Goal: Task Accomplishment & Management: Use online tool/utility

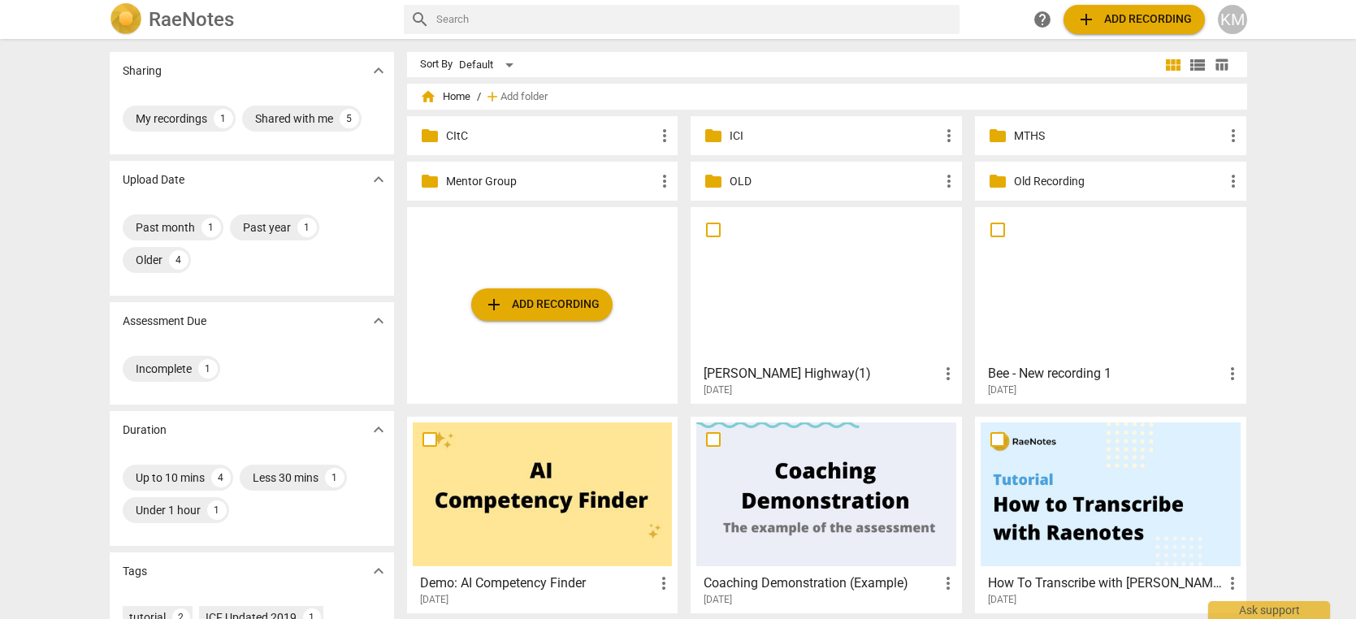
click at [1086, 141] on p "MTHS" at bounding box center [1119, 136] width 210 height 17
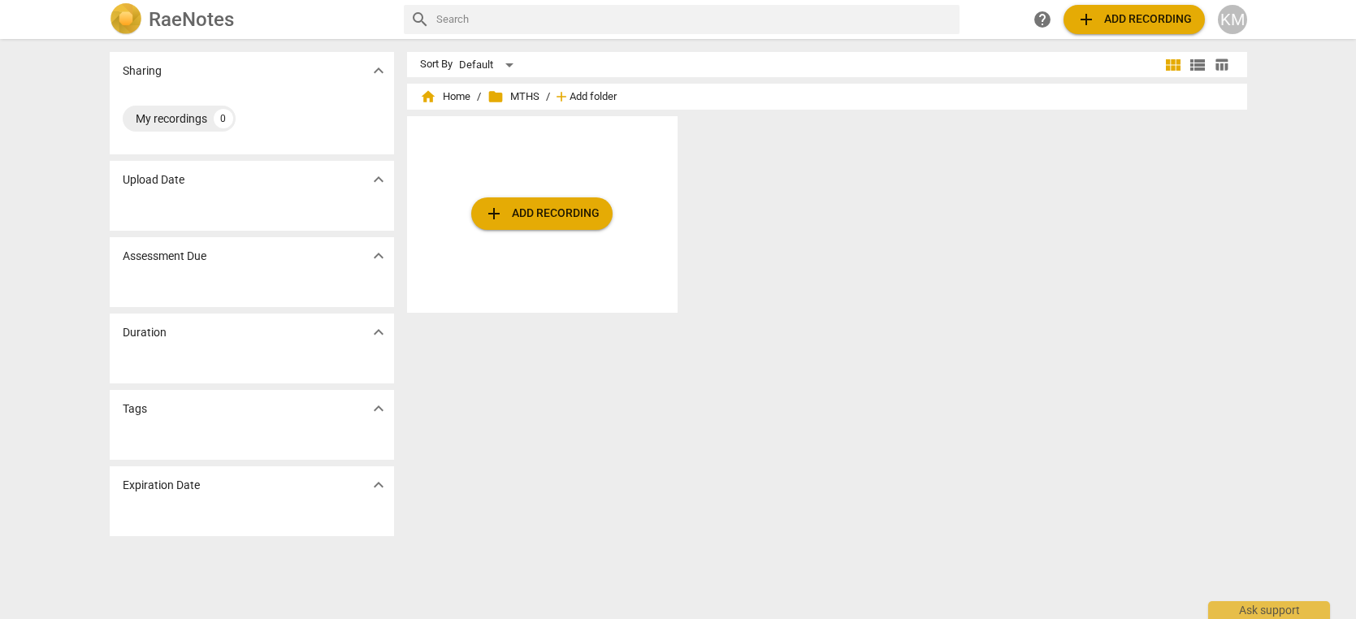
click at [601, 98] on span "Add folder" at bounding box center [593, 97] width 47 height 12
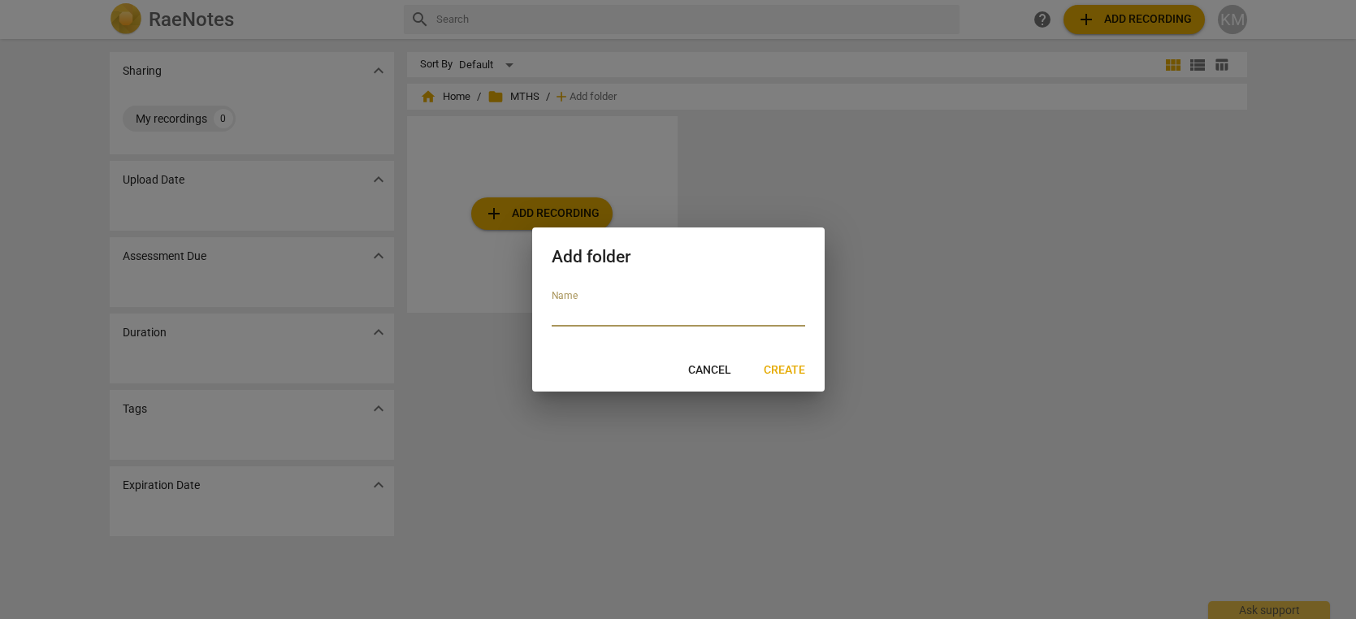
paste input "M-L1 - [DATE]"
type input "M-L1 - [DATE]"
click at [796, 371] on span "Create" at bounding box center [784, 370] width 41 height 16
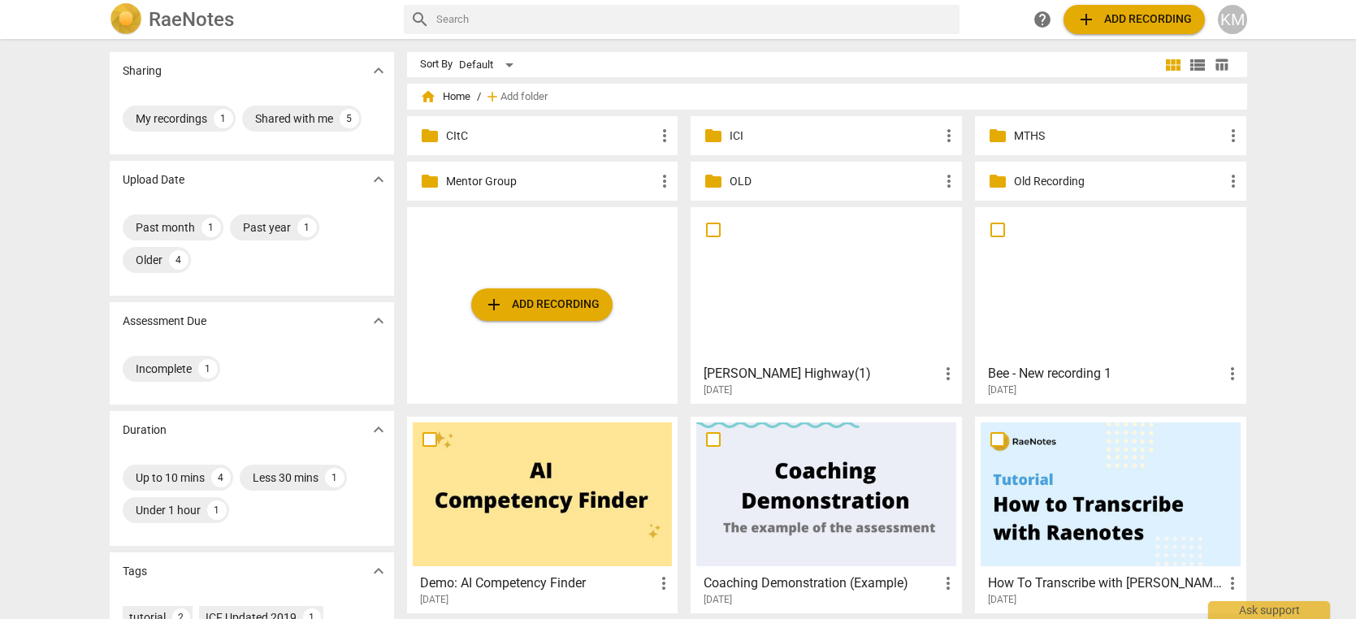
click at [1075, 142] on p "MTHS" at bounding box center [1119, 136] width 210 height 17
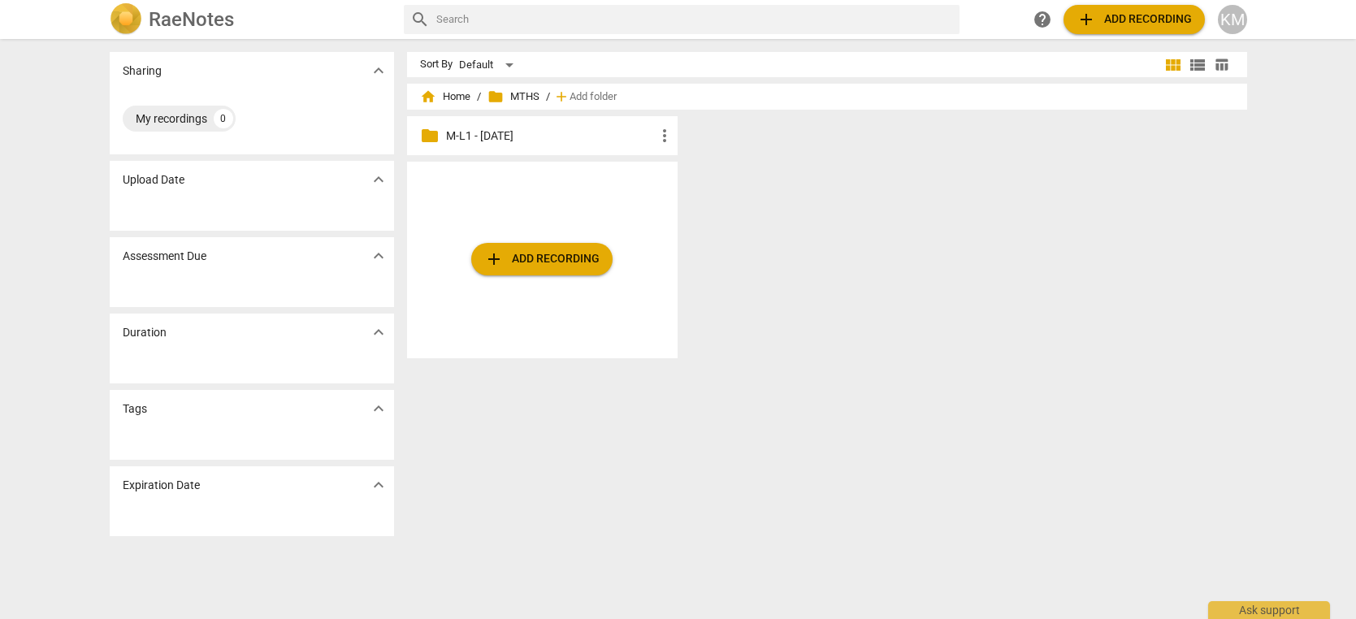
click at [624, 140] on p "M-L1 - [DATE]" at bounding box center [551, 136] width 210 height 17
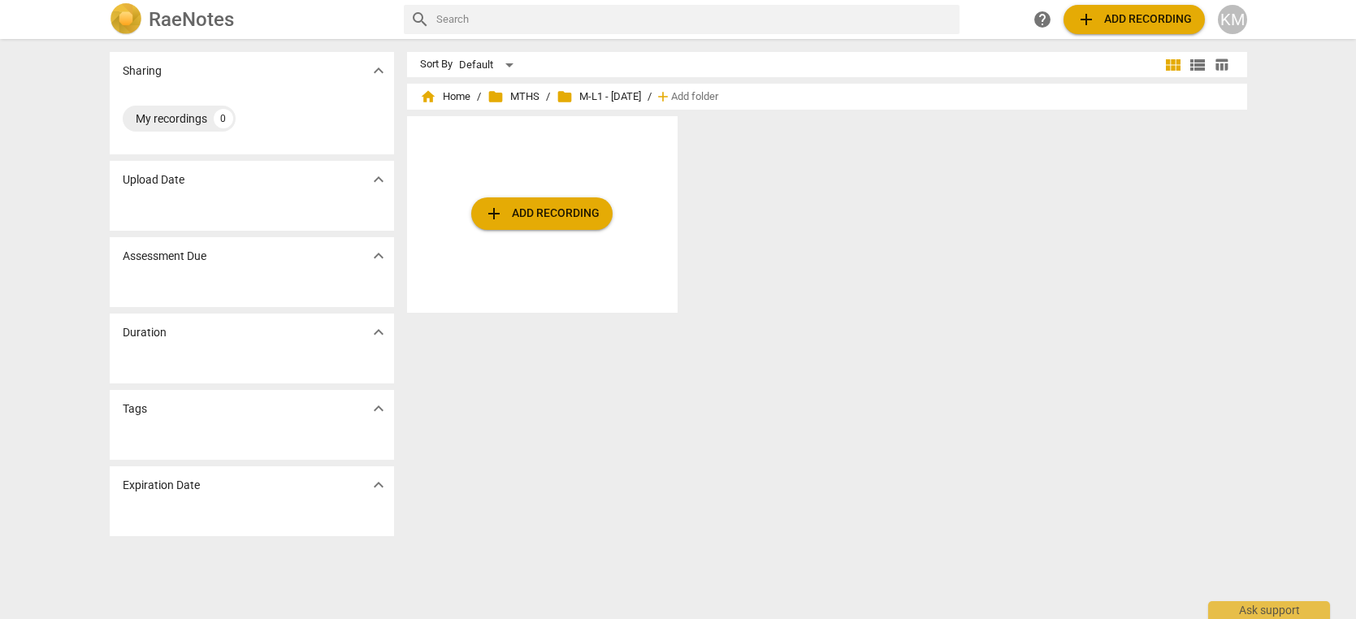
click at [568, 219] on span "add Add recording" at bounding box center [541, 214] width 115 height 20
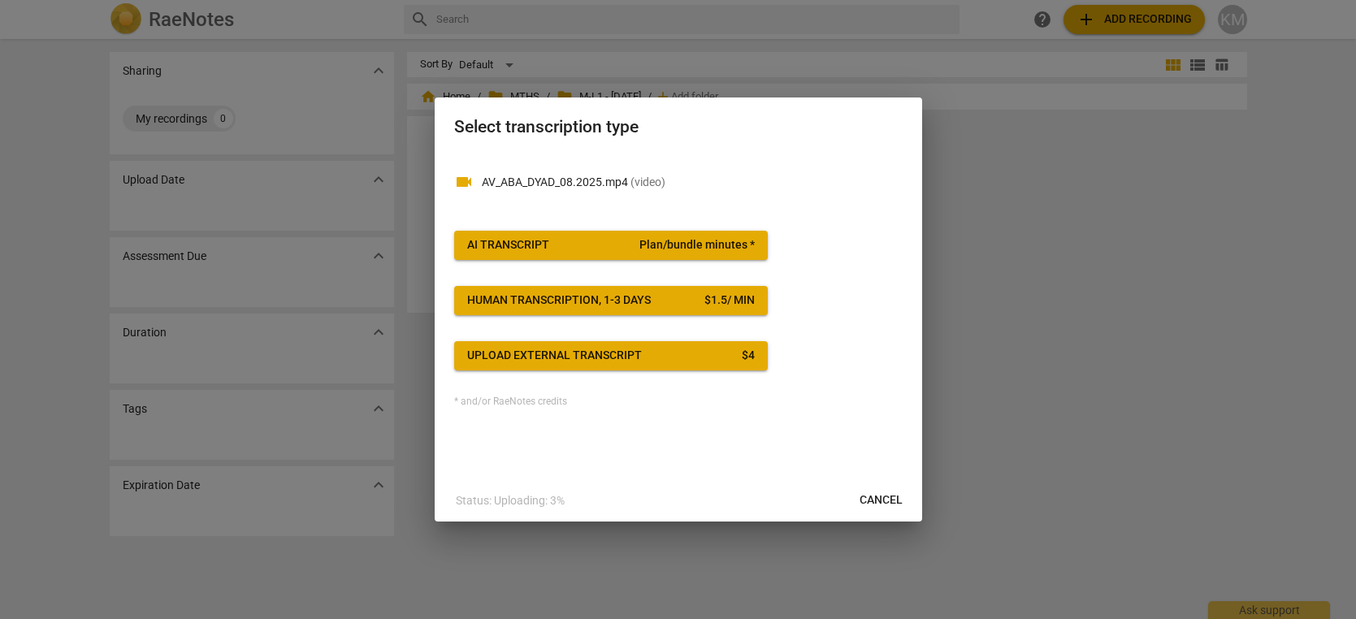
click at [620, 245] on span "AI Transcript Plan/bundle minutes *" at bounding box center [611, 245] width 288 height 16
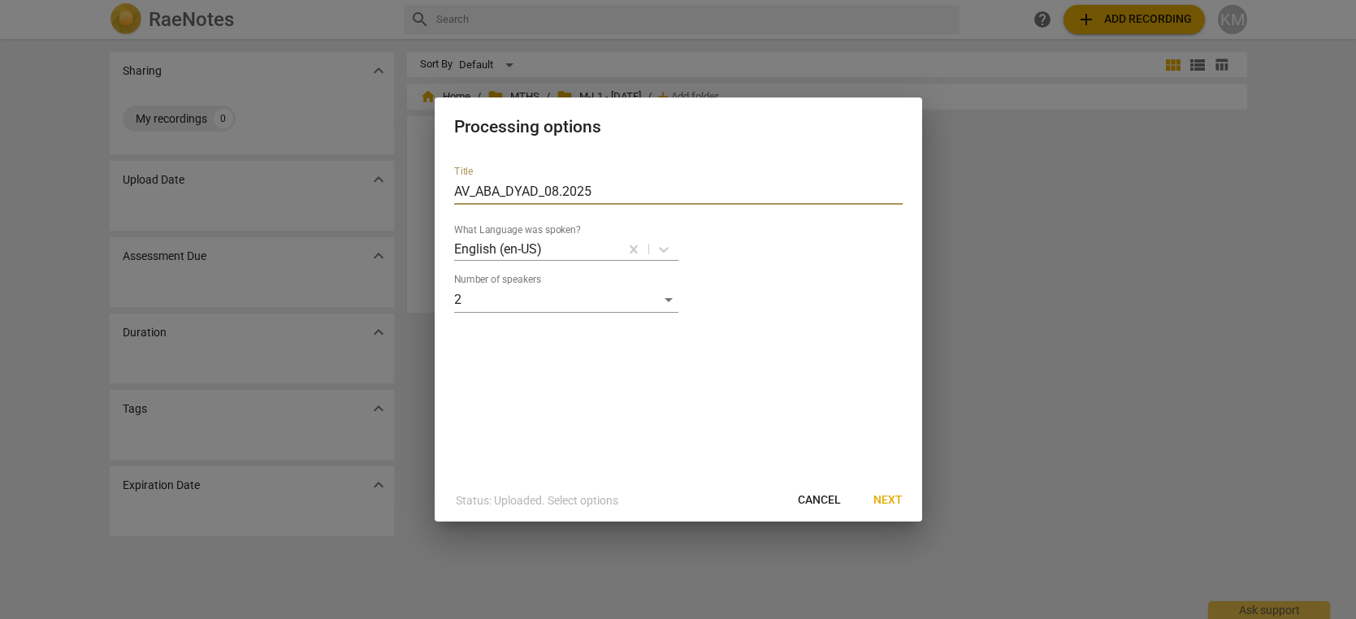
click at [637, 192] on input "AV_ABA_DYAD_08.2025" at bounding box center [678, 192] width 449 height 26
paste input "lexandra Van"
type input "[PERSON_NAME]"
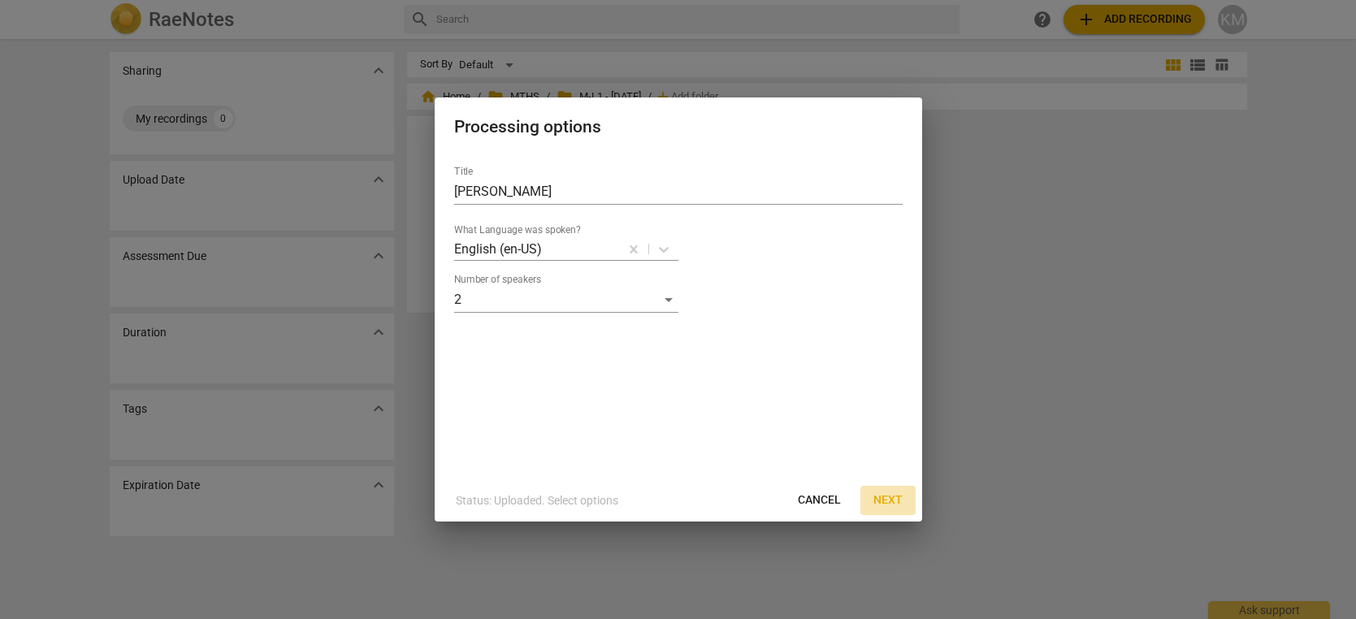
click at [891, 498] on span "Next" at bounding box center [887, 500] width 29 height 16
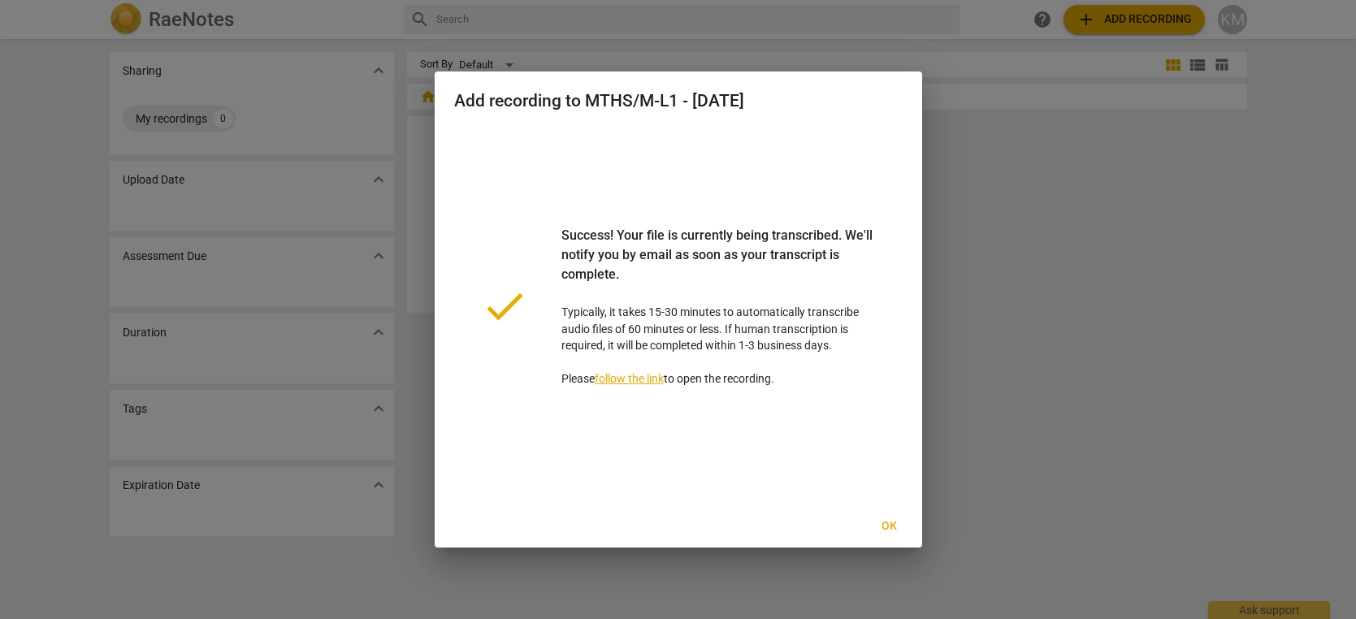
click at [894, 527] on span "Ok" at bounding box center [890, 526] width 26 height 16
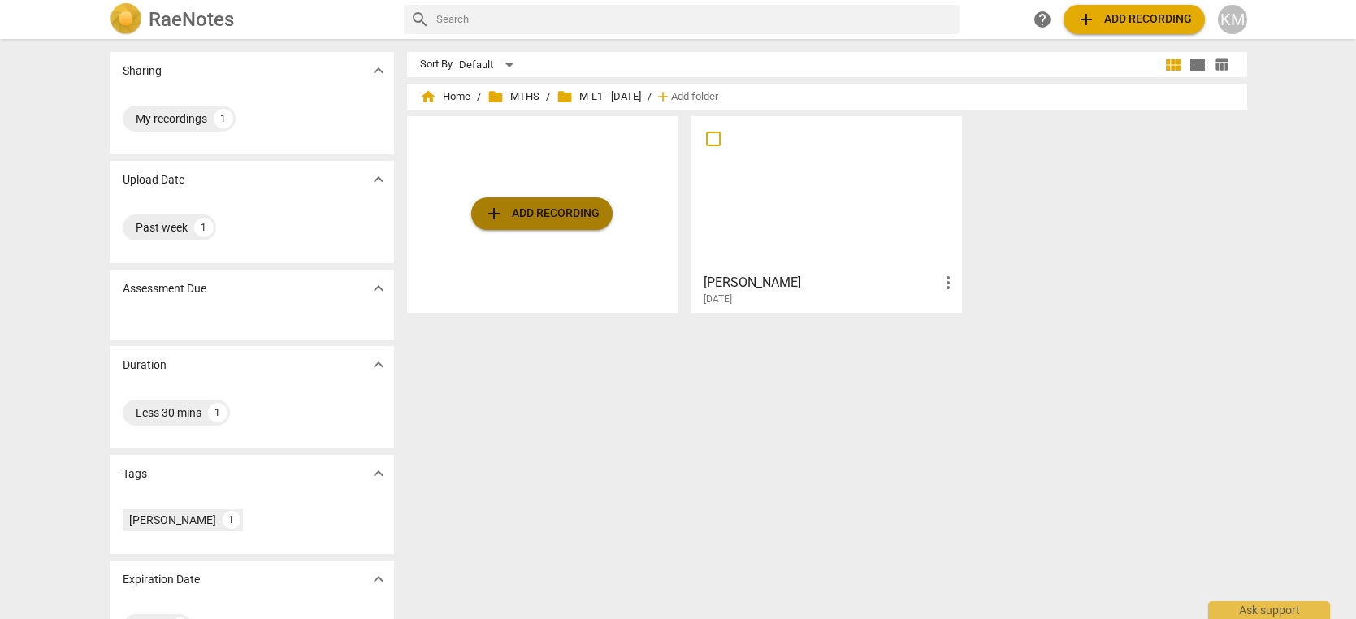
click at [548, 219] on span "add Add recording" at bounding box center [541, 214] width 115 height 20
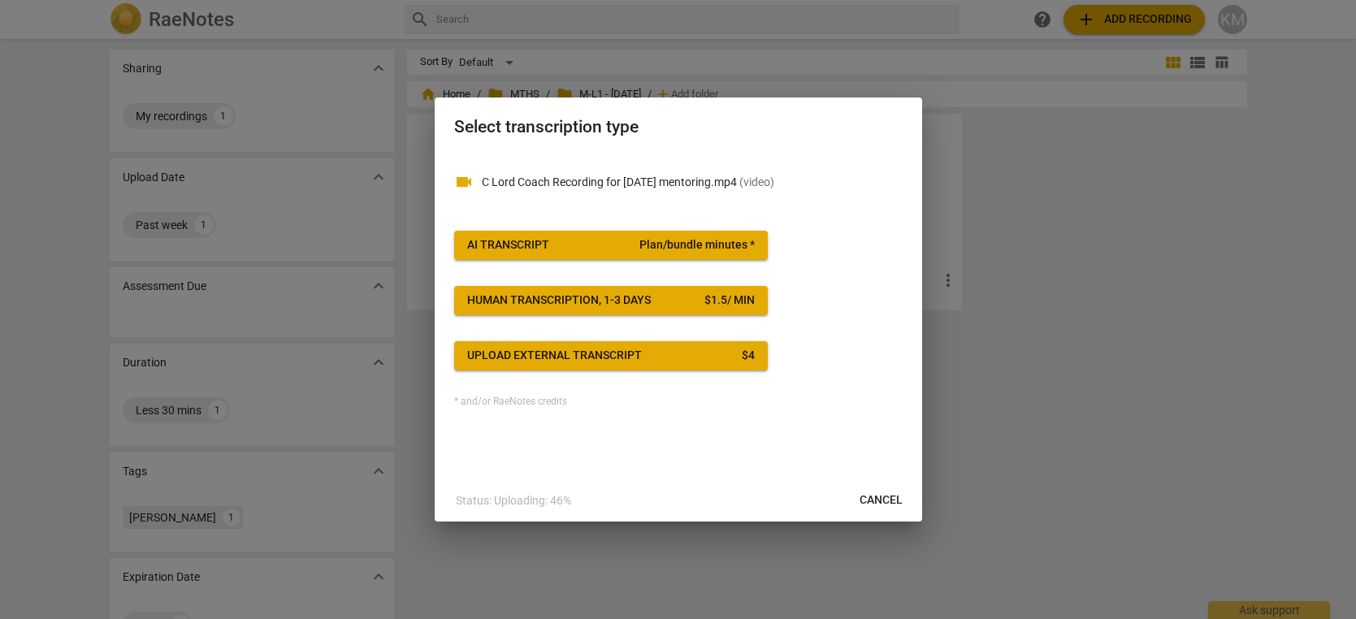
click at [596, 243] on span "AI Transcript Plan/bundle minutes *" at bounding box center [611, 245] width 288 height 16
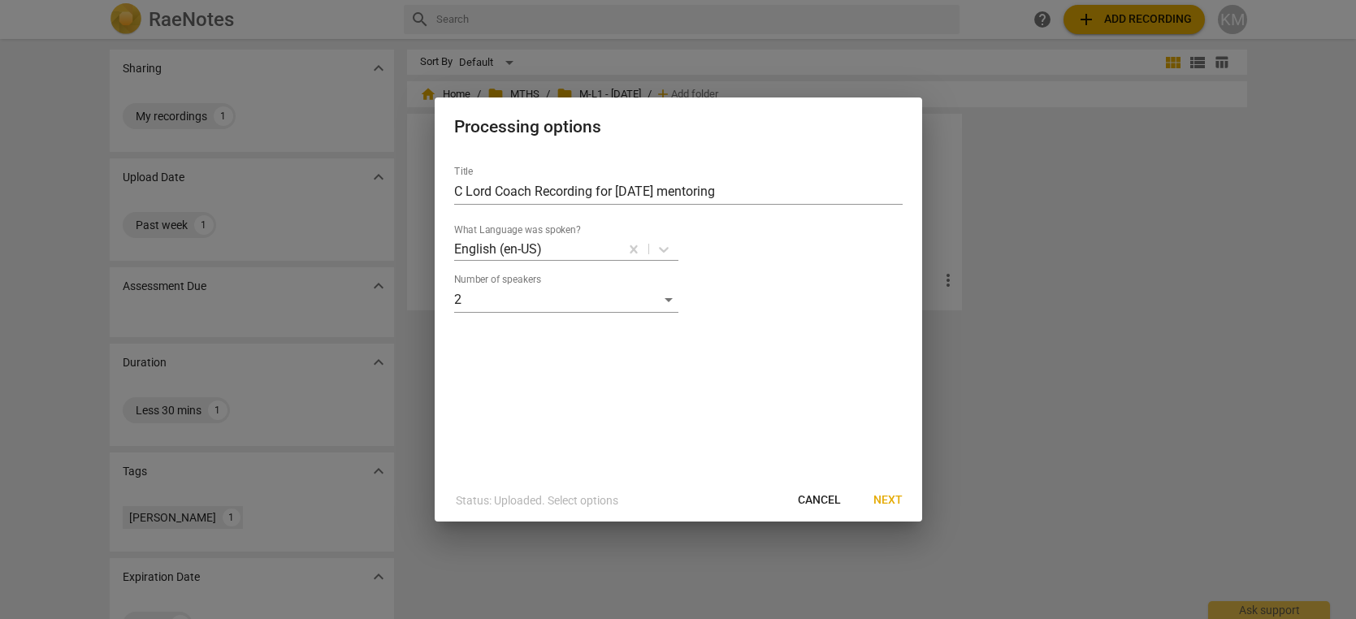
click at [587, 194] on input "C Lord Coach Recording for Aug26 mentoring" at bounding box center [678, 192] width 449 height 26
paste input "atherine Lord"
type input "[PERSON_NAME]"
click at [892, 503] on span "Next" at bounding box center [887, 500] width 29 height 16
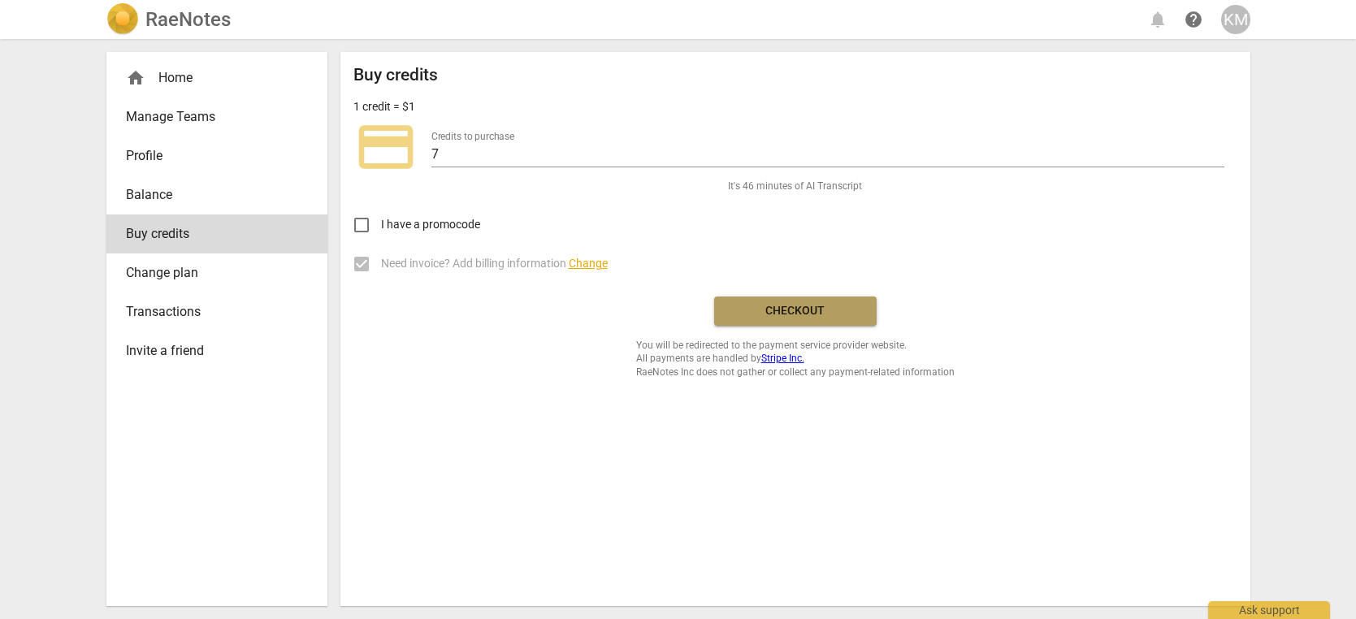
click at [820, 314] on span "Checkout" at bounding box center [795, 311] width 137 height 16
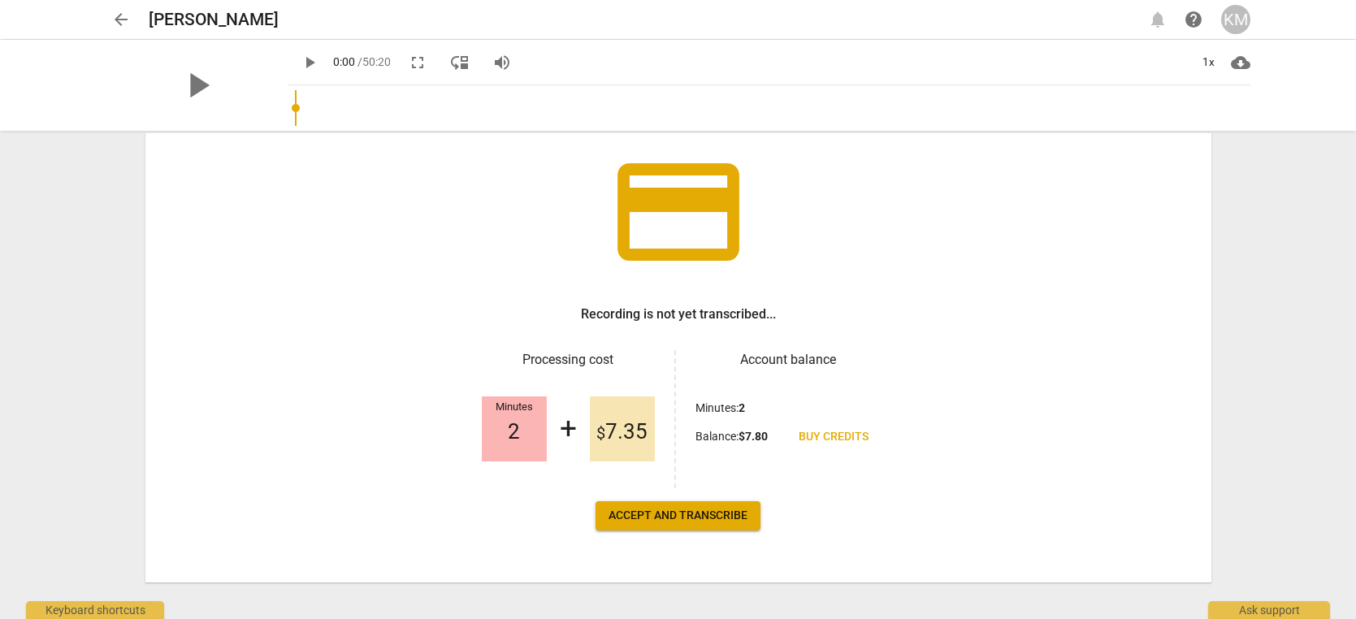
scroll to position [114, 0]
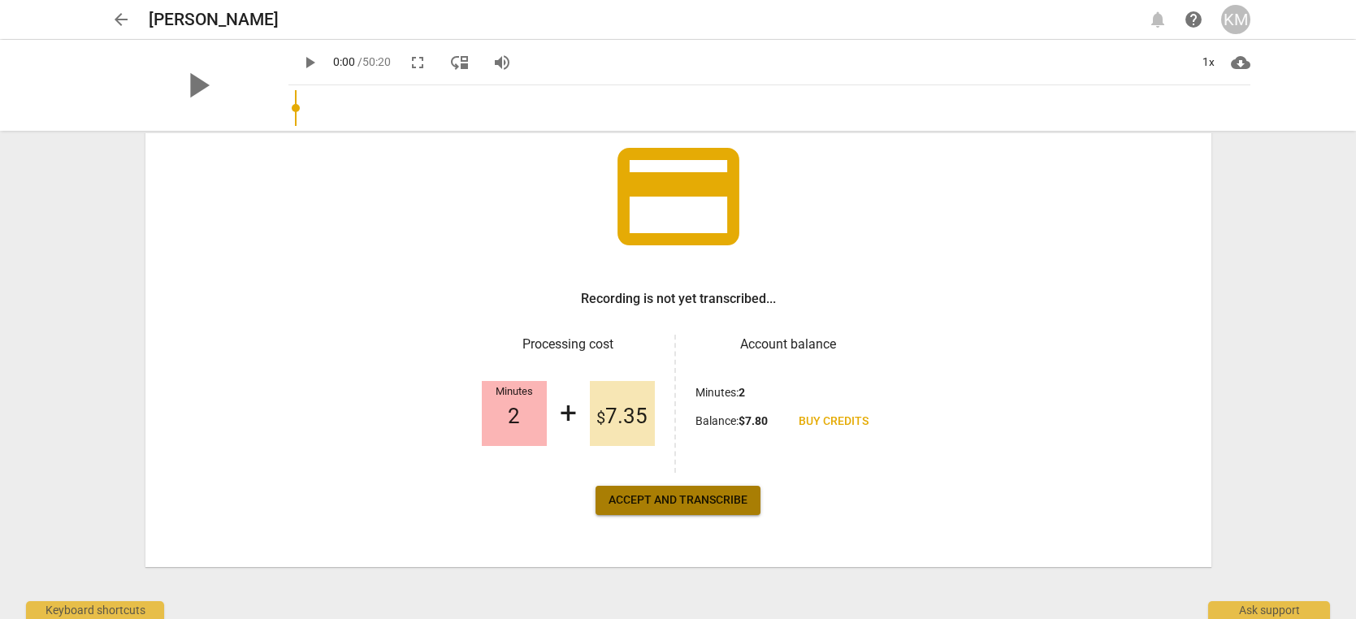
click at [715, 500] on span "Accept and transcribe" at bounding box center [678, 500] width 139 height 16
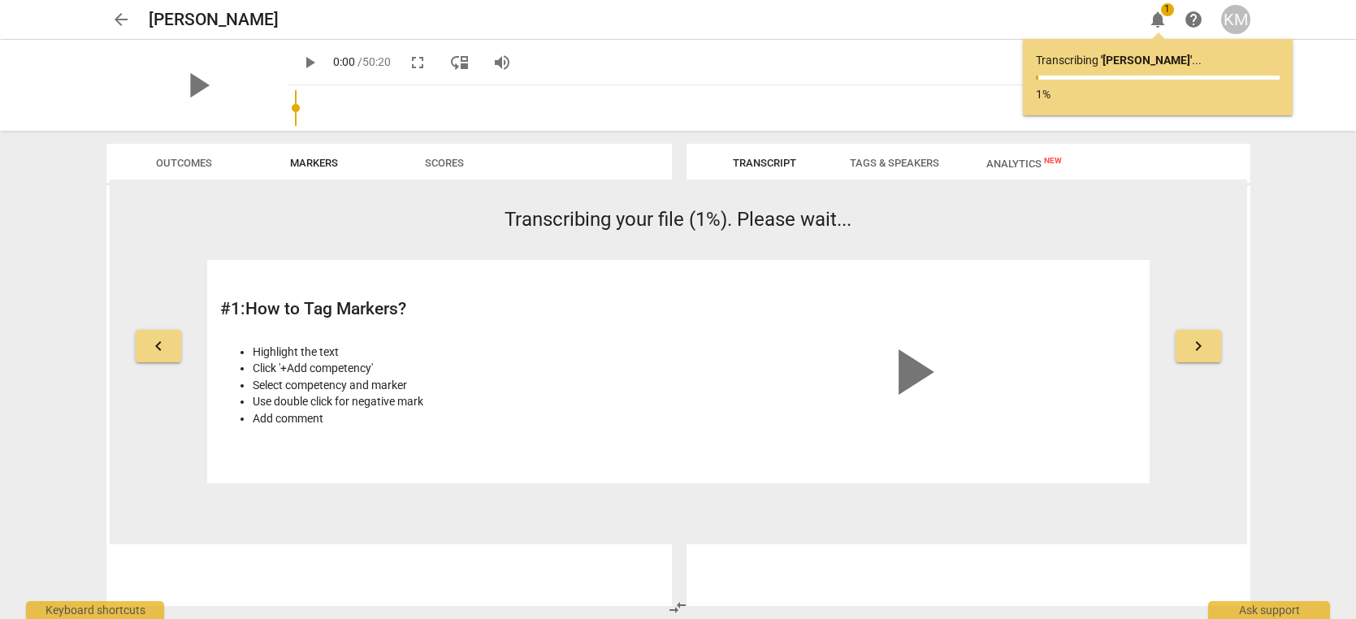
click at [118, 19] on span "arrow_back" at bounding box center [121, 20] width 20 height 20
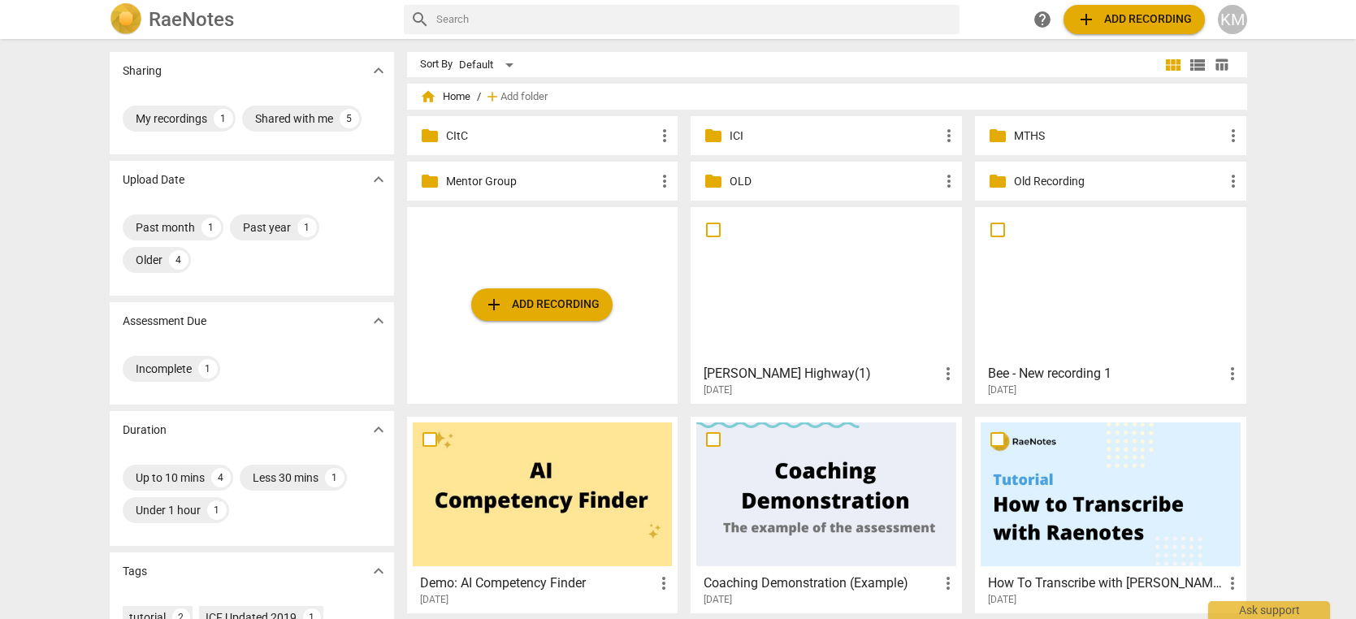
click at [199, 20] on h2 "RaeNotes" at bounding box center [191, 19] width 85 height 23
click at [1235, 24] on div "KM" at bounding box center [1232, 19] width 29 height 29
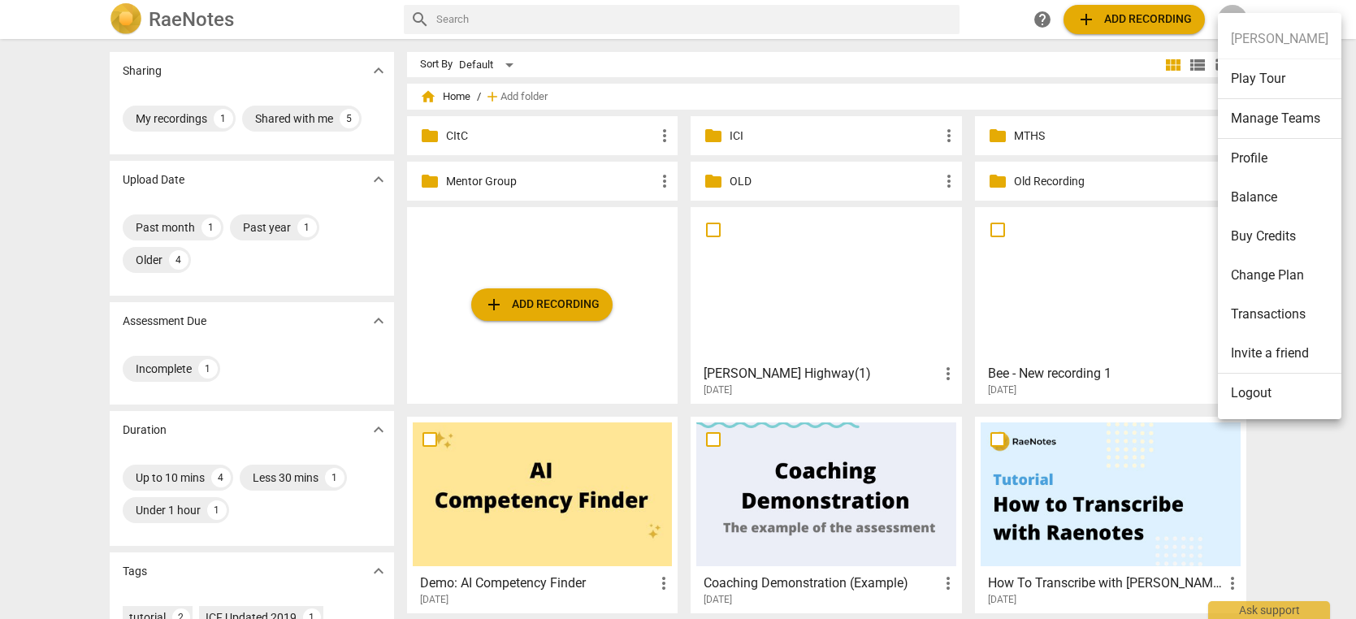
click at [1247, 198] on li "Balance" at bounding box center [1280, 197] width 124 height 39
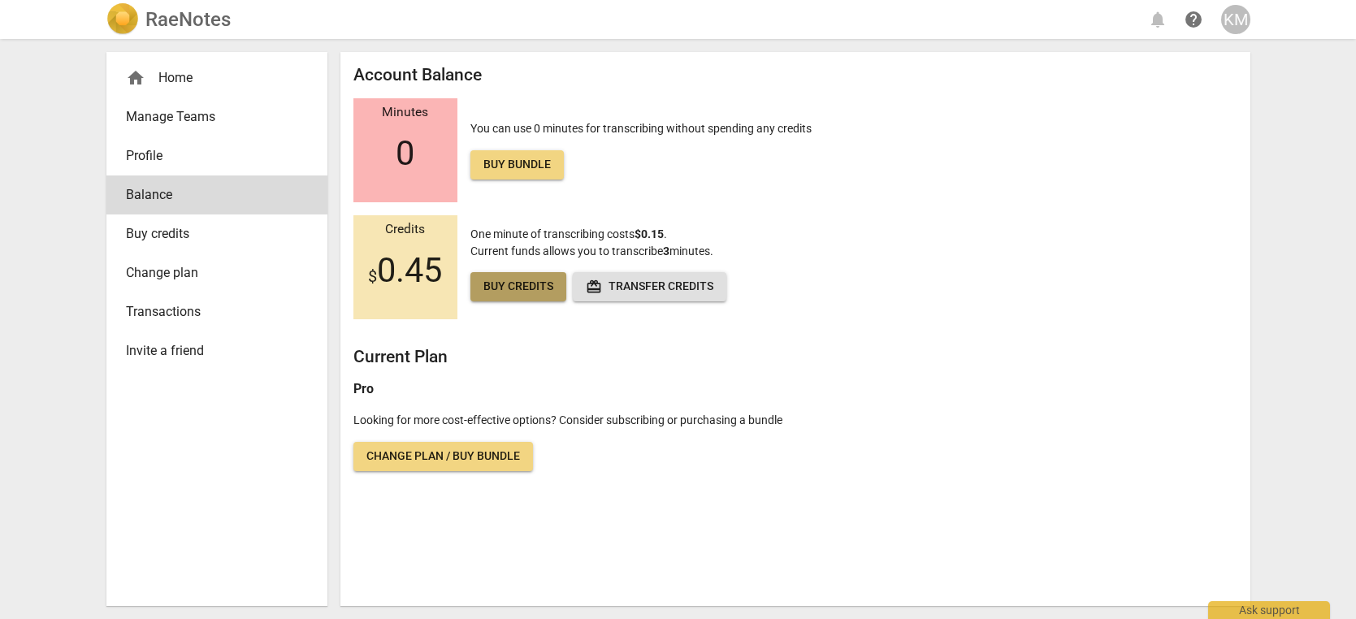
click at [521, 293] on span "Buy credits" at bounding box center [518, 287] width 70 height 16
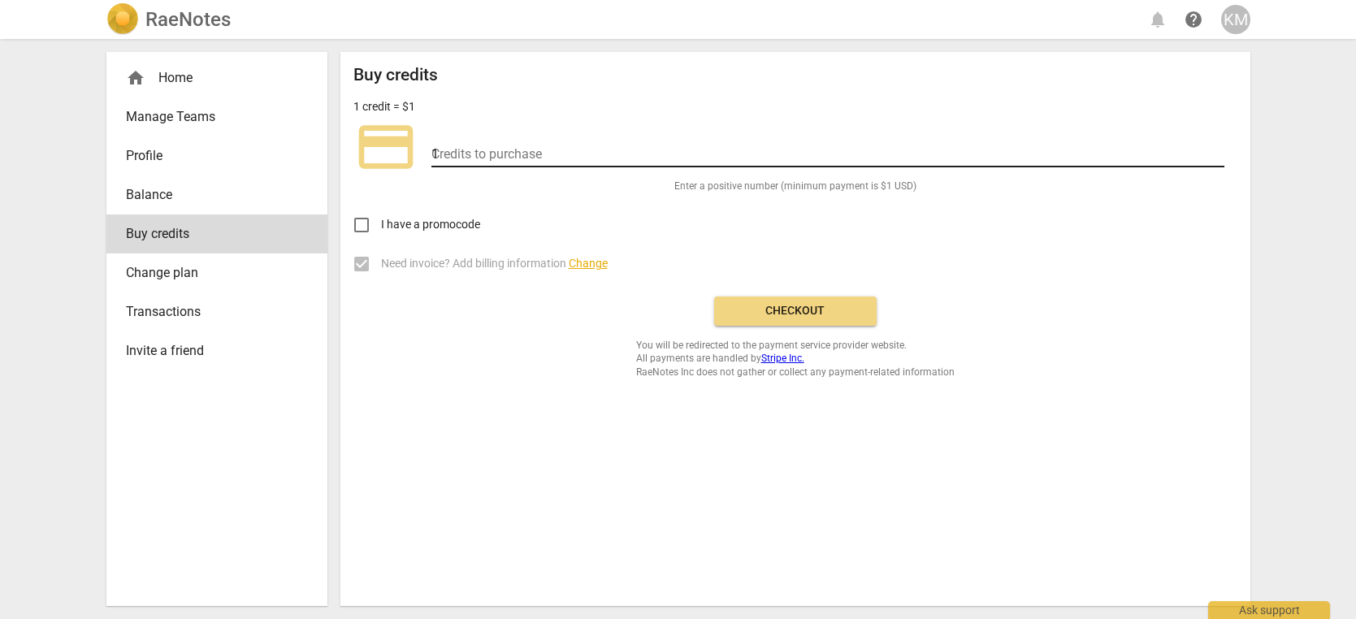
click at [1218, 150] on input "1" at bounding box center [827, 156] width 793 height 24
click at [1218, 150] on input "2" at bounding box center [827, 156] width 793 height 24
click at [1218, 150] on input "3" at bounding box center [827, 156] width 793 height 24
click at [1218, 150] on input "4" at bounding box center [827, 156] width 793 height 24
click at [1218, 150] on input "5" at bounding box center [827, 156] width 793 height 24
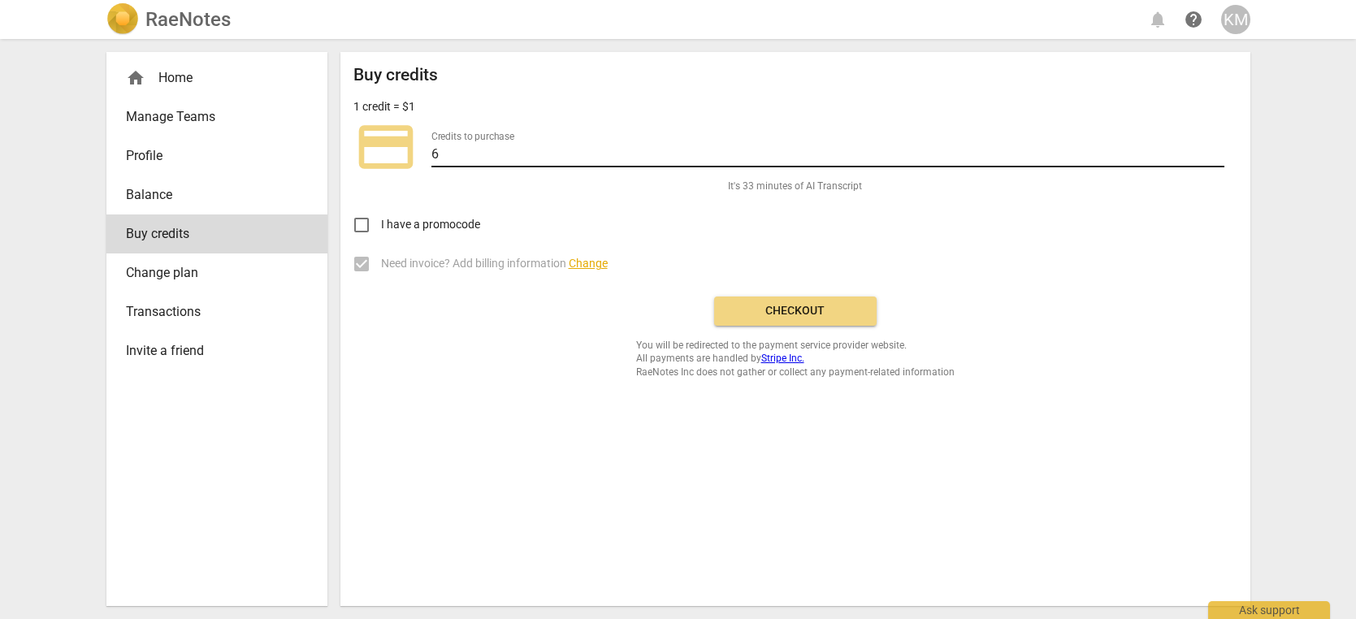
click at [1218, 150] on input "6" at bounding box center [827, 156] width 793 height 24
click at [1218, 150] on input "7" at bounding box center [827, 156] width 793 height 24
click at [1218, 150] on input "8" at bounding box center [827, 156] width 793 height 24
click at [1218, 150] on input "9" at bounding box center [827, 156] width 793 height 24
click at [1218, 150] on input "10" at bounding box center [827, 156] width 793 height 24
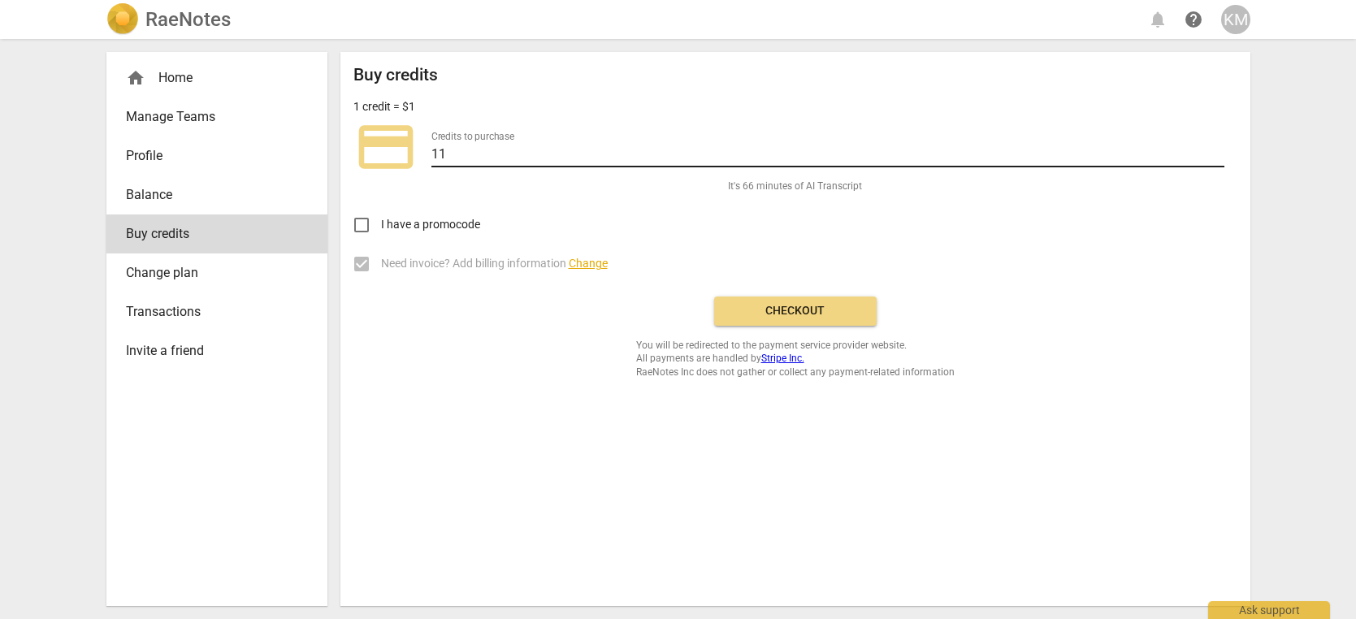
click at [1218, 150] on input "11" at bounding box center [827, 156] width 793 height 24
click at [1218, 150] on input "12" at bounding box center [827, 156] width 793 height 24
click at [1218, 150] on input "13" at bounding box center [827, 156] width 793 height 24
click at [1218, 150] on input "14" at bounding box center [827, 156] width 793 height 24
click at [1218, 150] on input "15" at bounding box center [827, 156] width 793 height 24
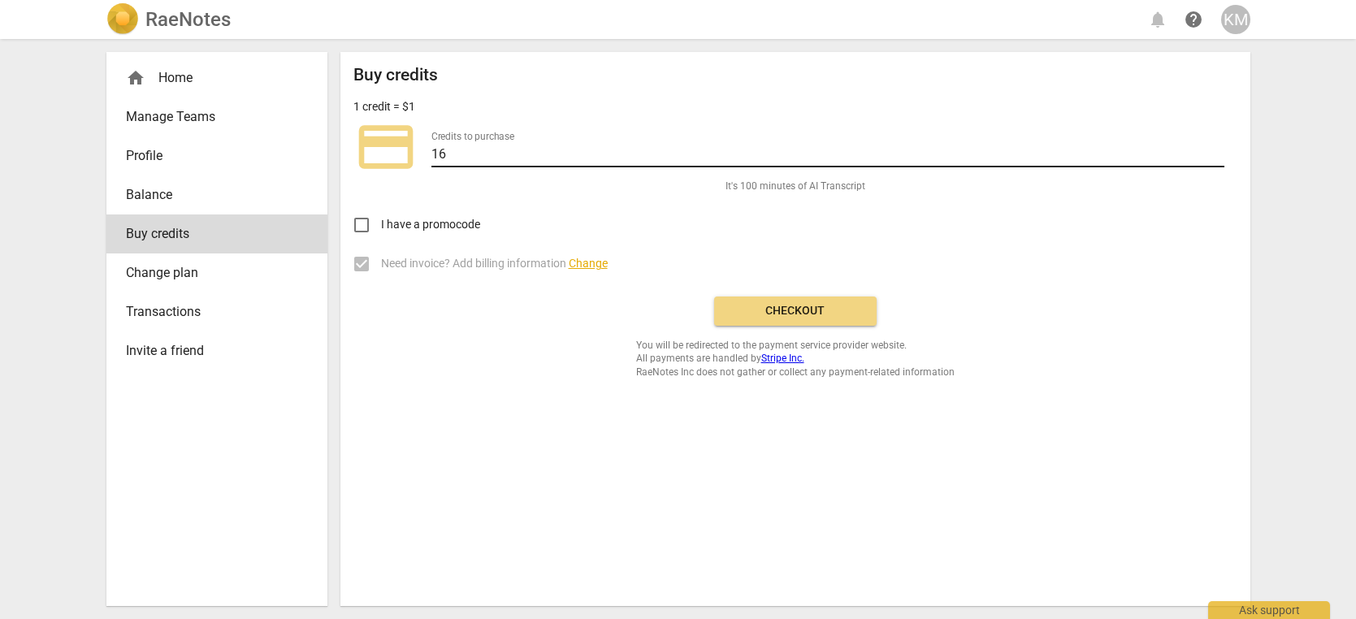
click at [1218, 150] on input "16" at bounding box center [827, 156] width 793 height 24
click at [1218, 150] on input "17" at bounding box center [827, 156] width 793 height 24
click at [1218, 150] on input "18" at bounding box center [827, 156] width 793 height 24
click at [1218, 150] on input "19" at bounding box center [827, 156] width 793 height 24
click at [1218, 150] on input "20" at bounding box center [827, 156] width 793 height 24
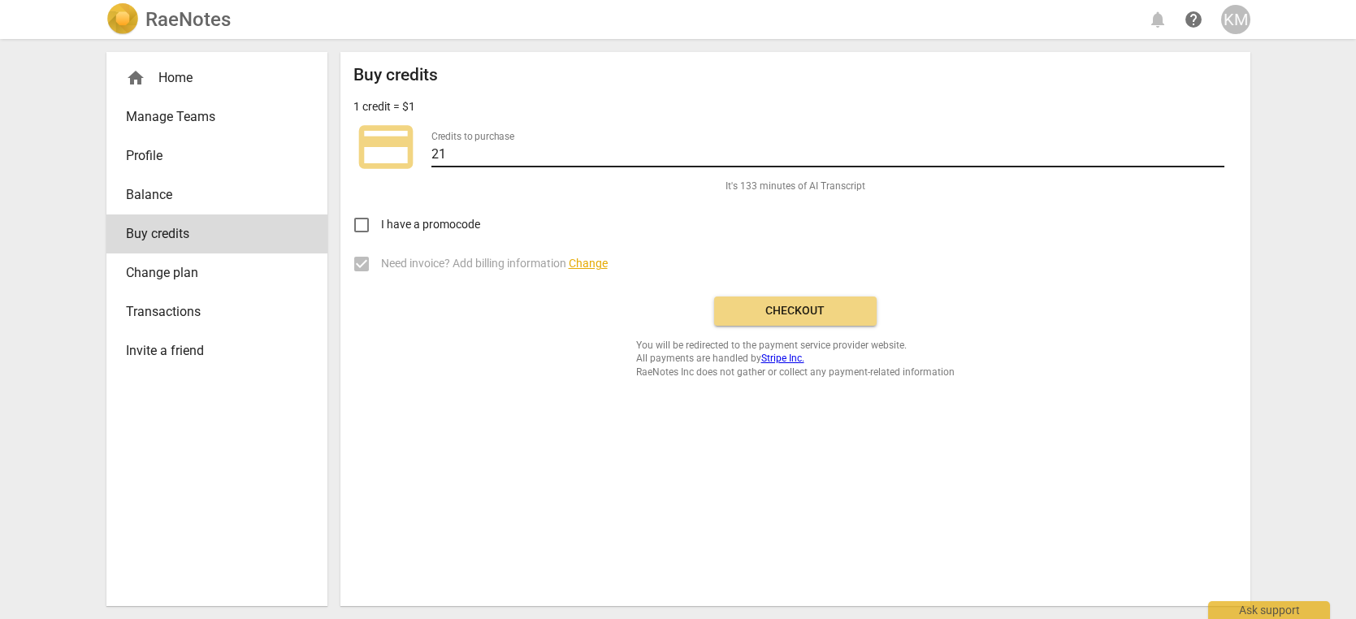
click at [1218, 150] on input "21" at bounding box center [827, 156] width 793 height 24
click at [1218, 150] on input "22" at bounding box center [827, 156] width 793 height 24
click at [1218, 150] on input "23" at bounding box center [827, 156] width 793 height 24
click at [1218, 150] on input "24" at bounding box center [827, 156] width 793 height 24
click at [1218, 150] on input "25" at bounding box center [827, 156] width 793 height 24
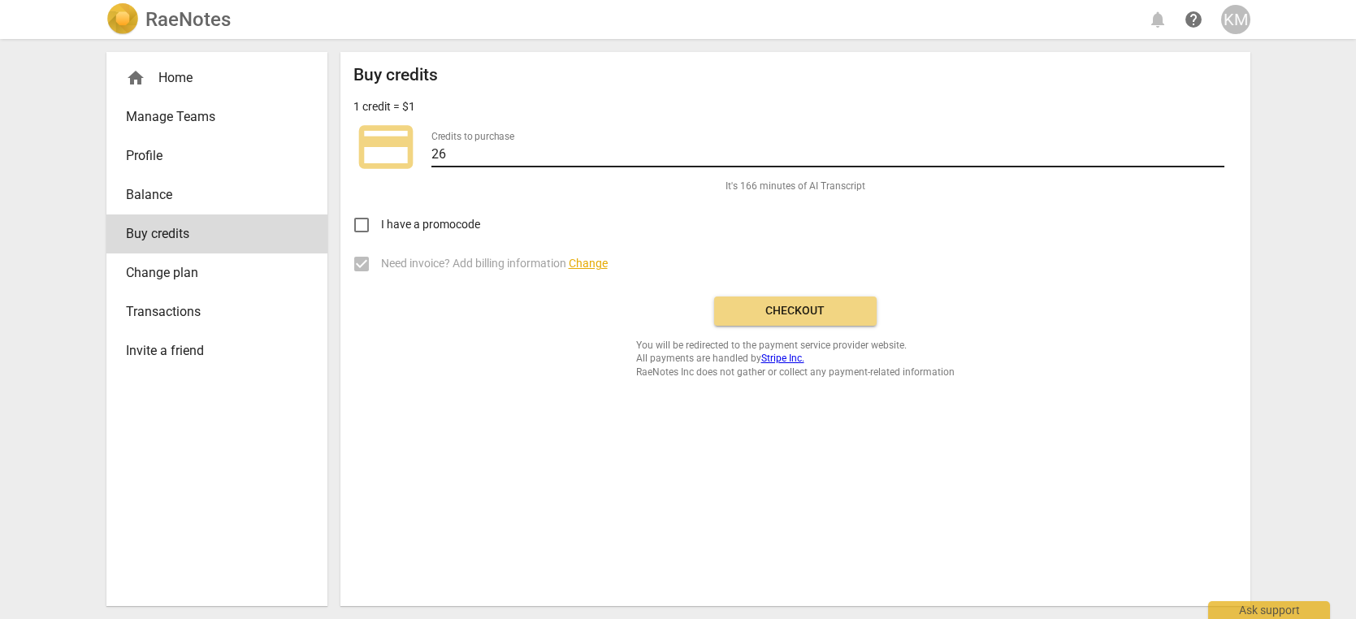
click at [1218, 150] on input "26" at bounding box center [827, 156] width 793 height 24
click at [1218, 150] on input "27" at bounding box center [827, 156] width 793 height 24
click at [1218, 150] on input "28" at bounding box center [827, 156] width 793 height 24
click at [1218, 150] on input "29" at bounding box center [827, 156] width 793 height 24
click at [1218, 150] on input "30" at bounding box center [827, 156] width 793 height 24
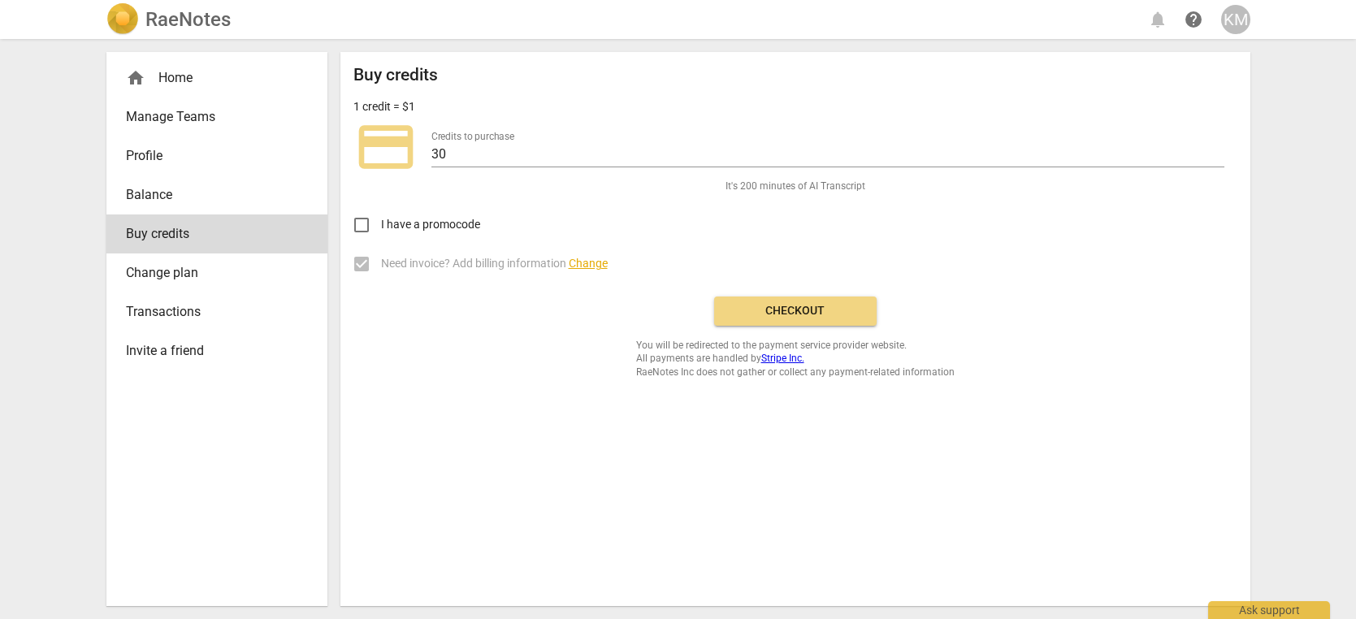
click at [840, 312] on span "Checkout" at bounding box center [795, 311] width 137 height 16
click at [1218, 158] on input "29" at bounding box center [827, 156] width 793 height 24
click at [1218, 158] on input "28" at bounding box center [827, 156] width 793 height 24
click at [1218, 158] on input "27" at bounding box center [827, 156] width 793 height 24
click at [1218, 158] on input "26" at bounding box center [827, 156] width 793 height 24
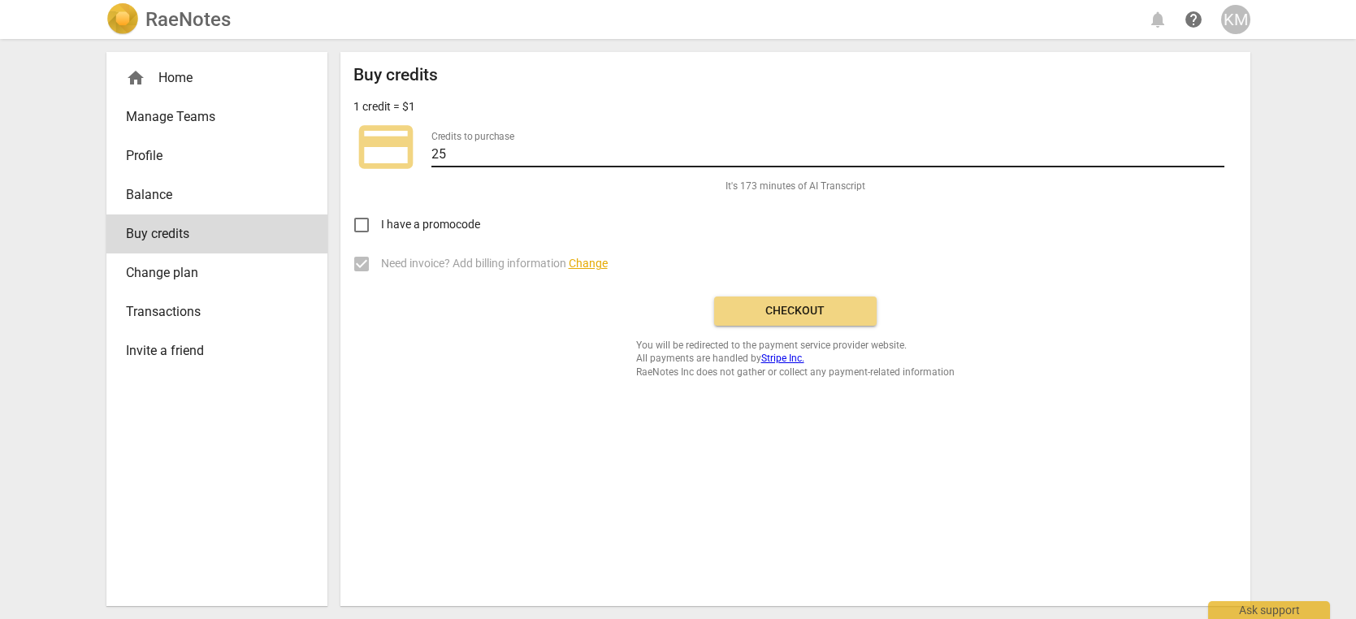
click at [1218, 158] on input "25" at bounding box center [827, 156] width 793 height 24
click at [1218, 158] on input "24" at bounding box center [827, 156] width 793 height 24
click at [1218, 158] on input "23" at bounding box center [827, 156] width 793 height 24
click at [1218, 158] on input "22" at bounding box center [827, 156] width 793 height 24
click at [1218, 158] on input "21" at bounding box center [827, 156] width 793 height 24
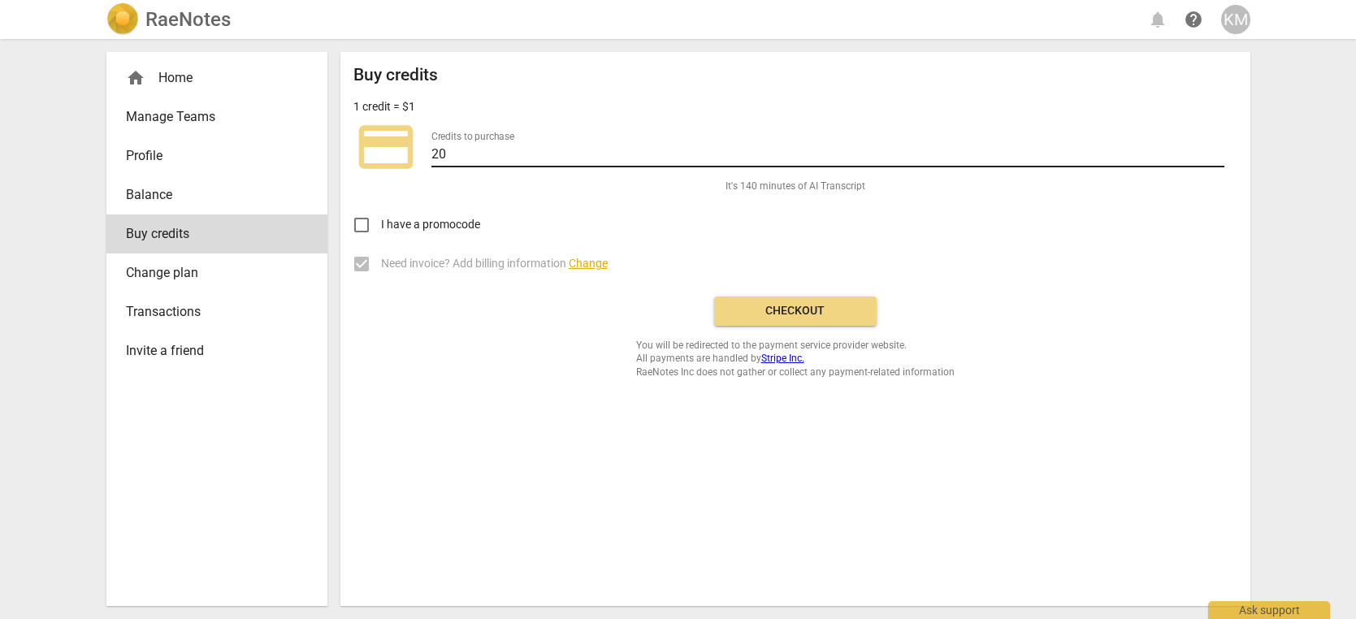
click at [1218, 158] on input "20" at bounding box center [827, 156] width 793 height 24
click at [1218, 158] on input "19" at bounding box center [827, 156] width 793 height 24
click at [1218, 158] on input "18" at bounding box center [827, 156] width 793 height 24
click at [1217, 160] on input "17" at bounding box center [827, 156] width 793 height 24
click at [1217, 160] on input "16" at bounding box center [827, 156] width 793 height 24
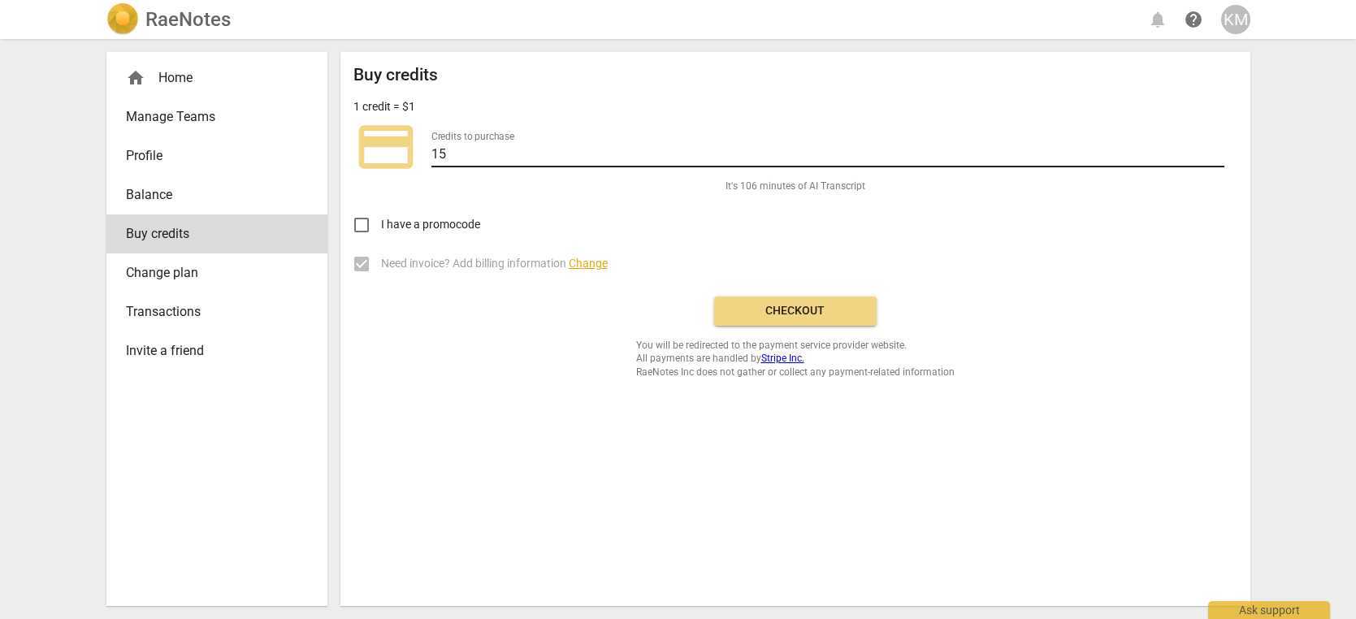
type input "15"
click at [1217, 160] on input "15" at bounding box center [827, 156] width 793 height 24
click at [844, 314] on span "Checkout" at bounding box center [795, 311] width 137 height 16
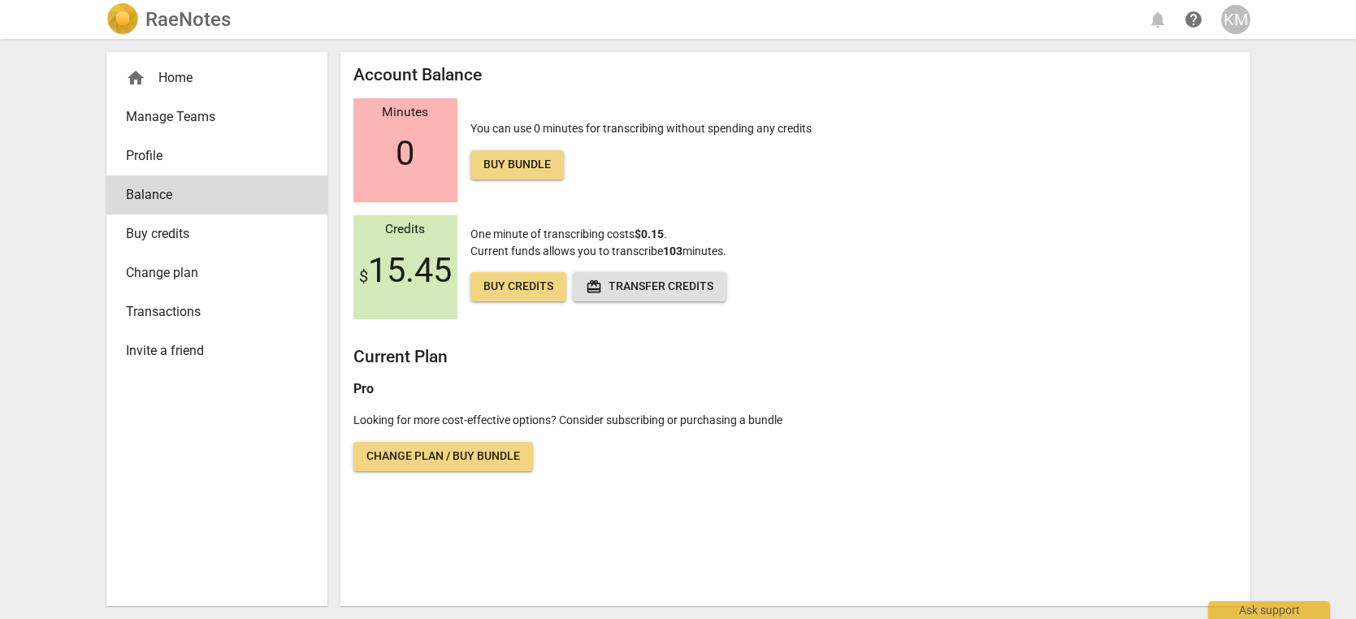
click at [188, 85] on div "home Home" at bounding box center [210, 78] width 169 height 20
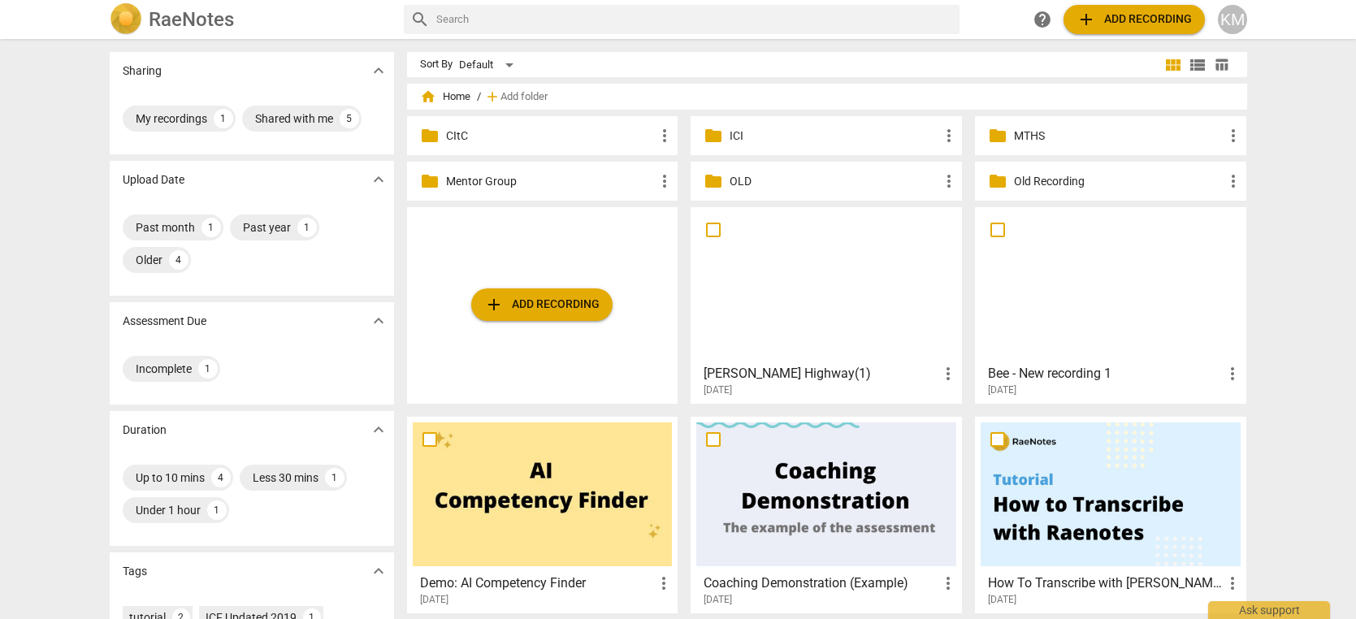
click at [1064, 141] on p "MTHS" at bounding box center [1119, 136] width 210 height 17
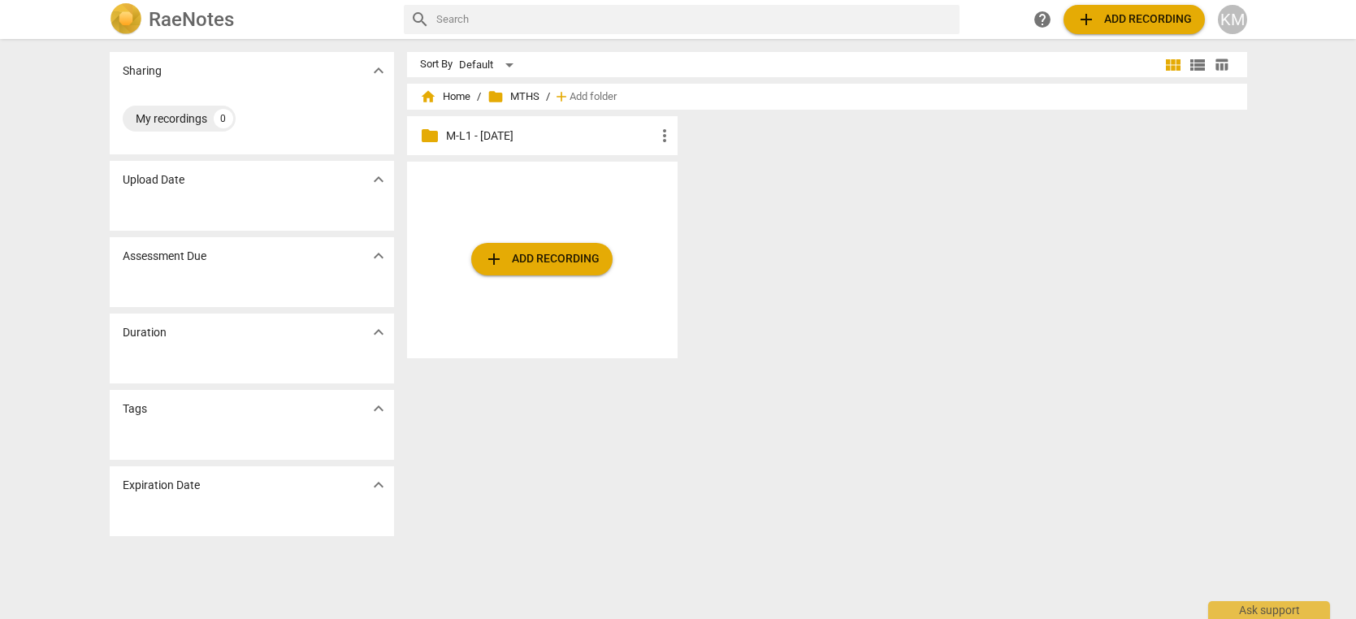
click at [551, 138] on p "M-L1 - [DATE]" at bounding box center [551, 136] width 210 height 17
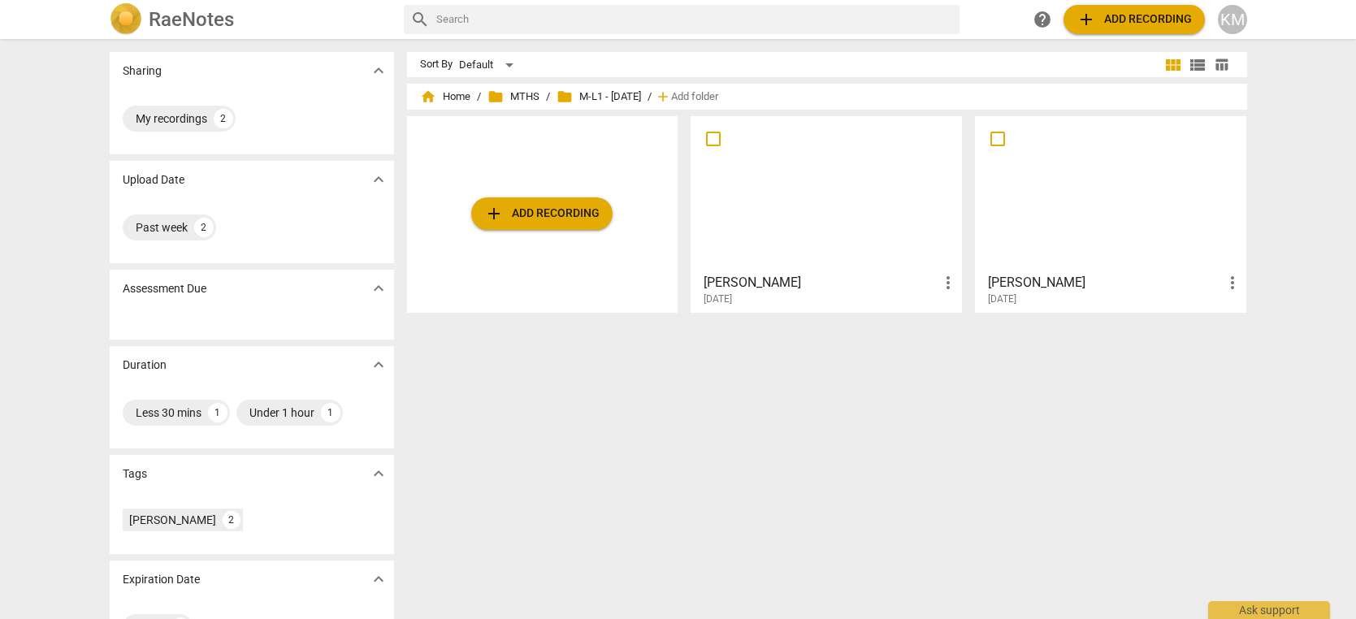
click at [549, 212] on span "add Add recording" at bounding box center [541, 214] width 115 height 20
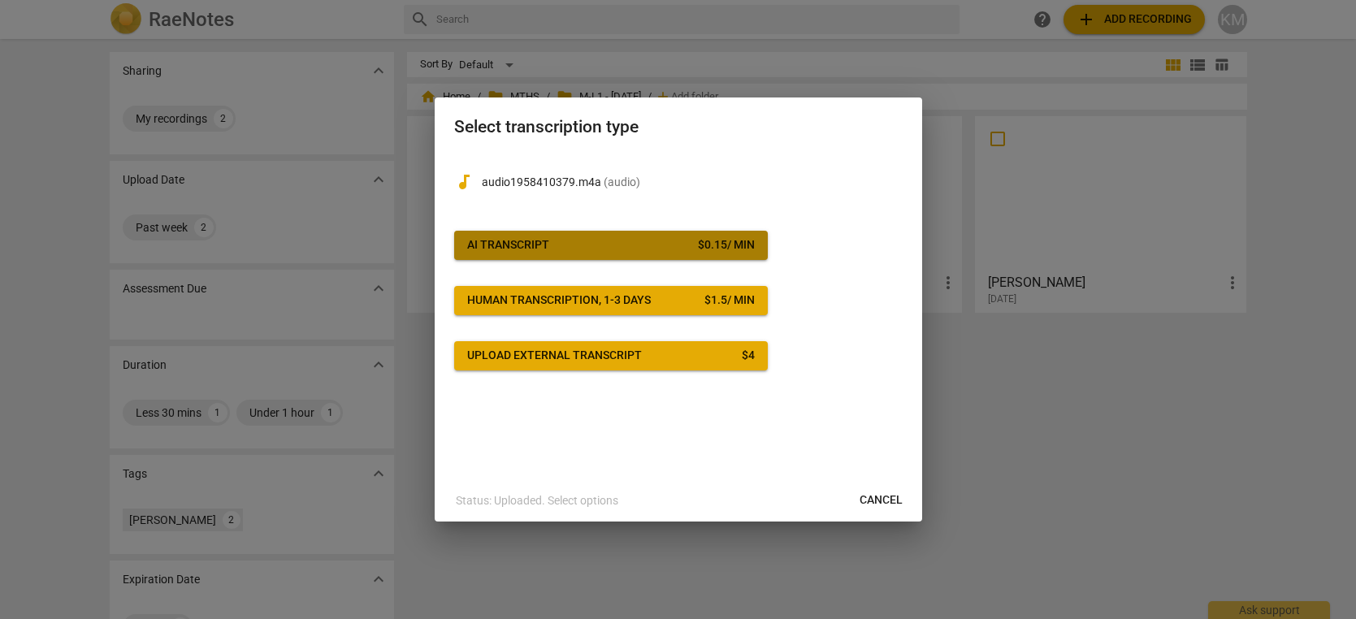
click at [649, 244] on span "AI Transcript $ 0.15 / min" at bounding box center [611, 245] width 288 height 16
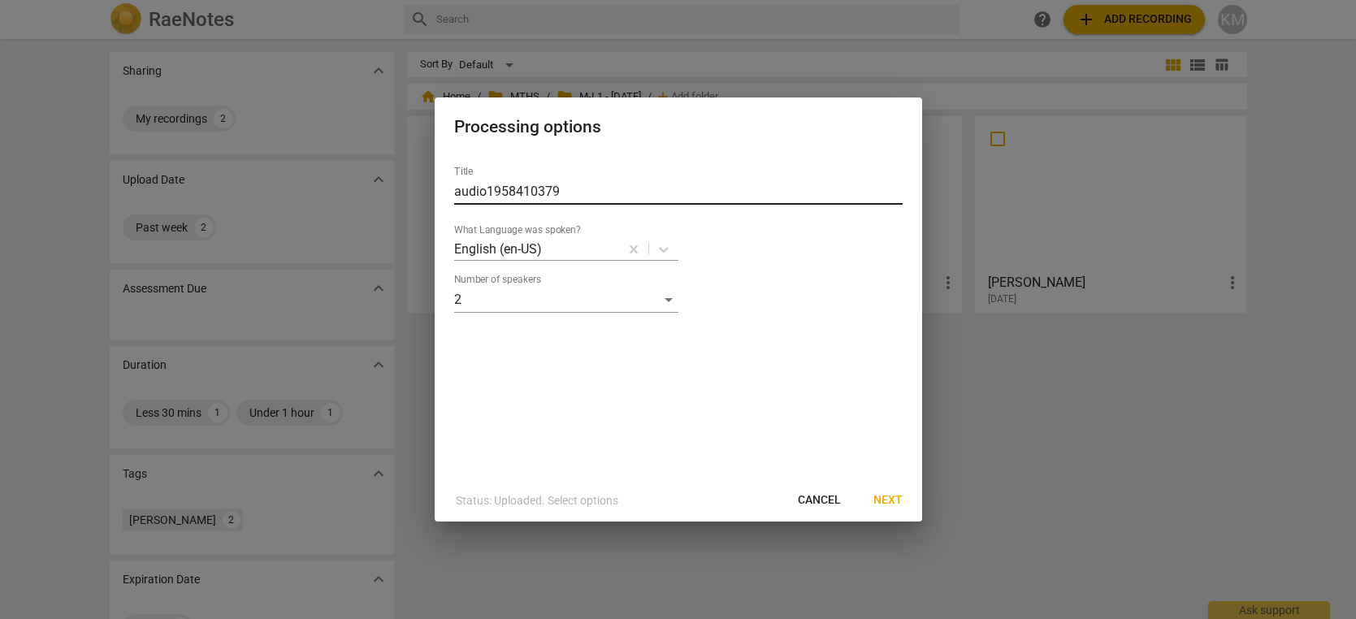
click at [540, 190] on input "audio1958410379" at bounding box center [678, 192] width 449 height 26
paste input "Gabriela Chiper"
type input "Gabriela Chiper"
click at [900, 501] on span "Next" at bounding box center [887, 500] width 29 height 16
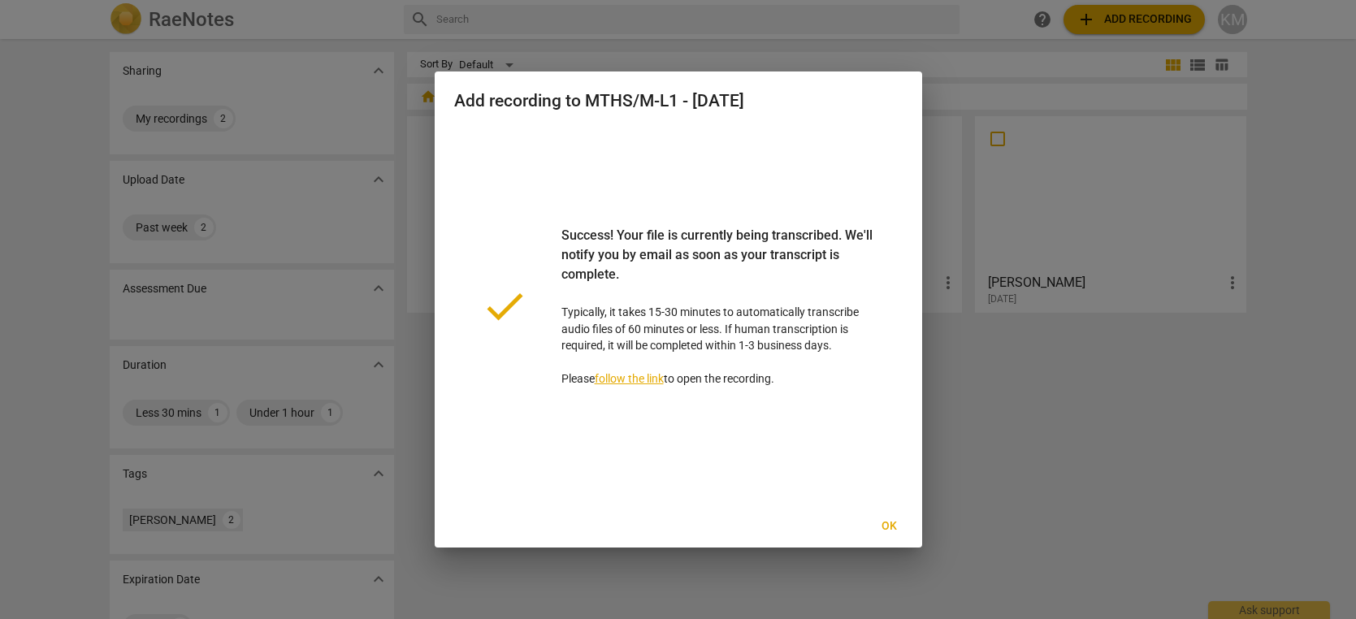
click at [894, 525] on span "Ok" at bounding box center [890, 526] width 26 height 16
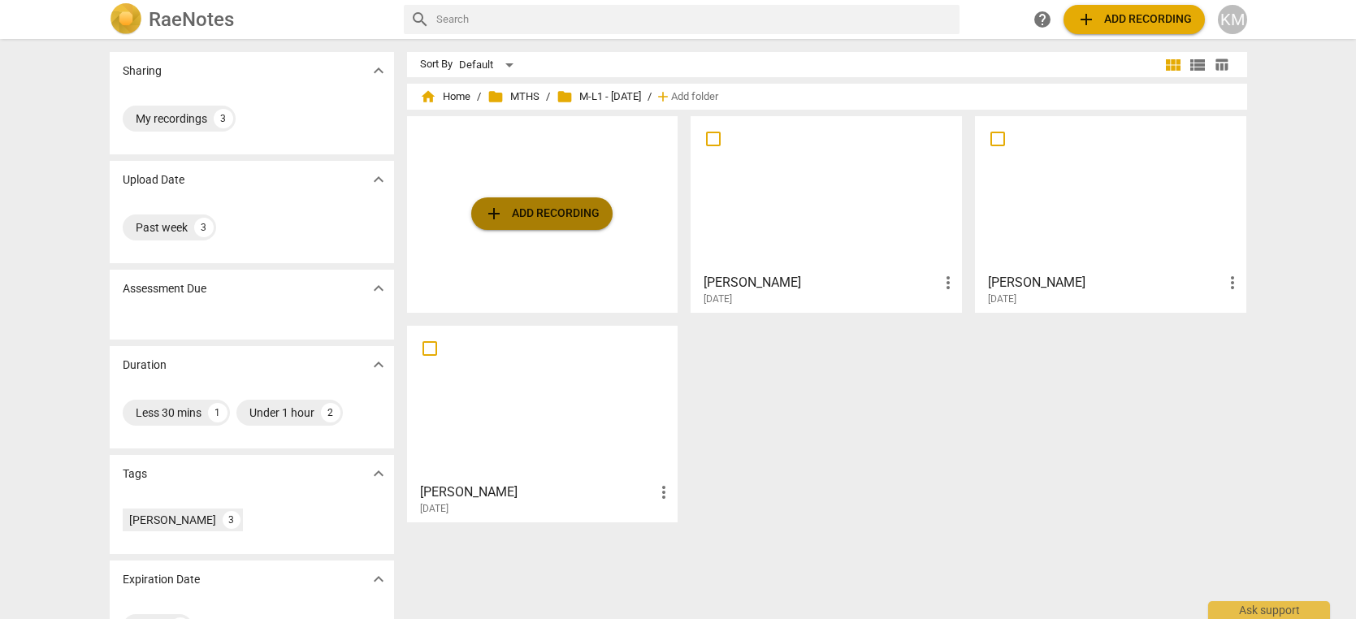
click at [570, 216] on span "add Add recording" at bounding box center [541, 214] width 115 height 20
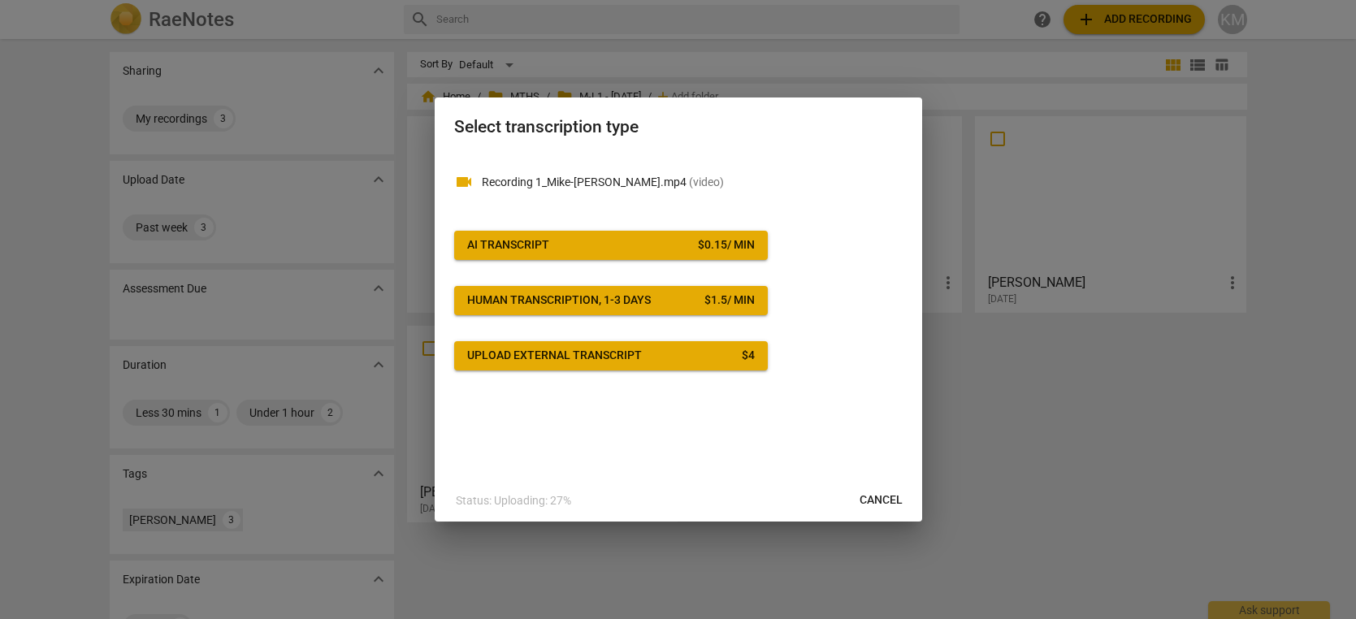
click at [672, 245] on span "AI Transcript $ 0.15 / min" at bounding box center [611, 245] width 288 height 16
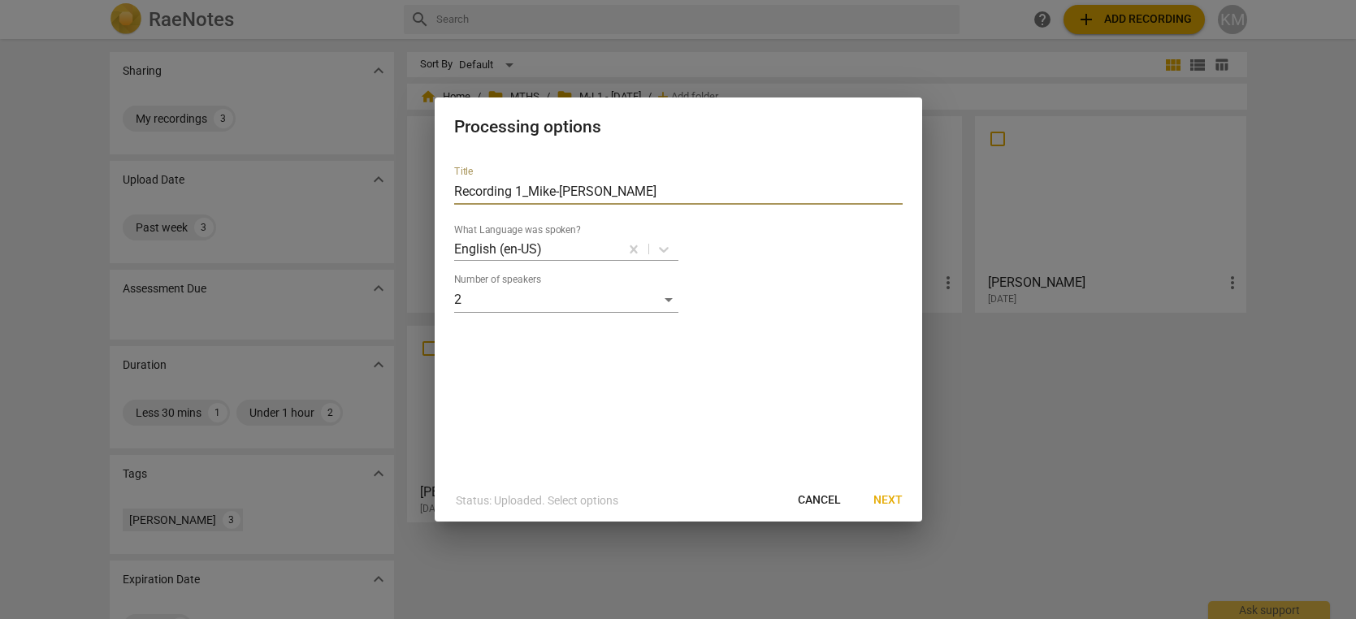
click at [594, 189] on input "Recording 1_Mike-Mariam" at bounding box center [678, 192] width 449 height 26
paste input "Michael Carlos Niconchuk"
type input "Michael Carlos Niconchuk"
click at [895, 501] on span "Next" at bounding box center [887, 500] width 29 height 16
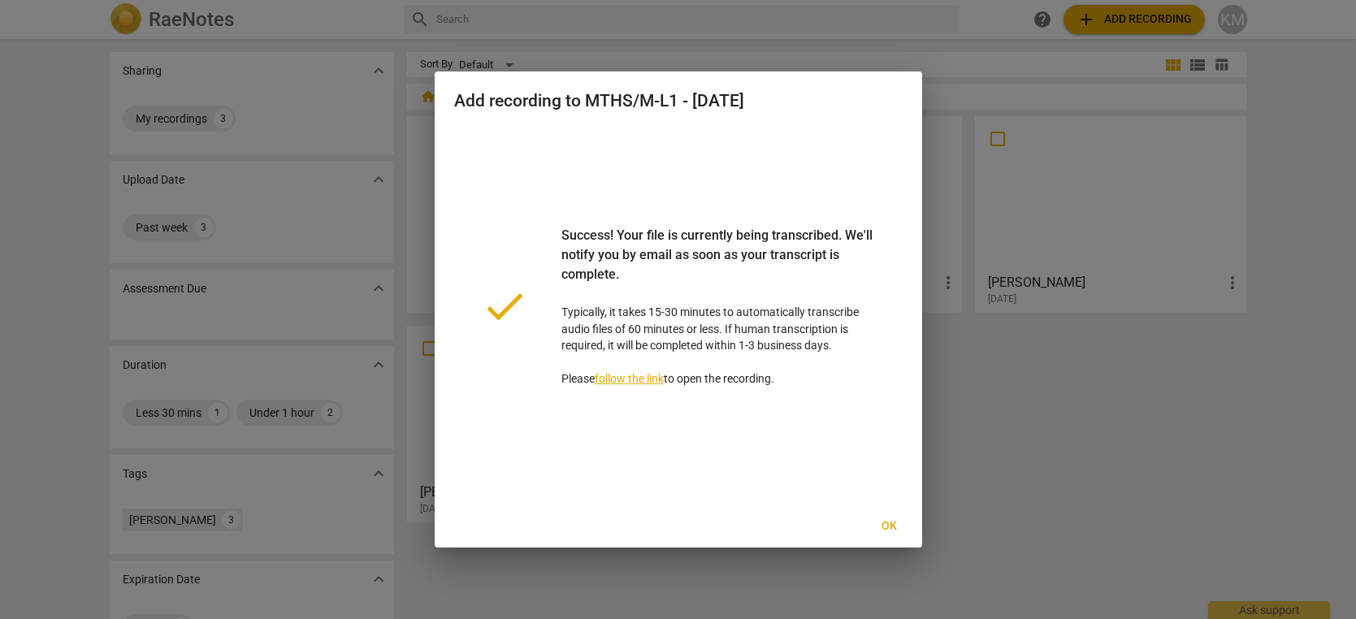
click at [893, 524] on span "Ok" at bounding box center [890, 526] width 26 height 16
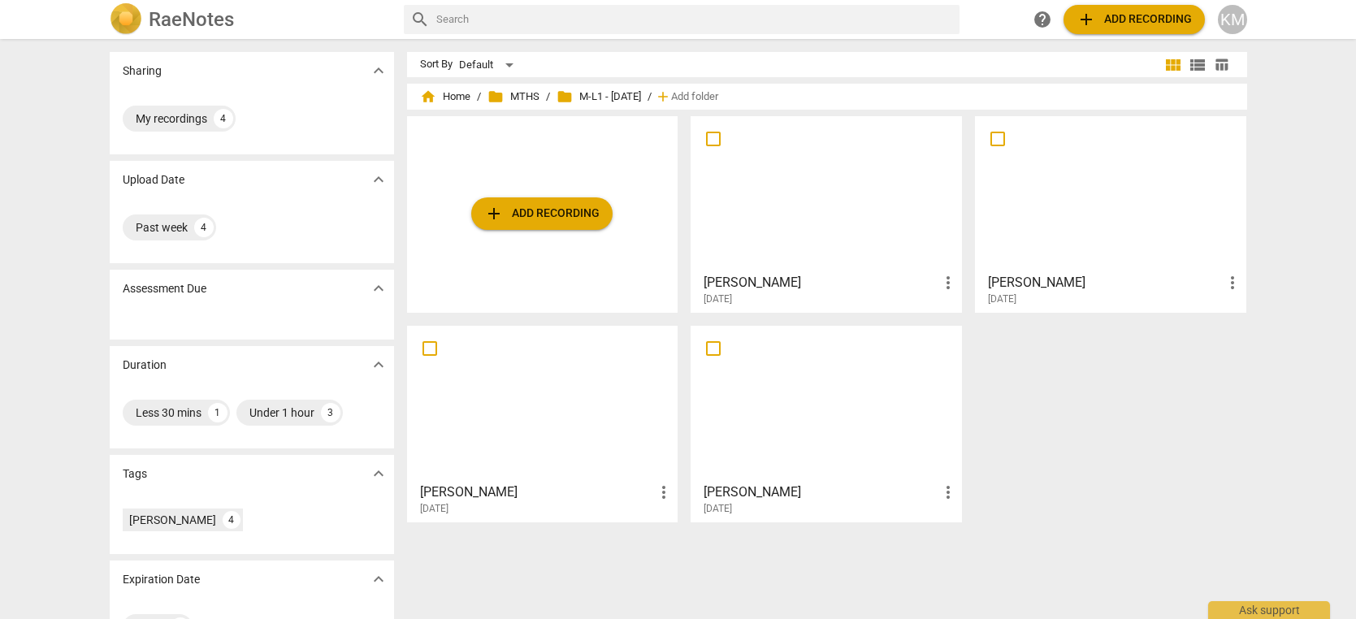
click at [532, 215] on span "add Add recording" at bounding box center [541, 214] width 115 height 20
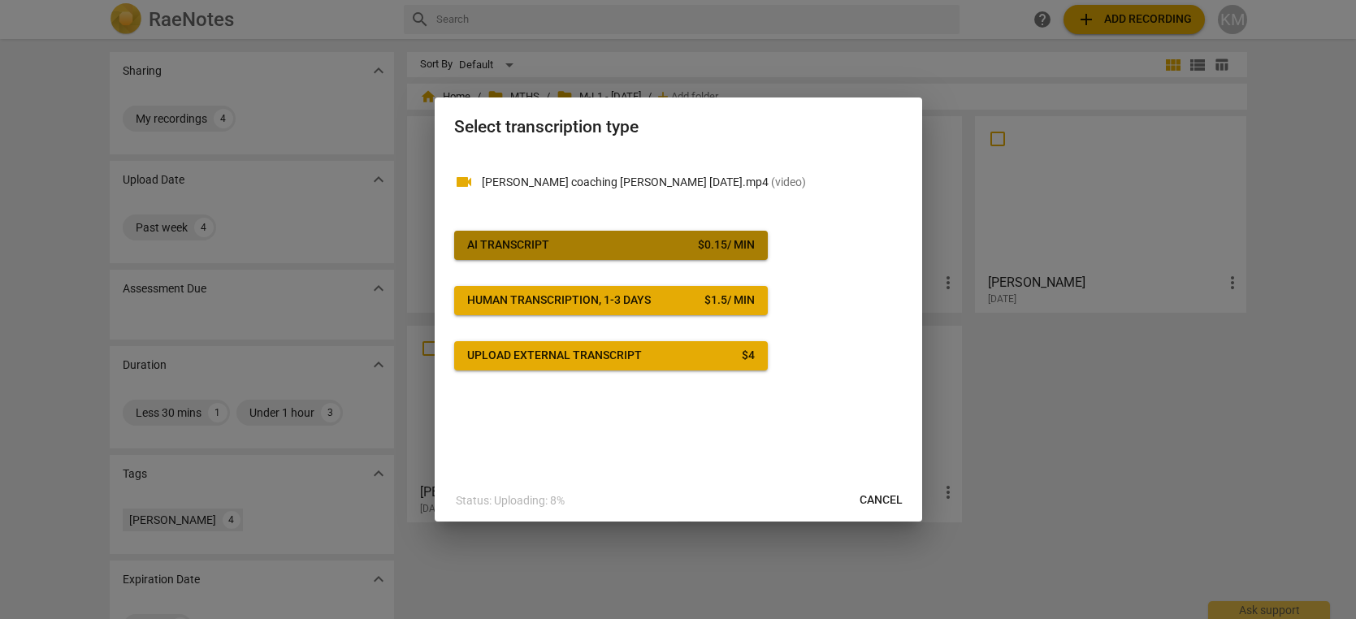
click at [620, 248] on span "AI Transcript $ 0.15 / min" at bounding box center [611, 245] width 288 height 16
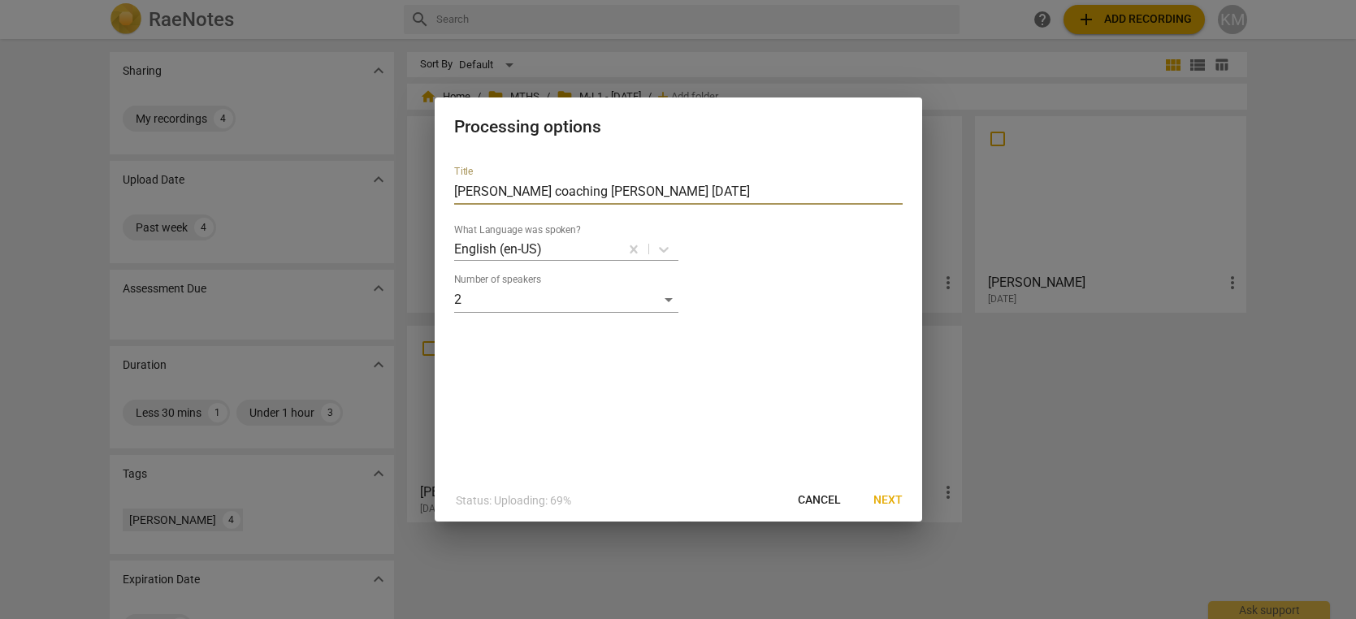
click at [566, 194] on input "Jessica Lustbader coaching Katrina 8.7.25" at bounding box center [678, 192] width 449 height 26
paste input "text"
type input "[PERSON_NAME]"
click at [889, 500] on span "Next" at bounding box center [887, 500] width 29 height 16
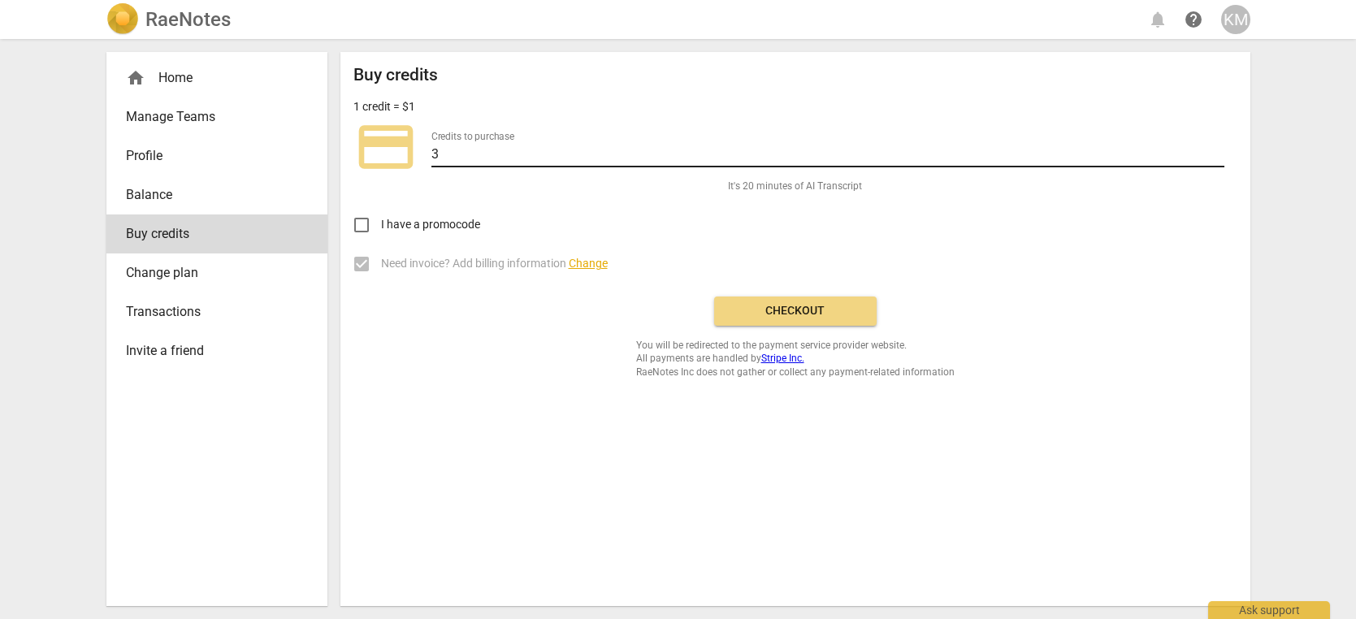
click at [1220, 150] on input "3" at bounding box center [827, 156] width 793 height 24
click at [1220, 150] on input "4" at bounding box center [827, 156] width 793 height 24
click at [1220, 150] on input "5" at bounding box center [827, 156] width 793 height 24
click at [1220, 150] on input "6" at bounding box center [827, 156] width 793 height 24
click at [1220, 150] on input "7" at bounding box center [827, 156] width 793 height 24
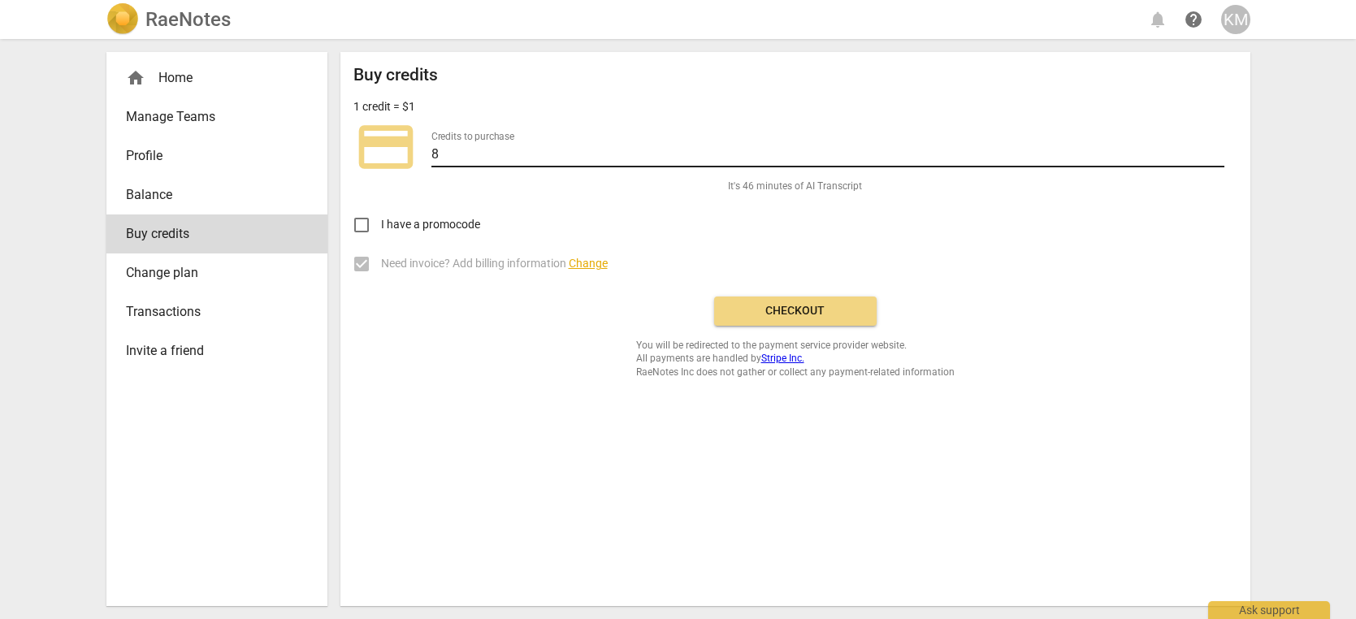
click at [1220, 150] on input "8" at bounding box center [827, 156] width 793 height 24
click at [1220, 150] on input "9" at bounding box center [827, 156] width 793 height 24
type input "10"
click at [1220, 150] on input "10" at bounding box center [827, 156] width 793 height 24
click at [856, 313] on span "Checkout" at bounding box center [795, 311] width 137 height 16
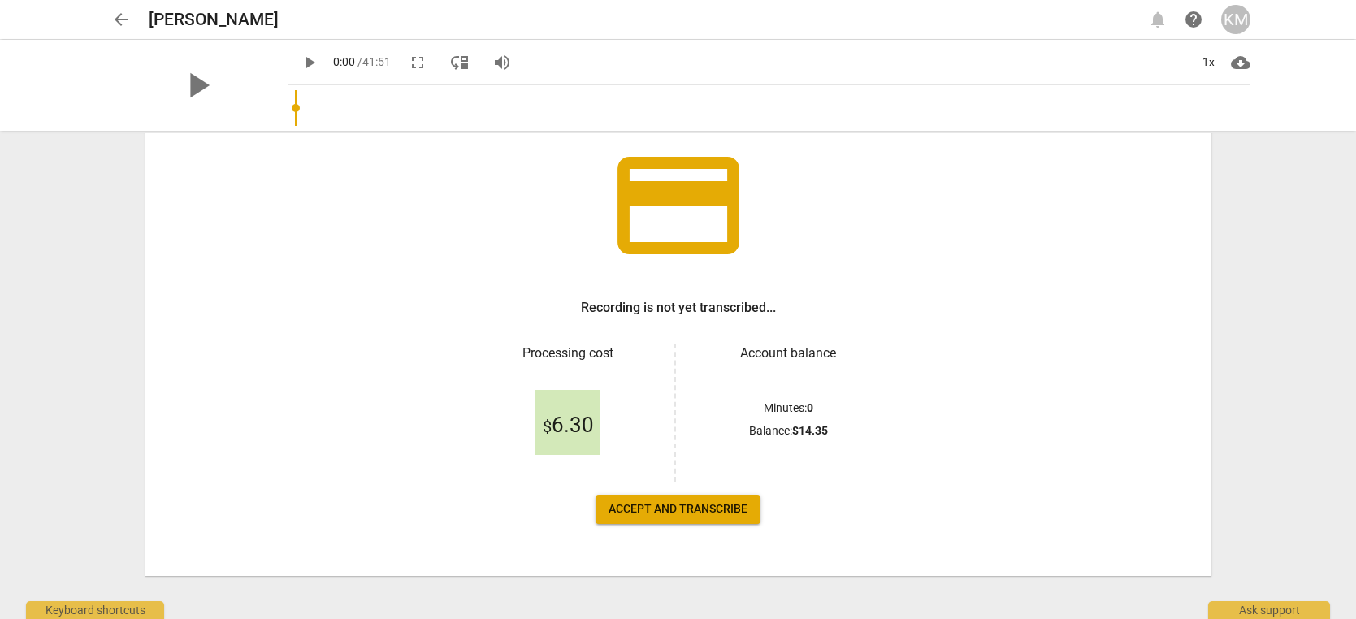
scroll to position [101, 0]
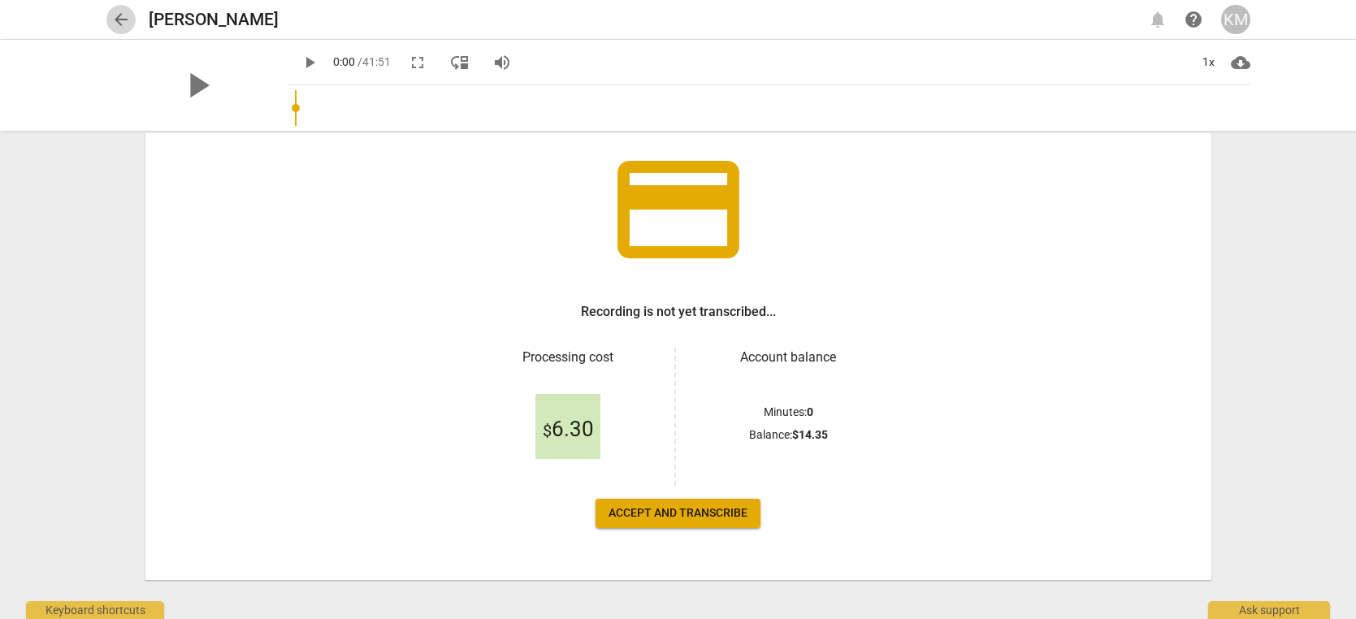
click at [116, 17] on span "arrow_back" at bounding box center [121, 20] width 20 height 20
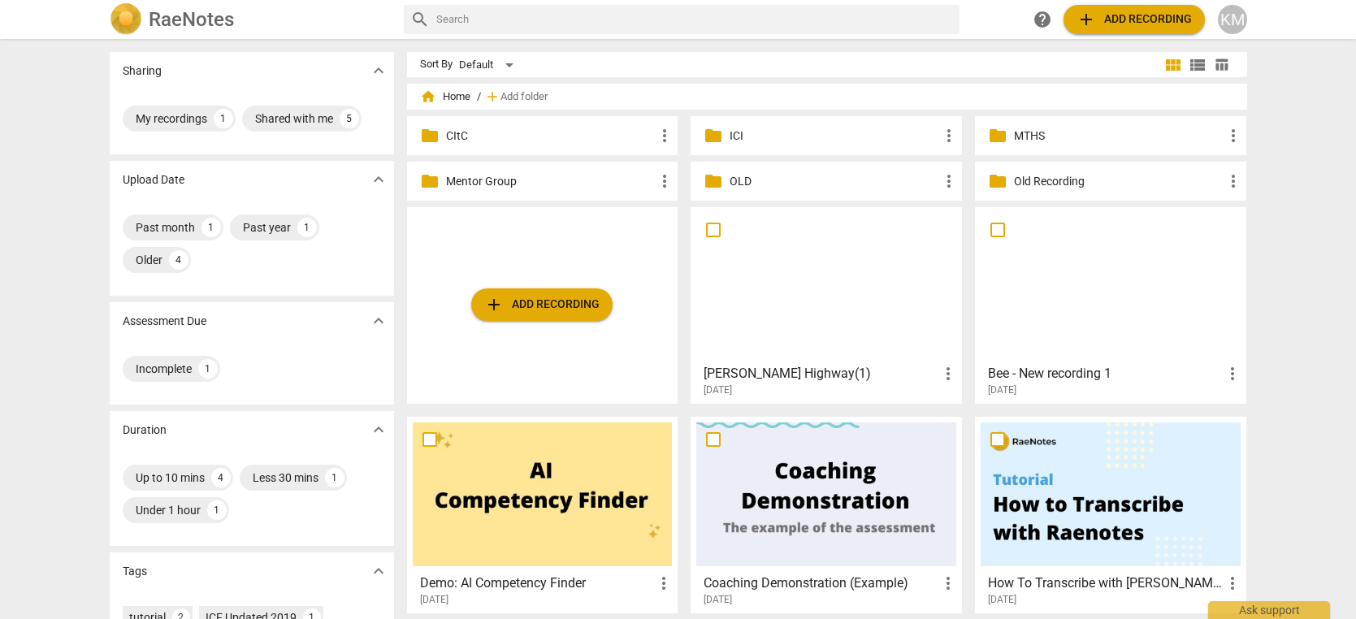
click at [1033, 141] on p "MTHS" at bounding box center [1119, 136] width 210 height 17
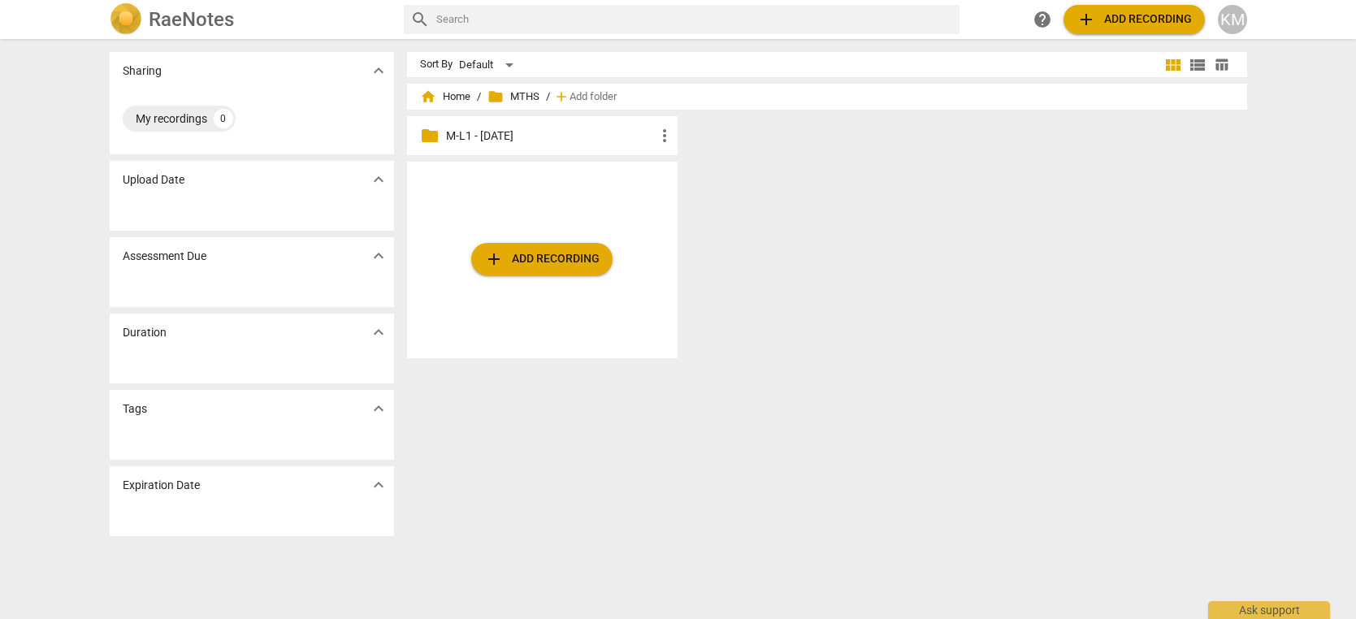
click at [605, 138] on p "M-L1 - [DATE]" at bounding box center [551, 136] width 210 height 17
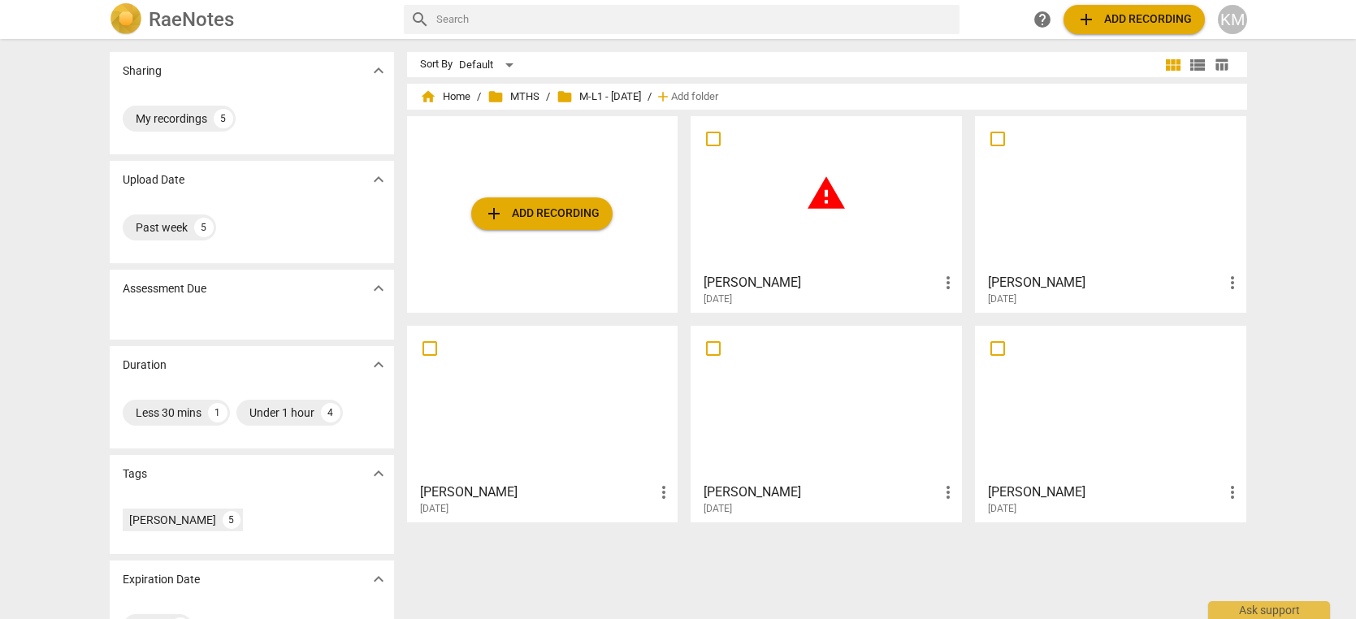
click at [760, 278] on h3 "[PERSON_NAME]" at bounding box center [821, 283] width 235 height 20
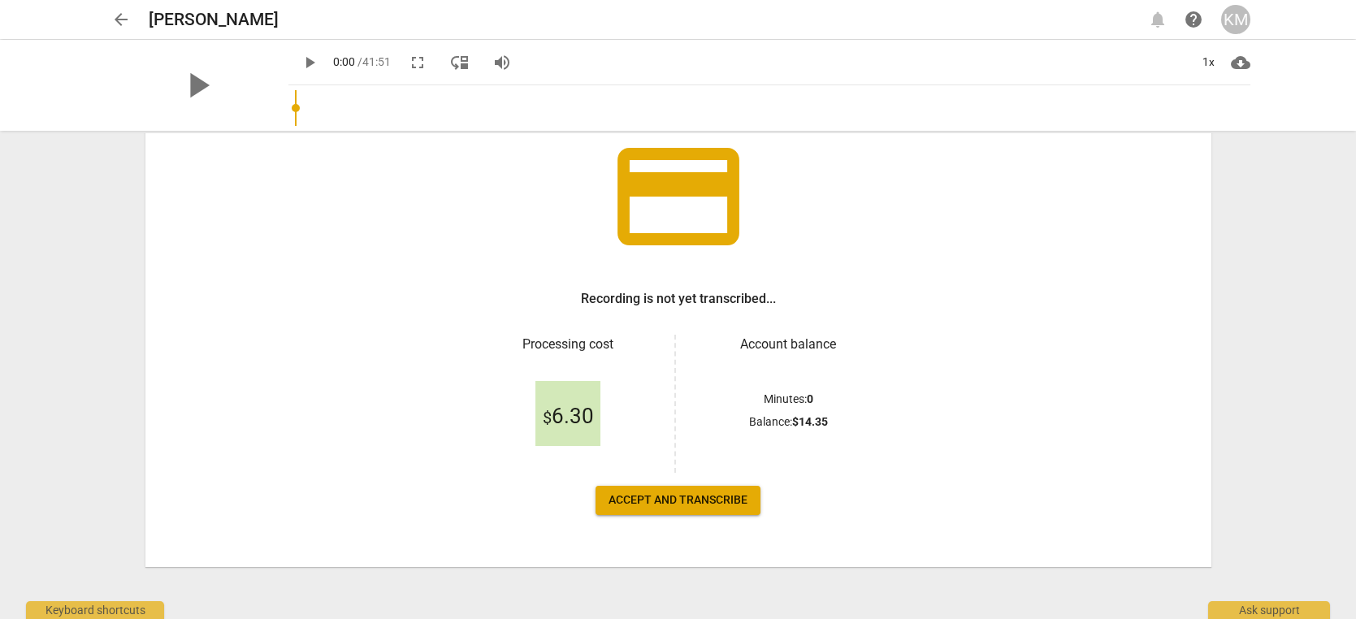
scroll to position [113, 0]
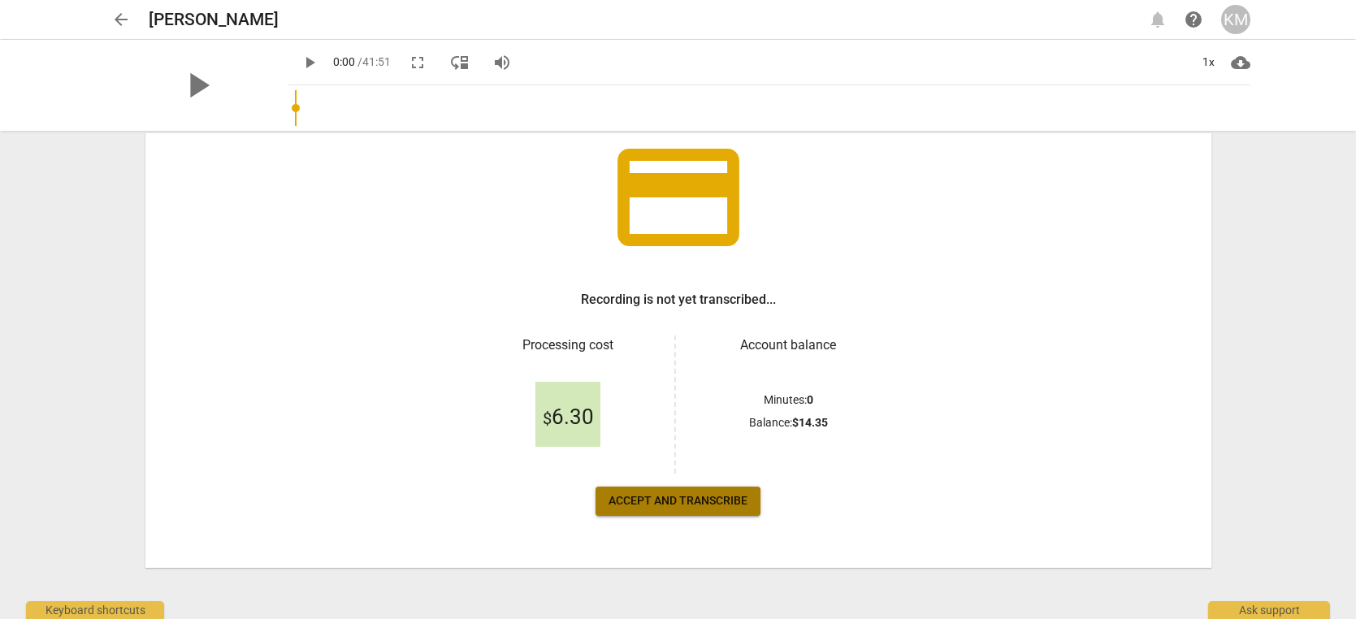
click at [690, 505] on span "Accept and transcribe" at bounding box center [678, 501] width 139 height 16
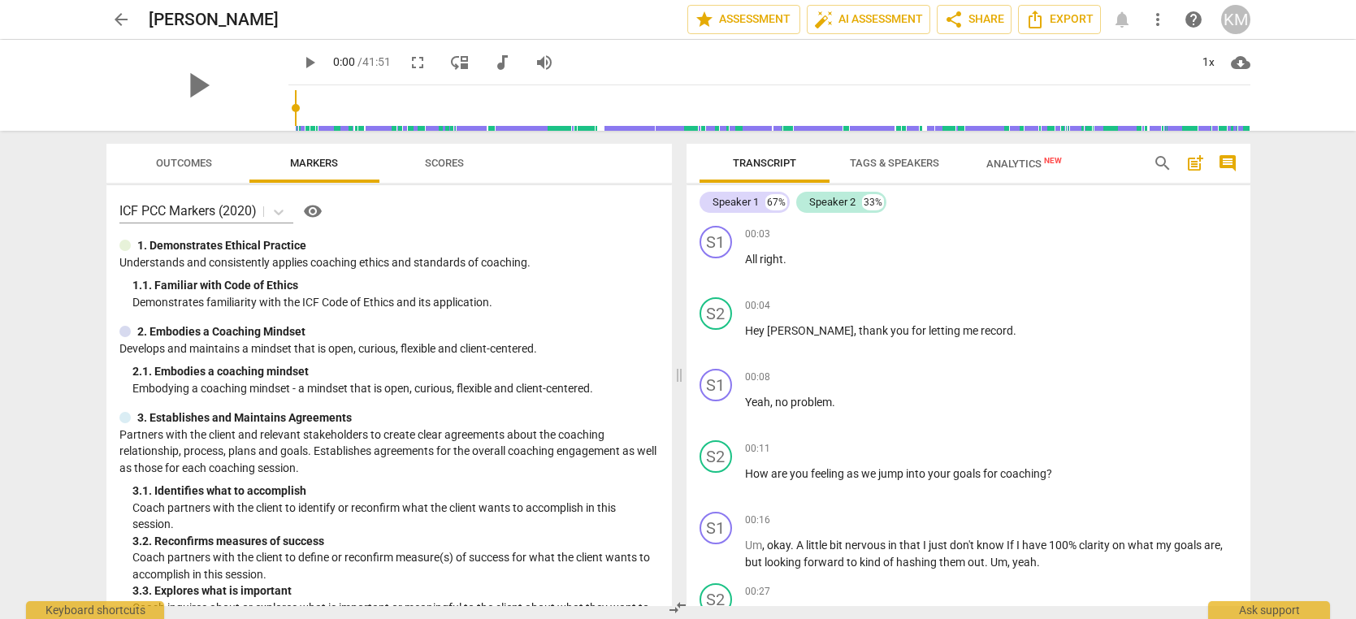
click at [120, 18] on span "arrow_back" at bounding box center [121, 20] width 20 height 20
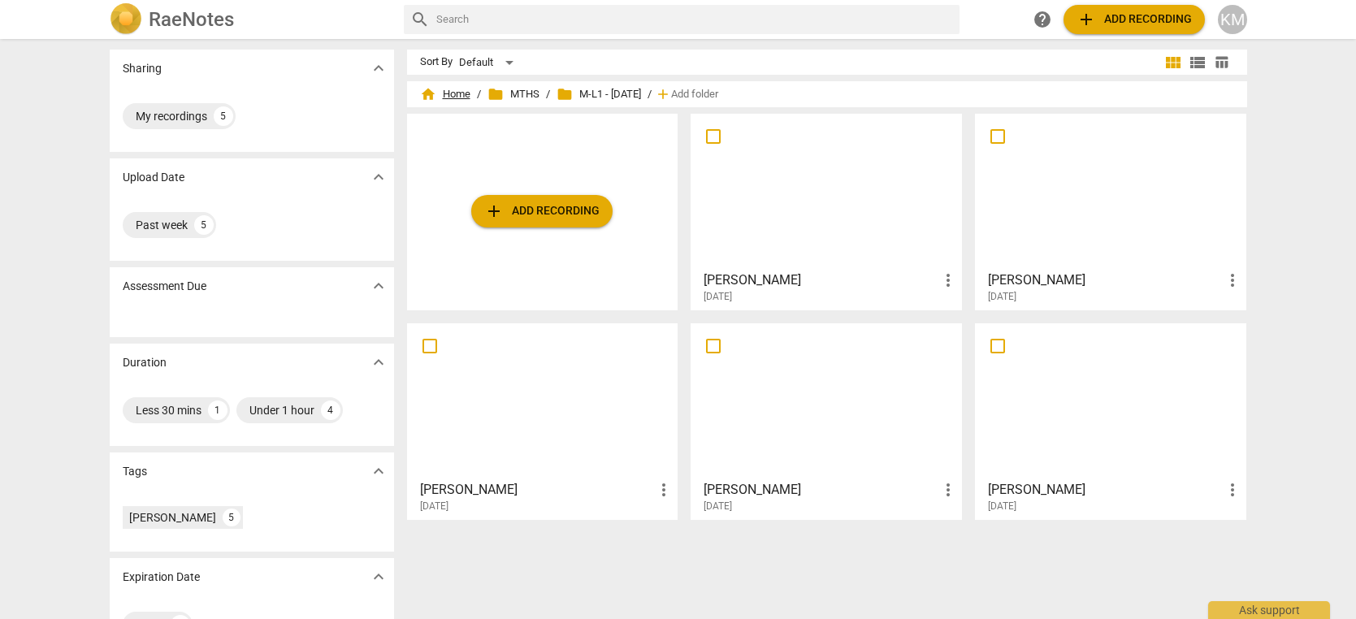
scroll to position [4, 0]
click at [517, 93] on span "folder MTHS" at bounding box center [514, 93] width 52 height 16
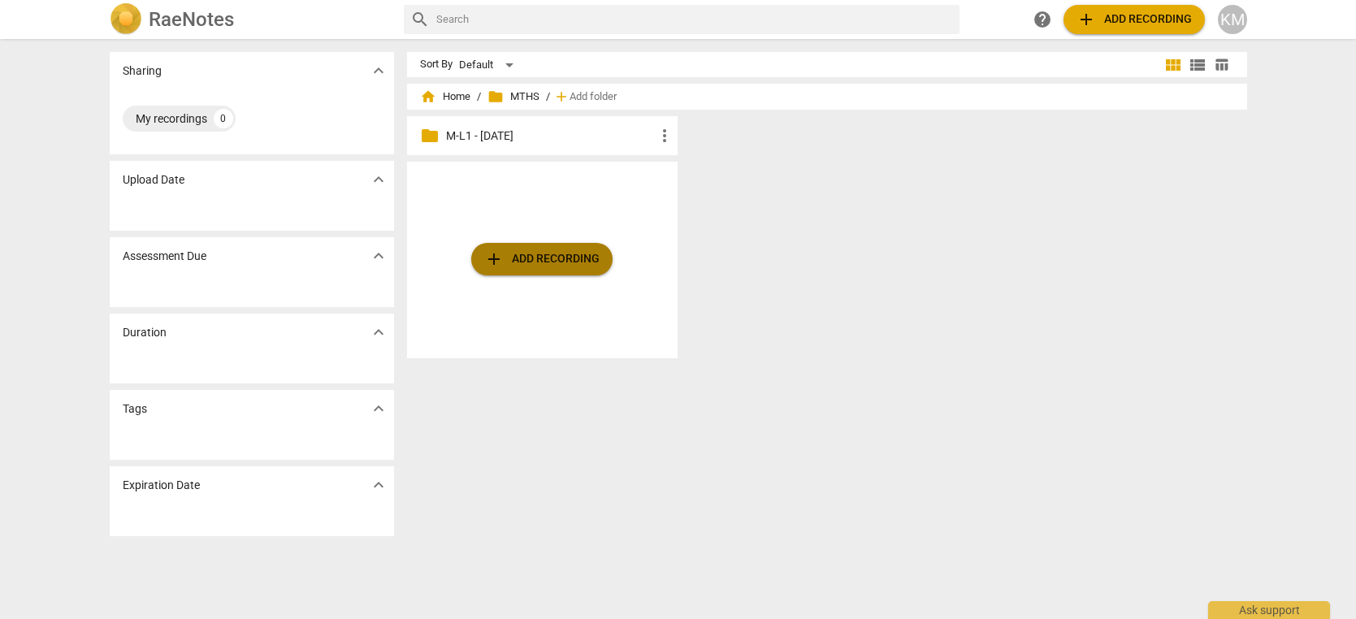
click at [544, 262] on span "add Add recording" at bounding box center [541, 259] width 115 height 20
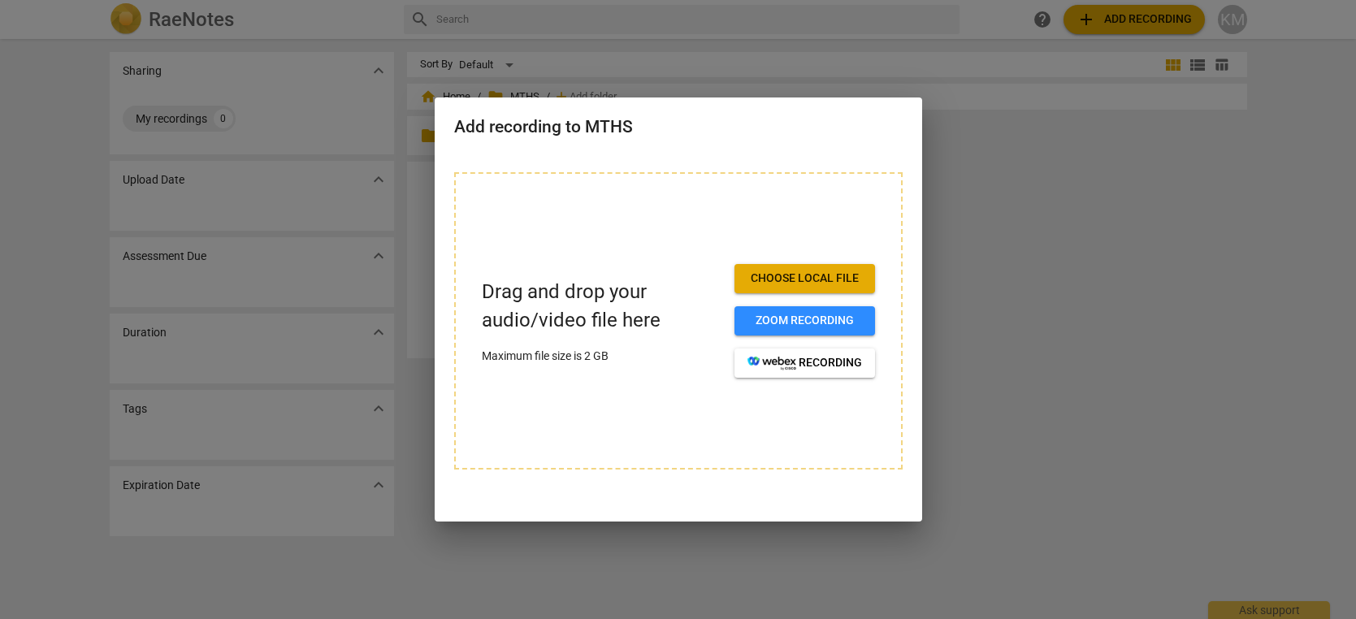
click at [1064, 284] on div at bounding box center [678, 309] width 1356 height 619
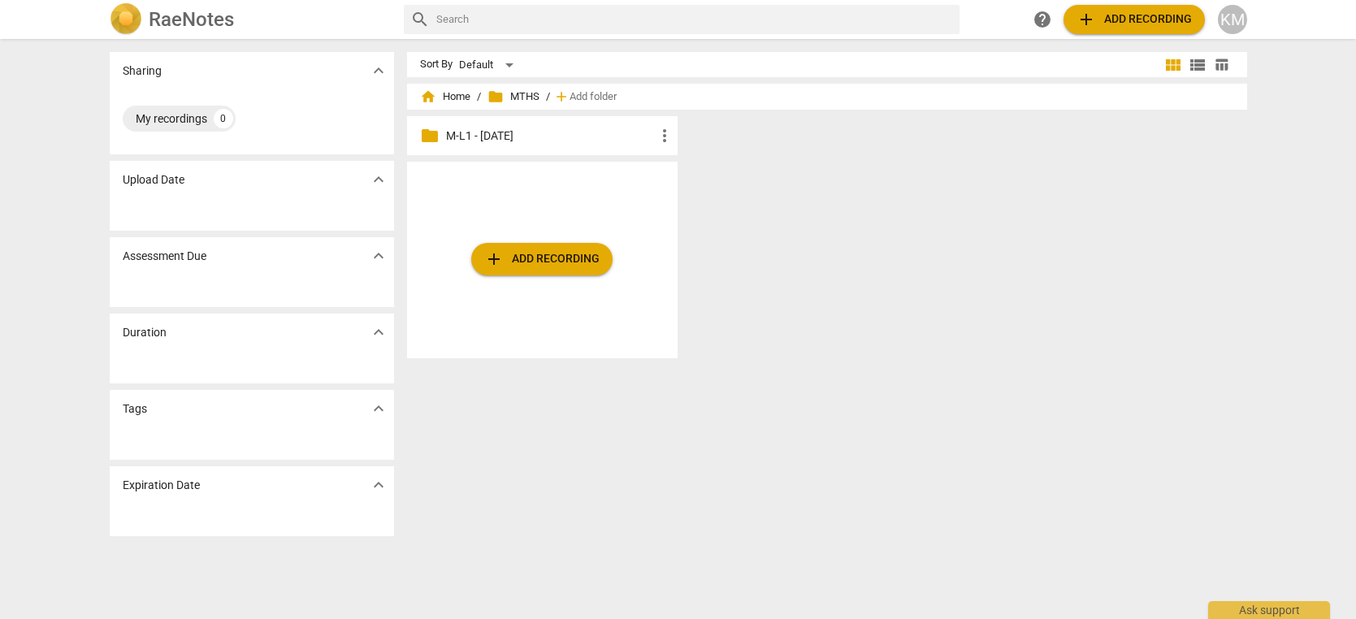
click at [521, 98] on span "folder MTHS" at bounding box center [514, 97] width 52 height 16
click at [498, 98] on span "folder" at bounding box center [496, 97] width 16 height 16
click at [458, 98] on span "home Home" at bounding box center [445, 97] width 50 height 16
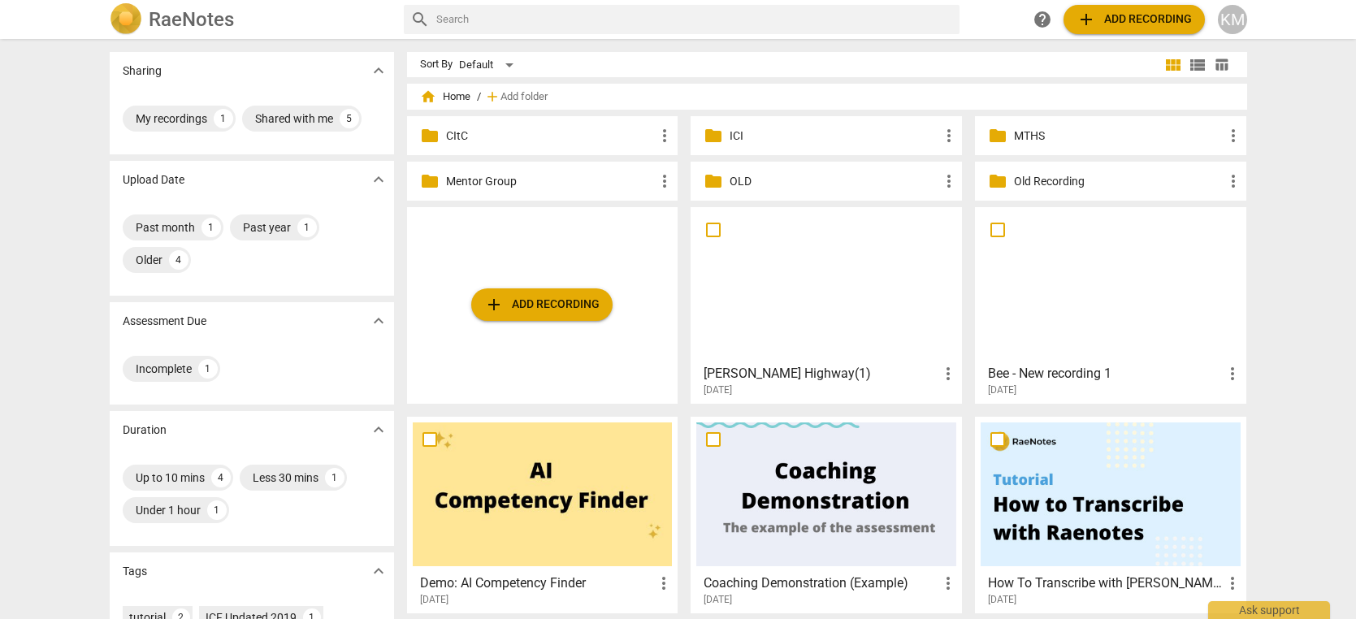
click at [1141, 133] on p "MTHS" at bounding box center [1119, 136] width 210 height 17
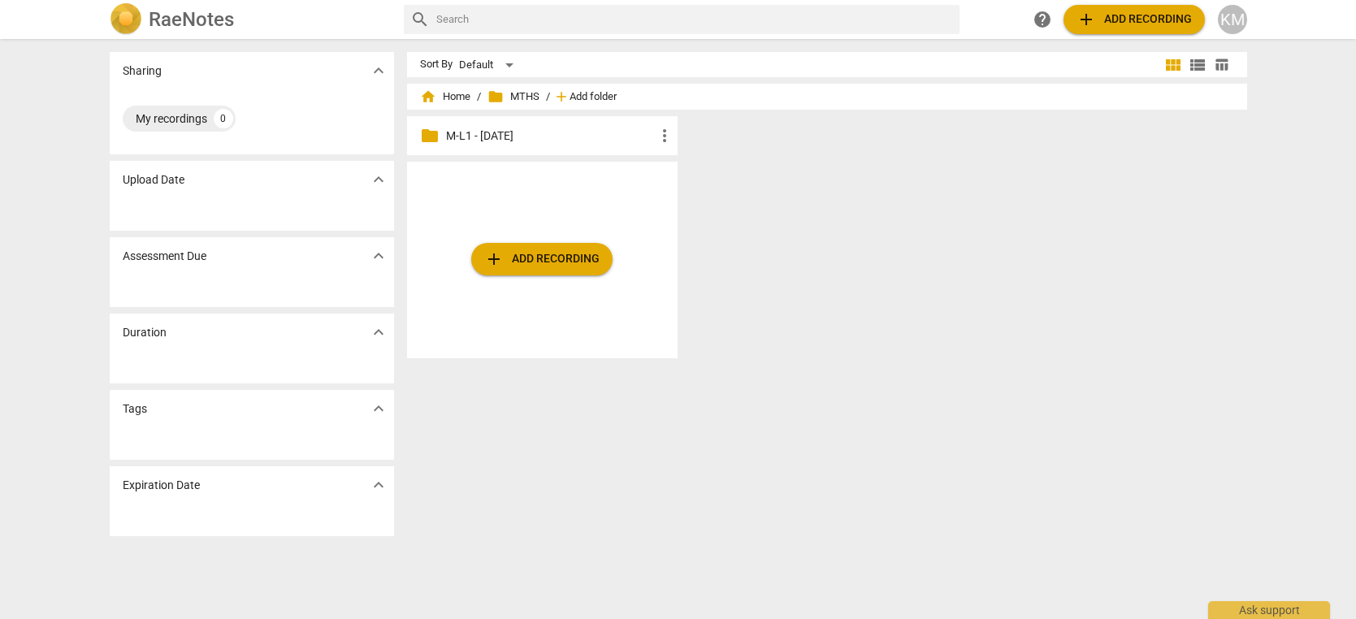
click at [589, 94] on span "Add folder" at bounding box center [593, 97] width 47 height 12
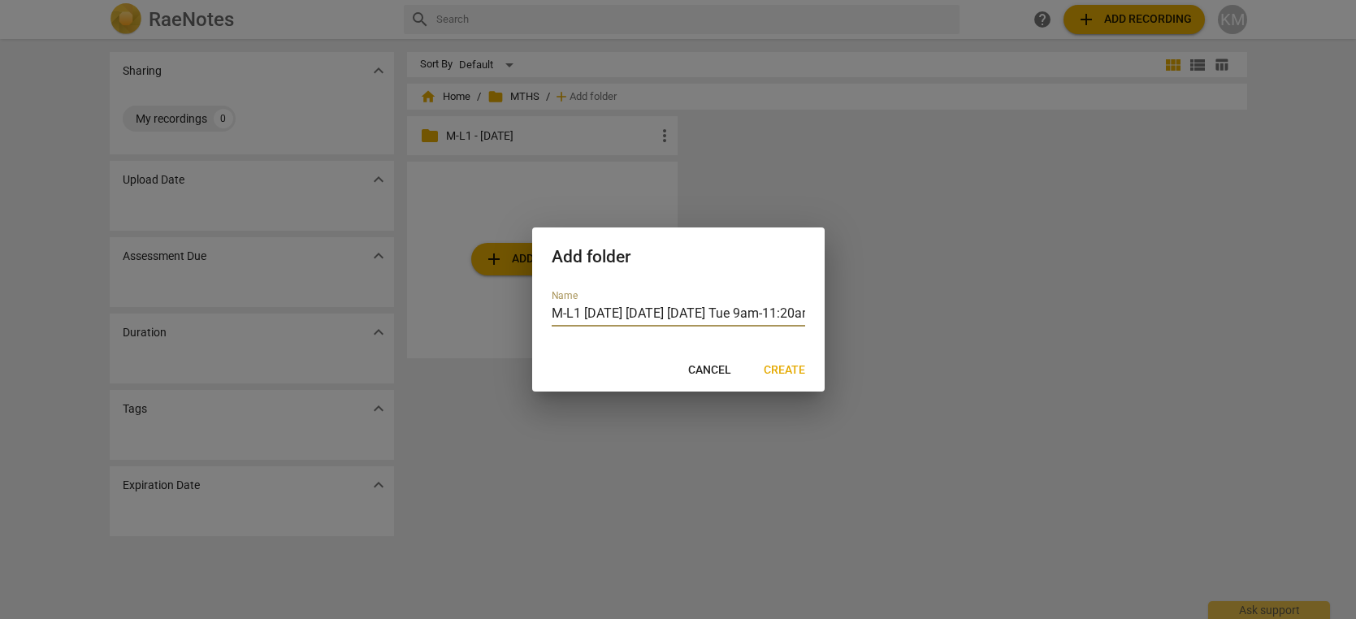
scroll to position [0, 6]
drag, startPoint x: 619, startPoint y: 312, endPoint x: 848, endPoint y: 324, distance: 229.5
click at [805, 324] on input "M-L1 [DATE] [DATE] [DATE] Tue 9am-11:20amPT" at bounding box center [679, 315] width 254 height 24
type input "M-L1 [DATE]"
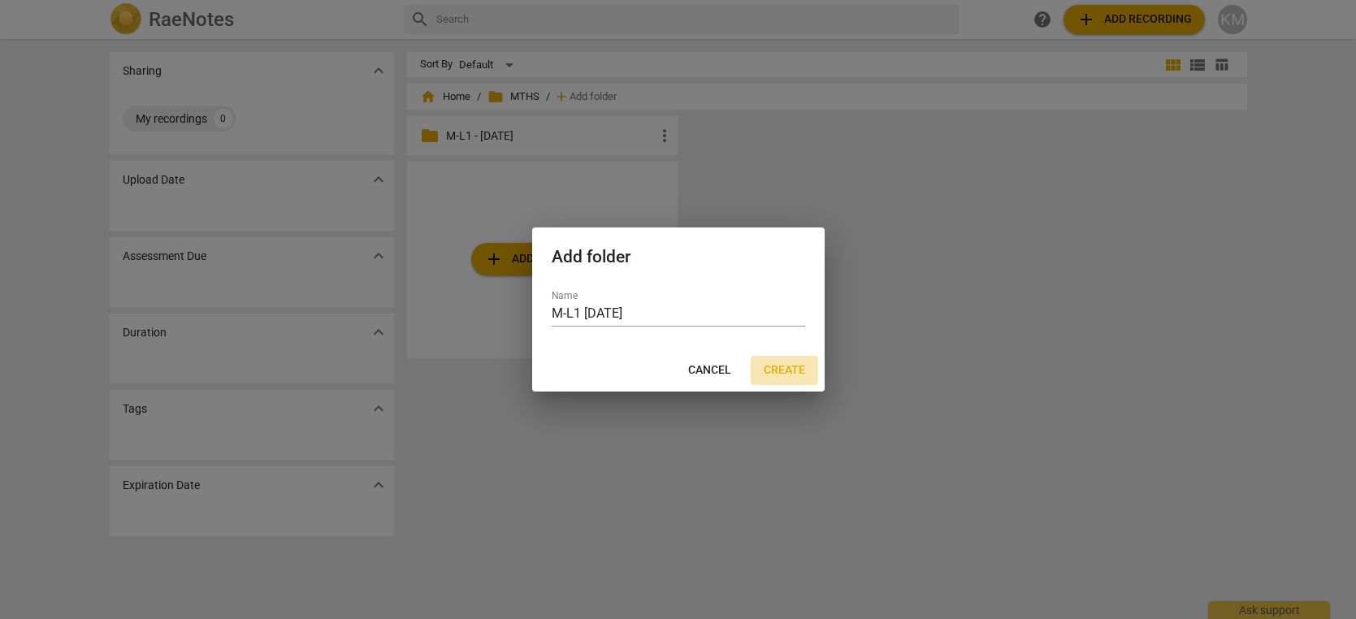
click at [796, 375] on span "Create" at bounding box center [784, 370] width 41 height 16
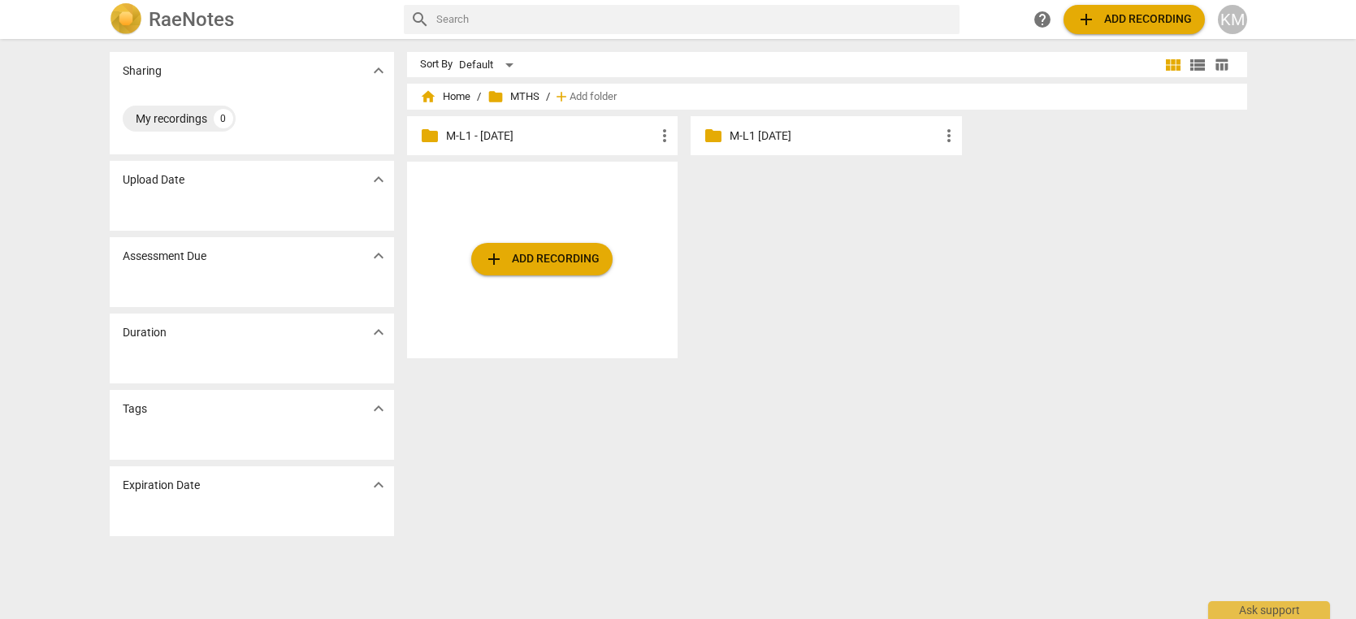
click at [610, 141] on p "M-L1 - [DATE]" at bounding box center [551, 136] width 210 height 17
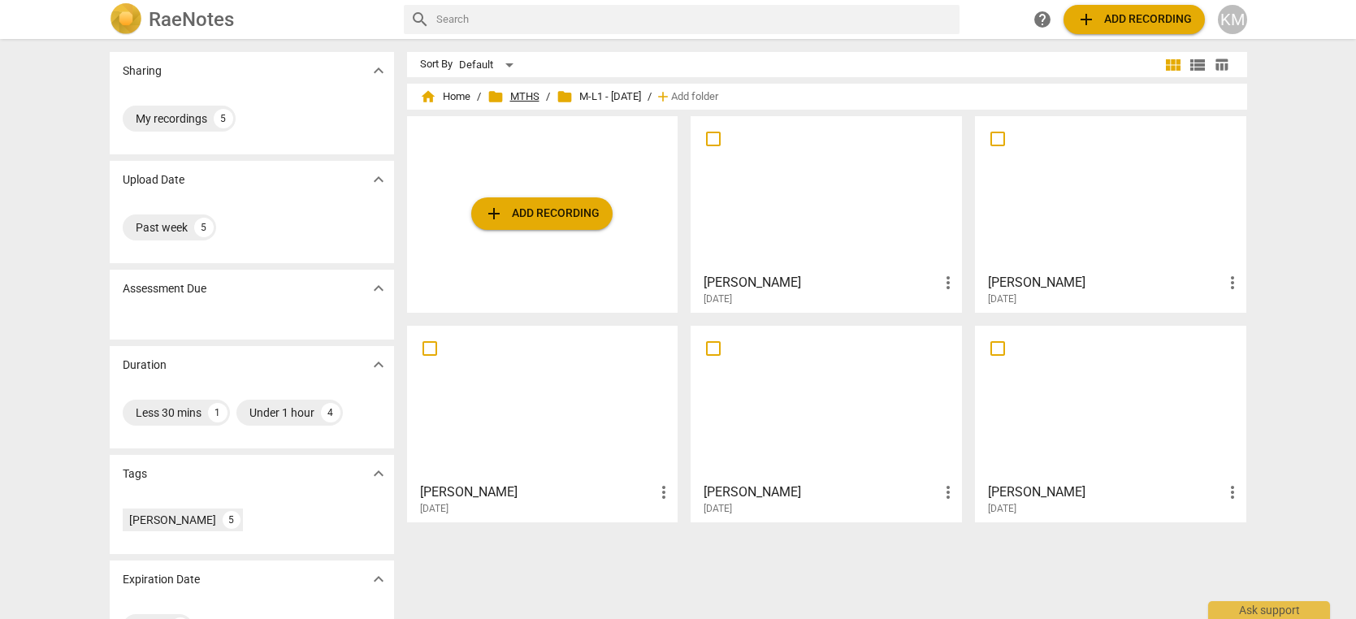
click at [530, 97] on span "folder MTHS" at bounding box center [514, 97] width 52 height 16
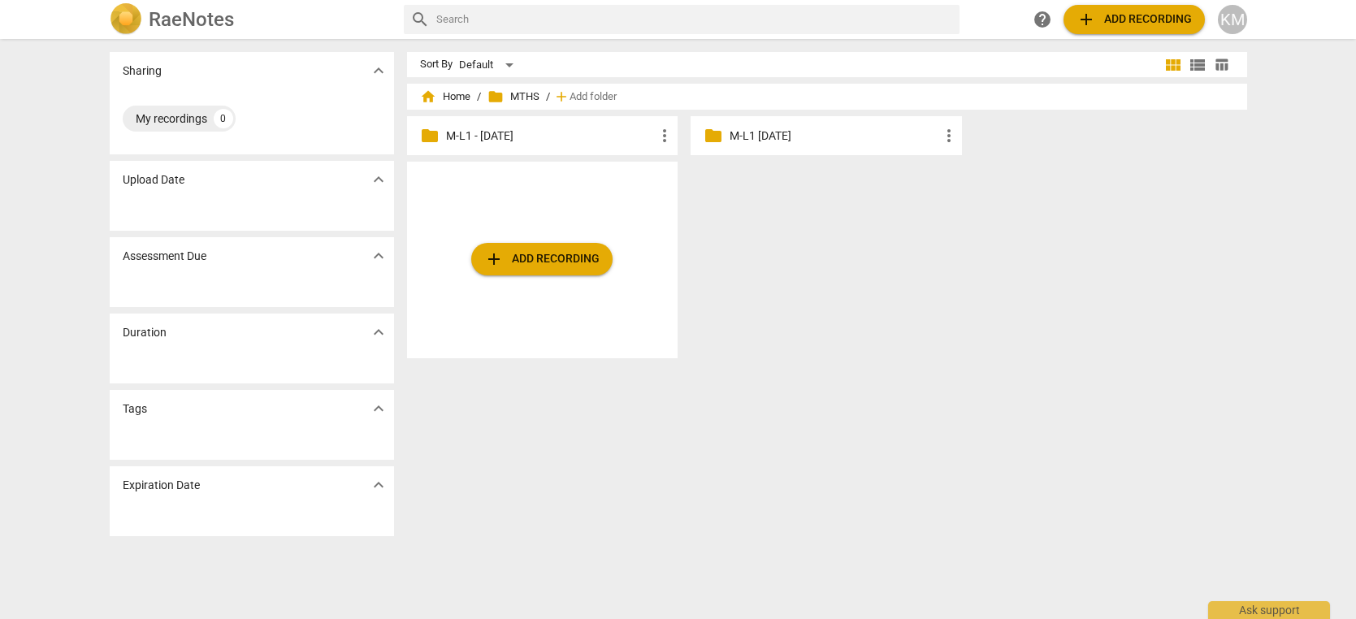
click at [820, 141] on p "M-L1 [DATE]" at bounding box center [835, 136] width 210 height 17
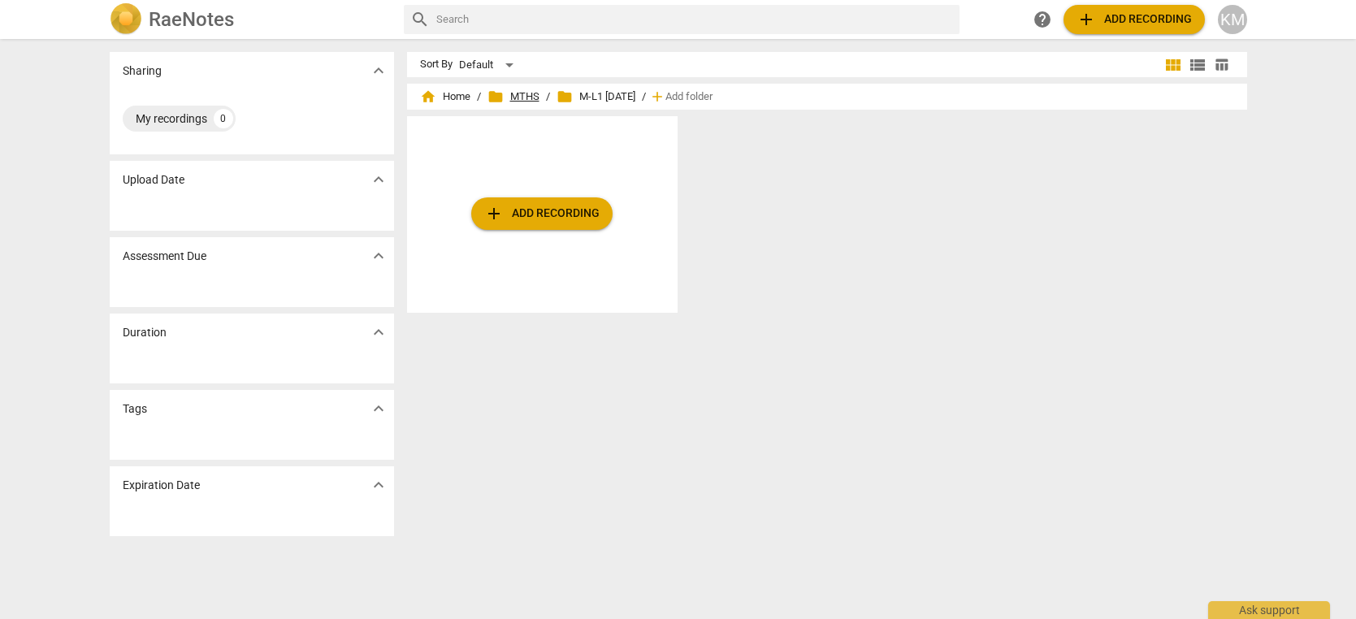
click at [520, 94] on span "folder MTHS" at bounding box center [514, 97] width 52 height 16
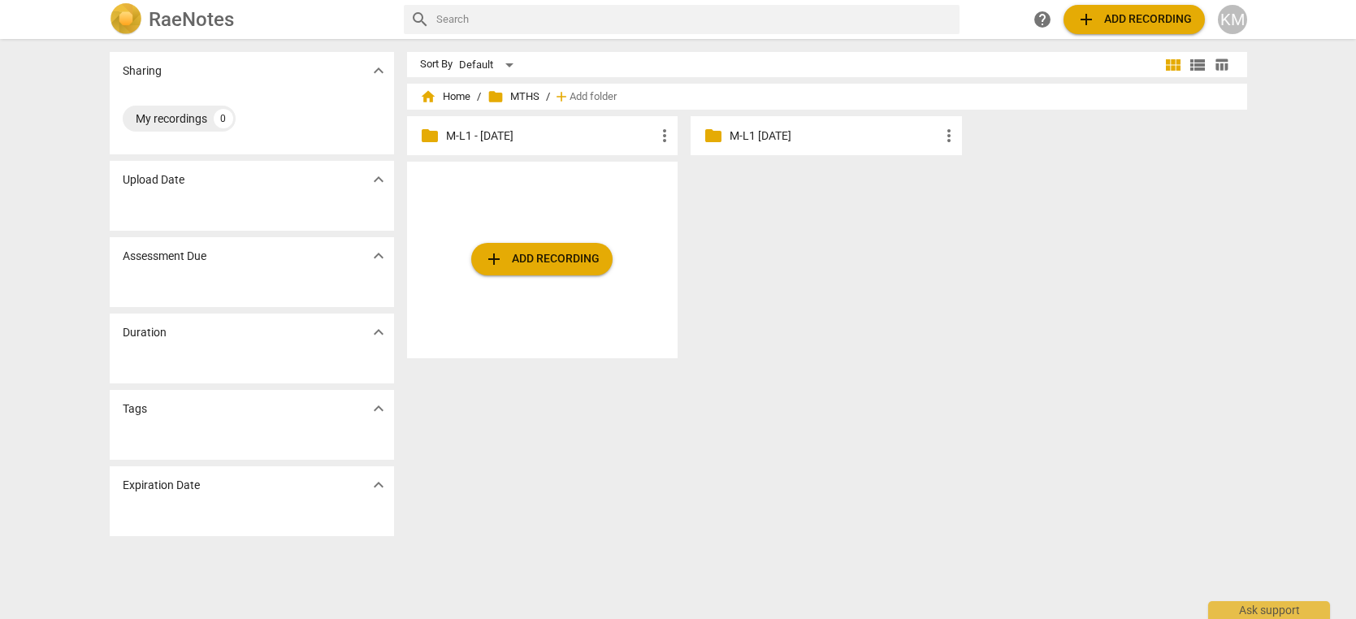
click at [548, 138] on p "M-L1 - [DATE]" at bounding box center [551, 136] width 210 height 17
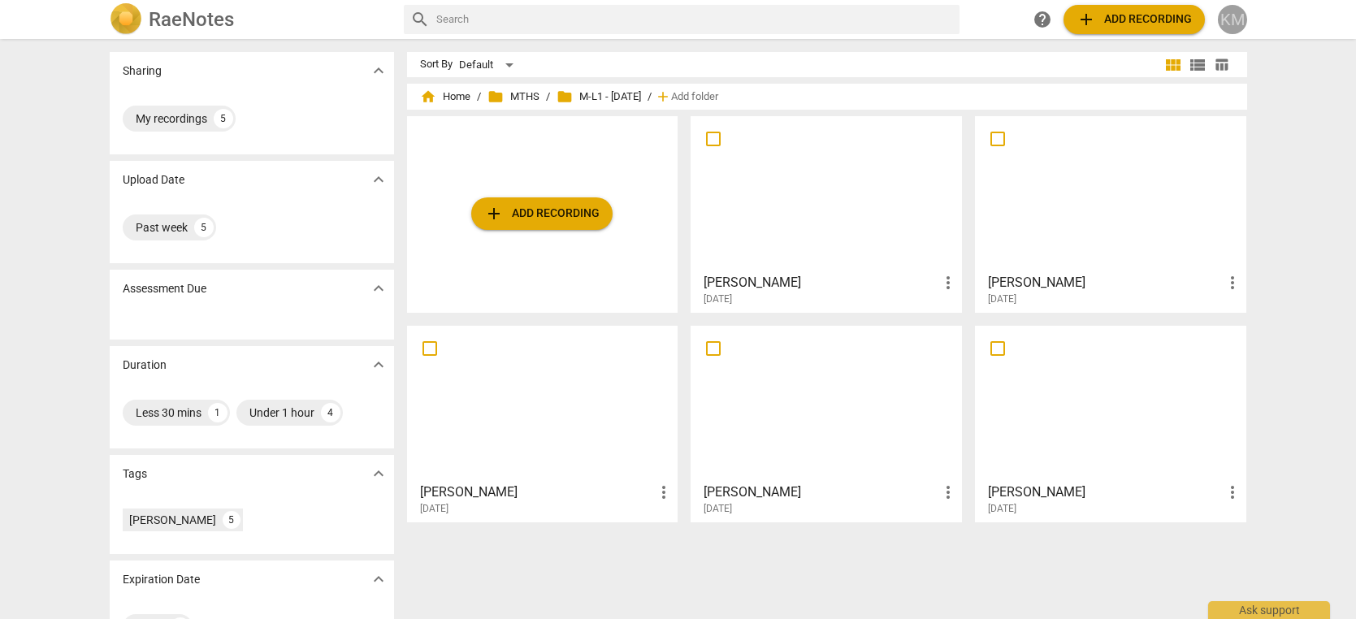
click at [1238, 17] on div "KM" at bounding box center [1232, 19] width 29 height 29
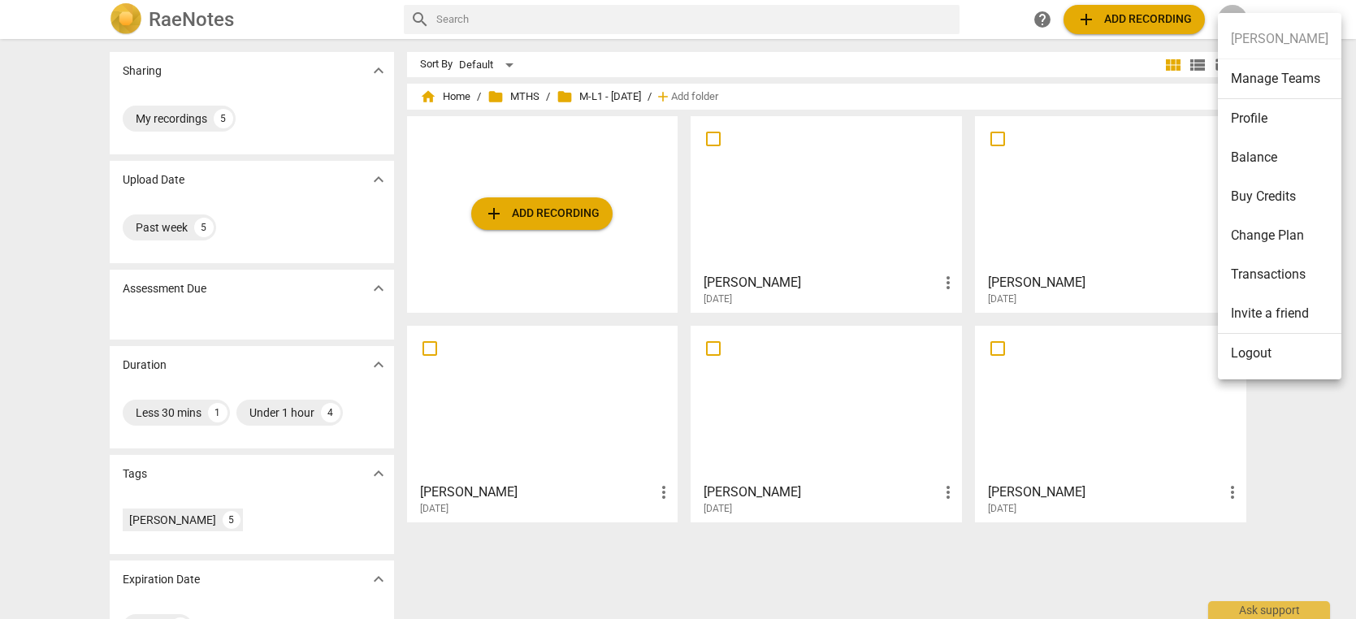
click at [1268, 115] on li "Profile" at bounding box center [1280, 118] width 124 height 39
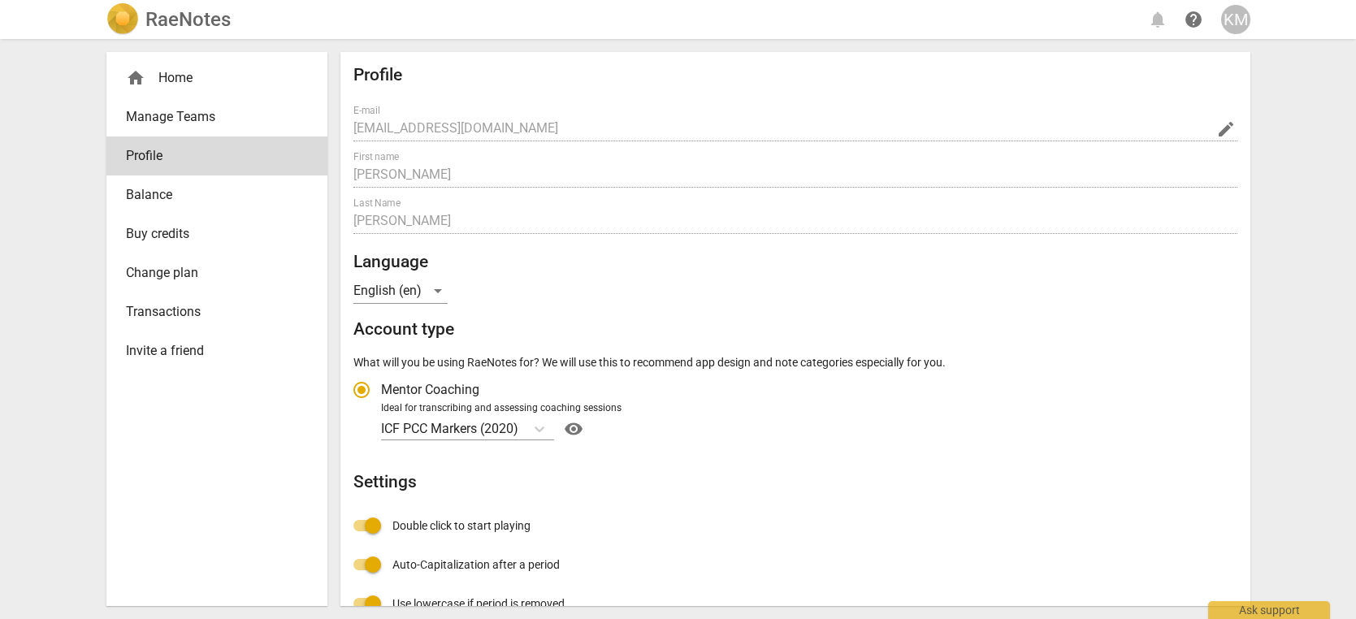
radio input "false"
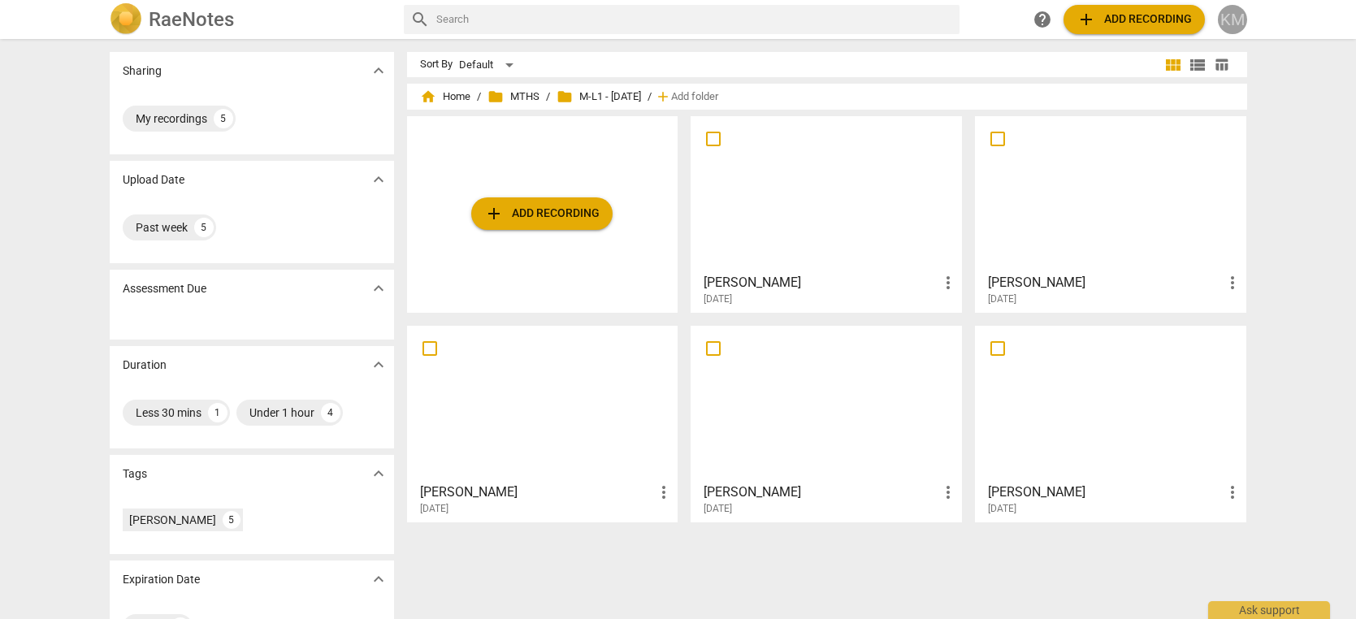
click at [1237, 20] on div "KM" at bounding box center [1232, 19] width 29 height 29
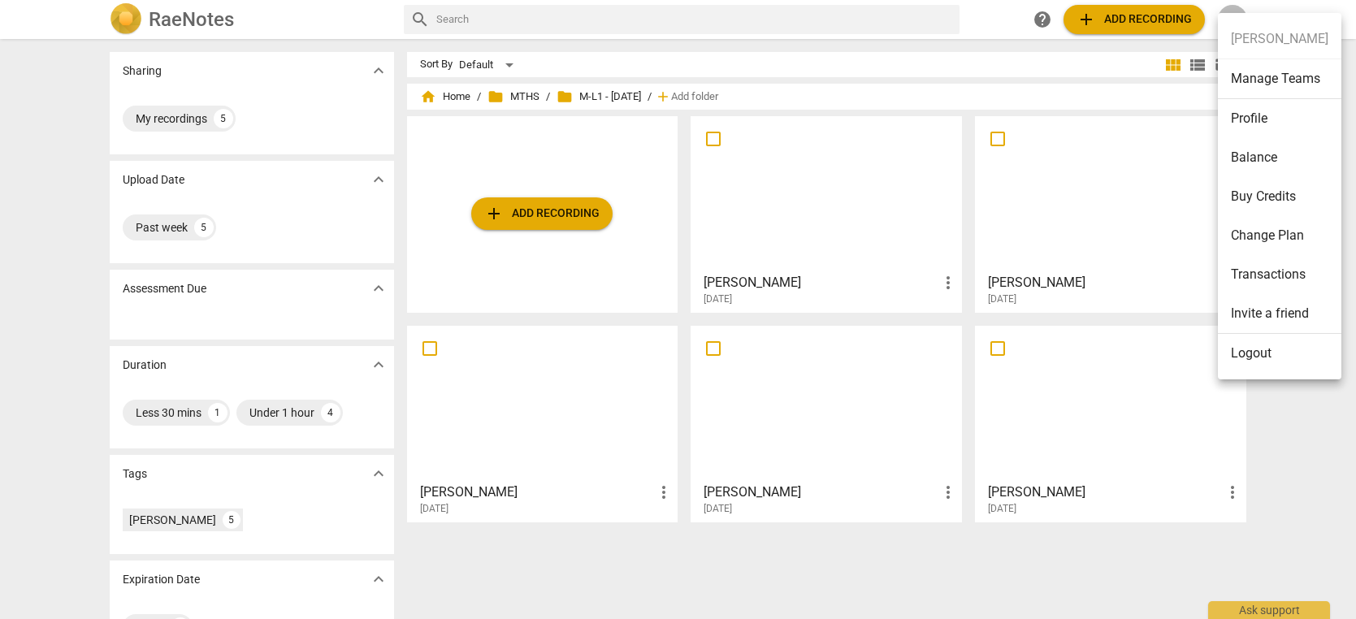
click at [1265, 163] on li "Balance" at bounding box center [1280, 157] width 124 height 39
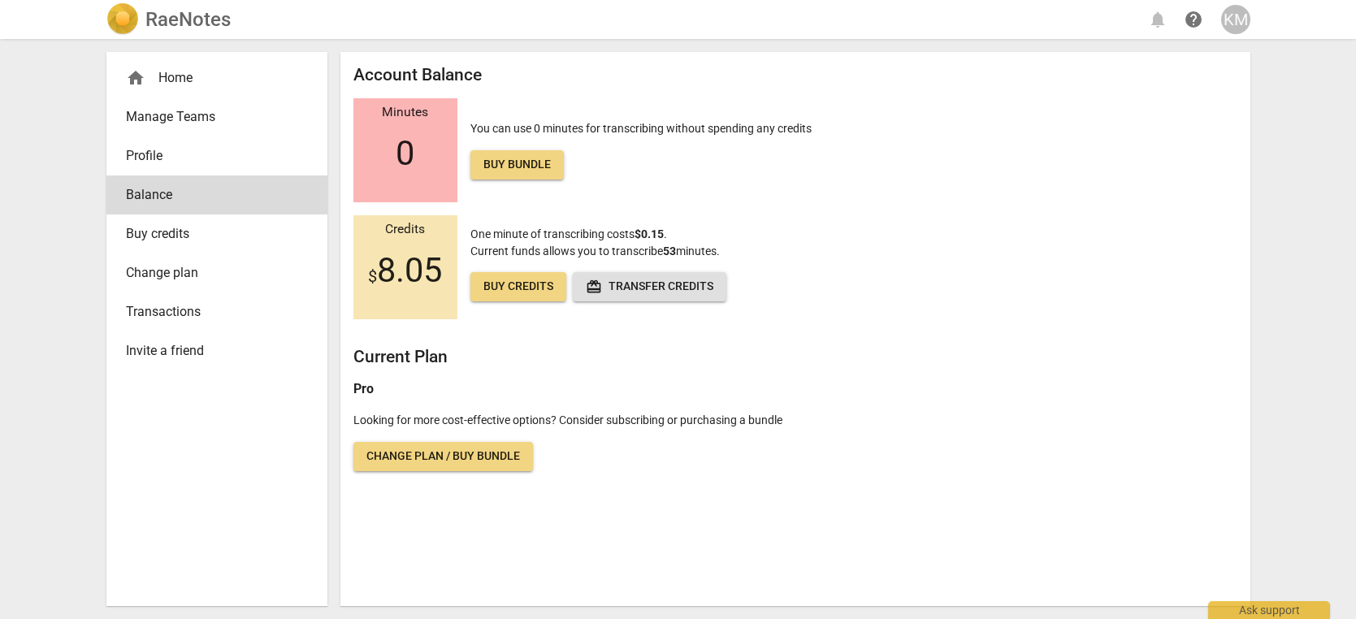
click at [196, 82] on div "home Home" at bounding box center [210, 78] width 169 height 20
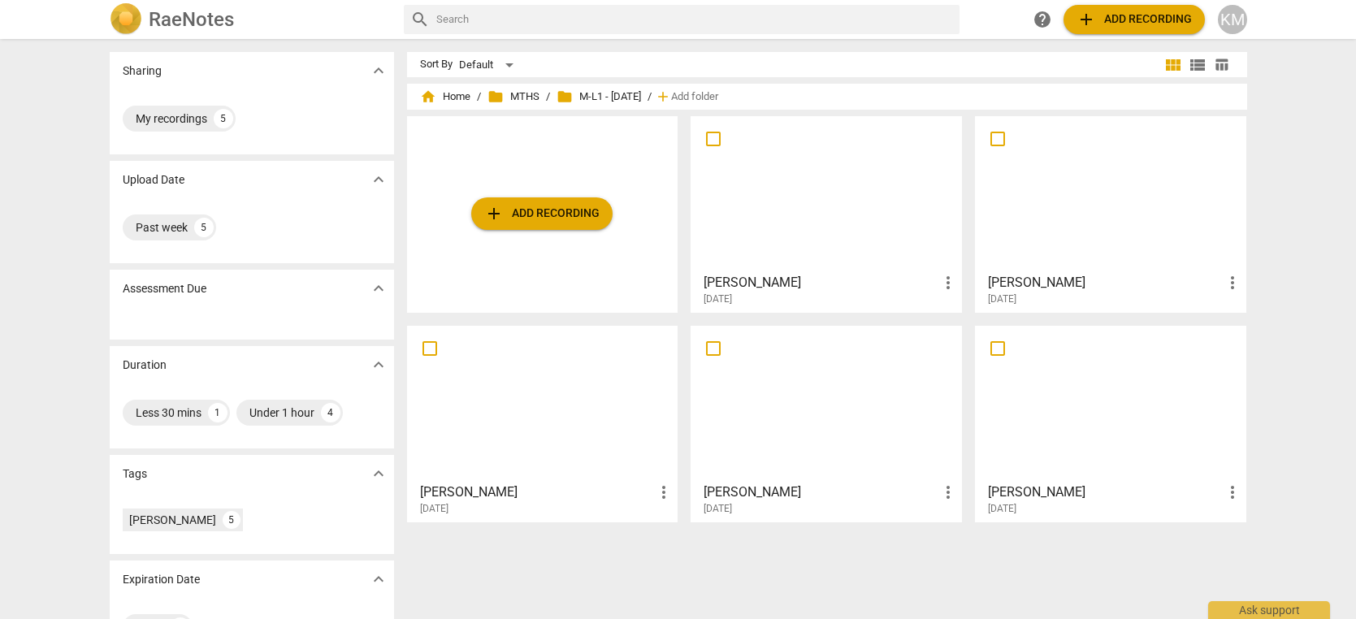
click at [816, 214] on div at bounding box center [826, 194] width 260 height 144
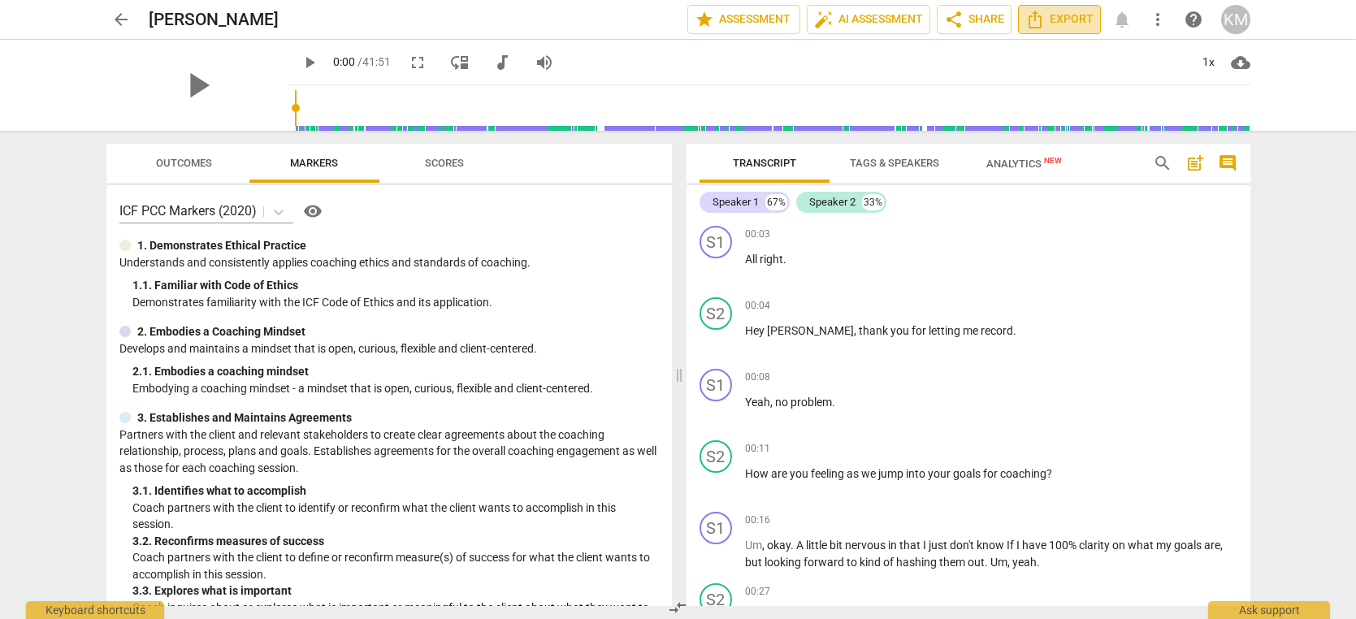
click at [1065, 24] on span "Export" at bounding box center [1059, 20] width 68 height 20
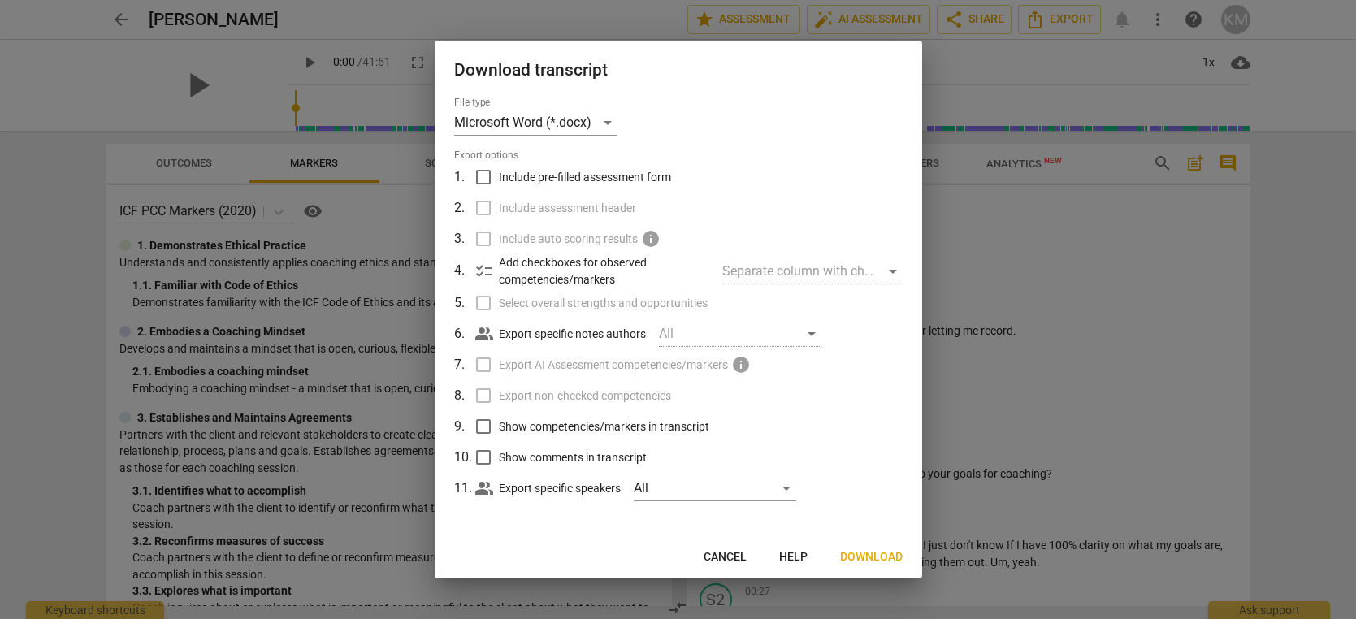
click at [863, 556] on span "Download" at bounding box center [871, 557] width 63 height 16
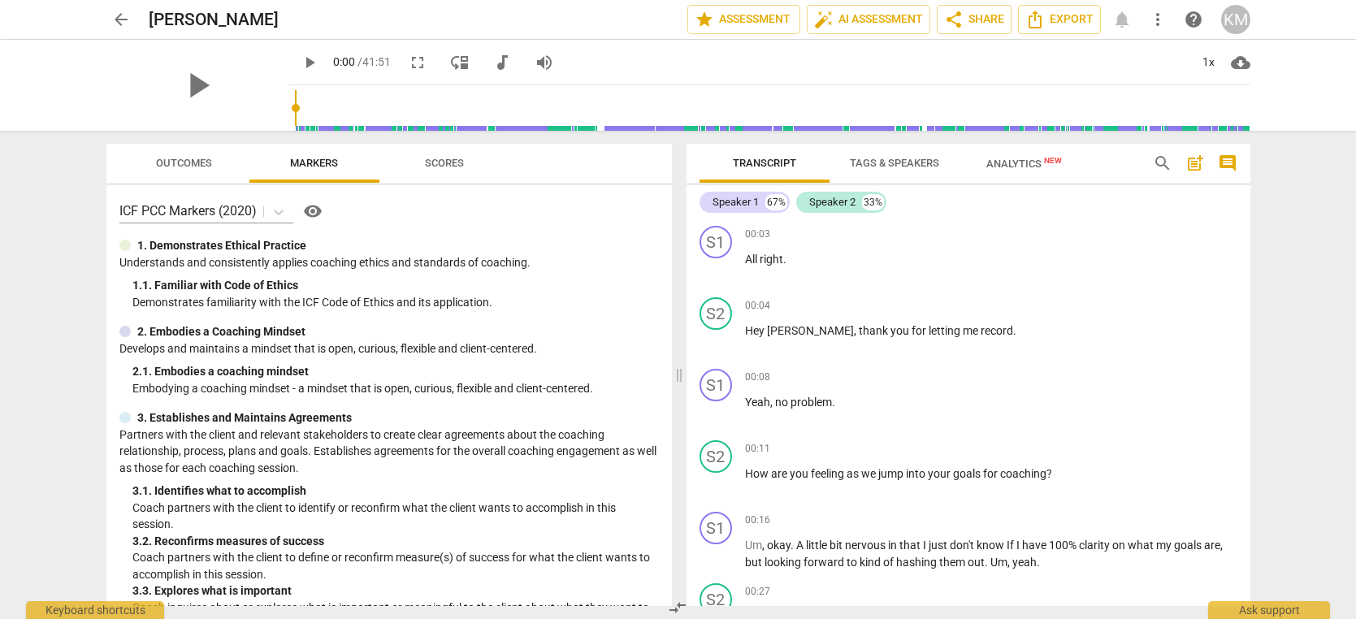
click at [121, 20] on span "arrow_back" at bounding box center [121, 20] width 20 height 20
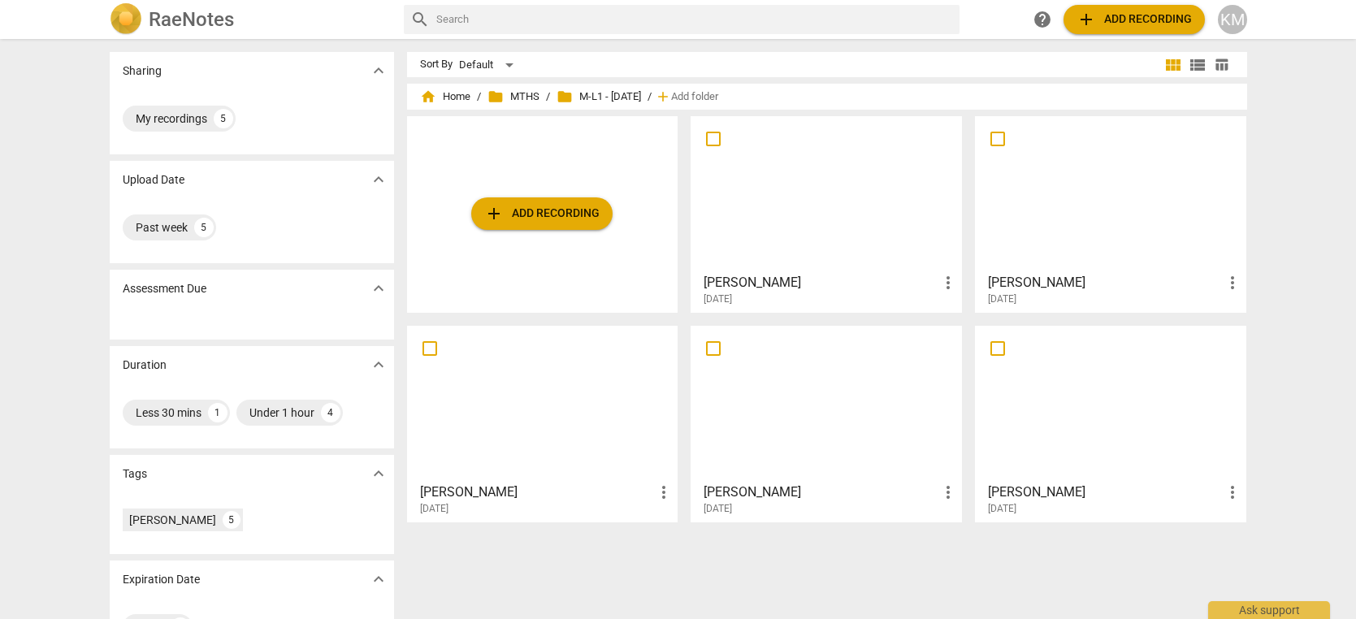
click at [1065, 223] on div at bounding box center [1111, 194] width 260 height 144
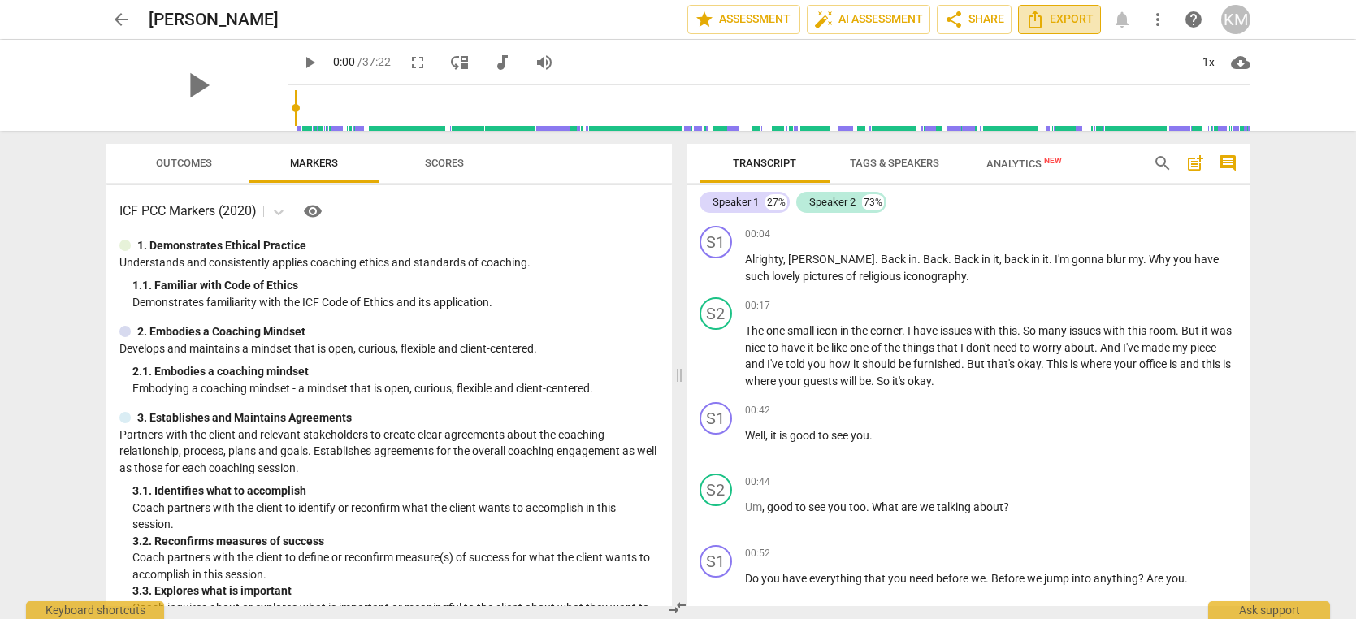
click at [1064, 20] on span "Export" at bounding box center [1059, 20] width 68 height 20
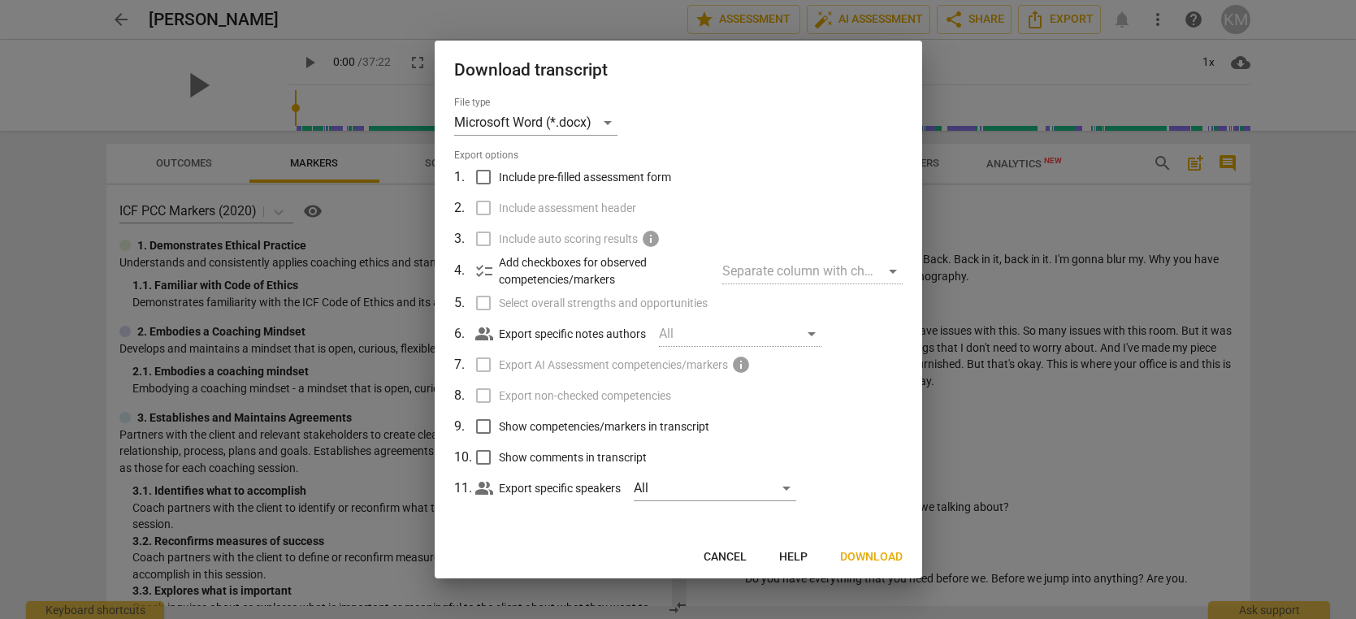
click at [875, 557] on span "Download" at bounding box center [871, 557] width 63 height 16
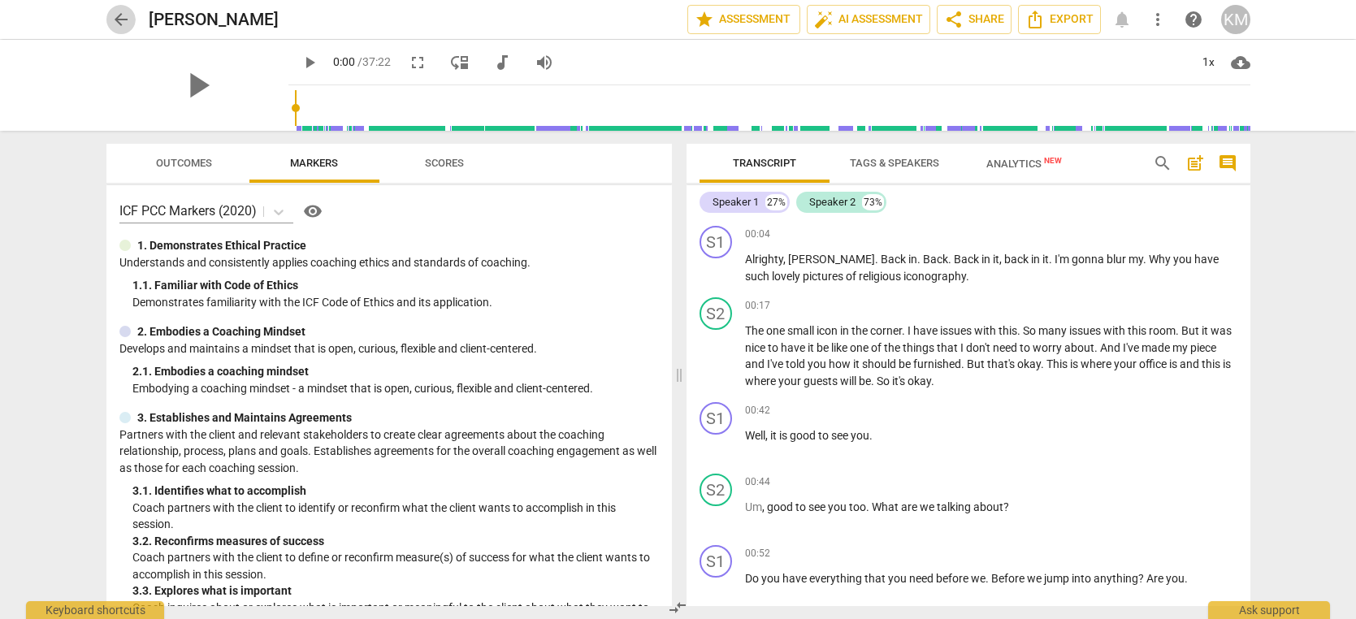
click at [124, 20] on span "arrow_back" at bounding box center [121, 20] width 20 height 20
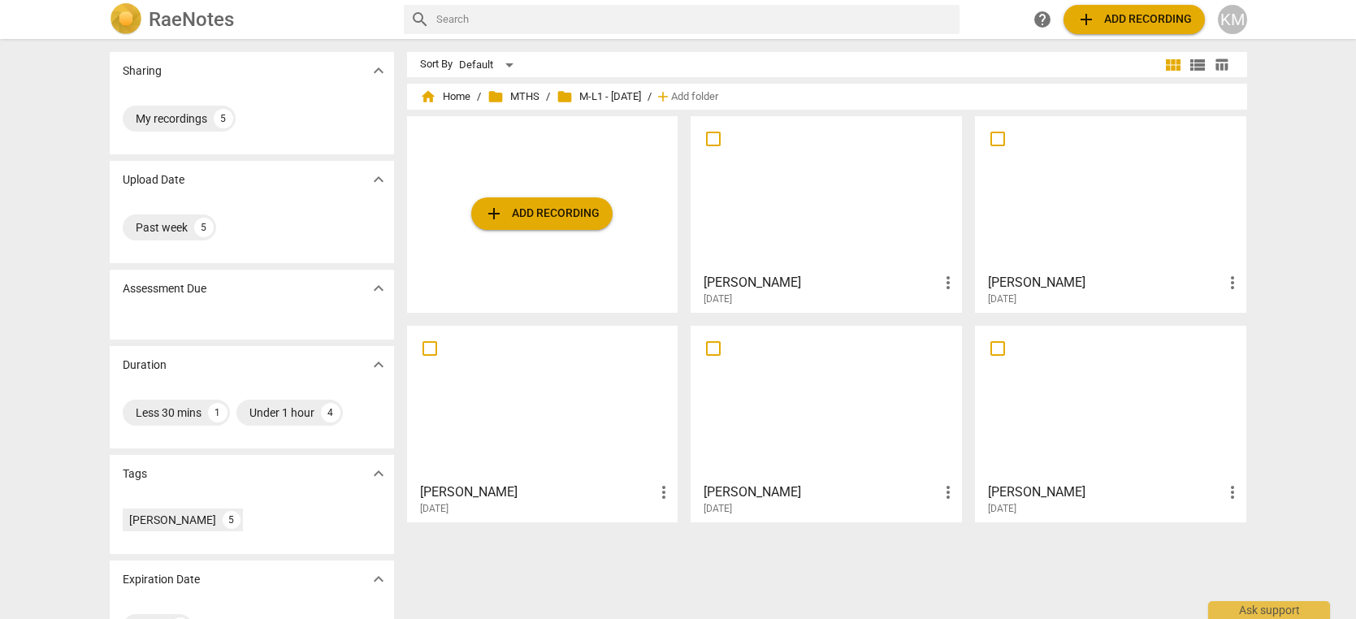
click at [554, 376] on div at bounding box center [543, 404] width 260 height 144
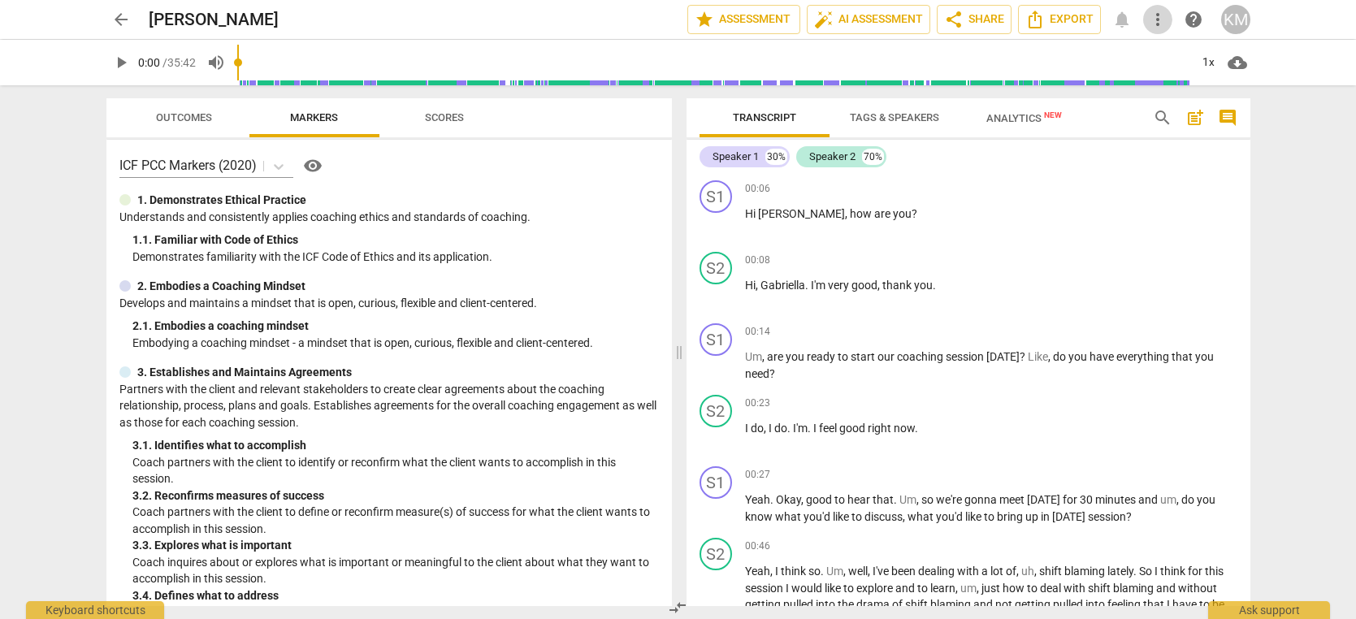
click at [1154, 25] on span "more_vert" at bounding box center [1158, 20] width 20 height 20
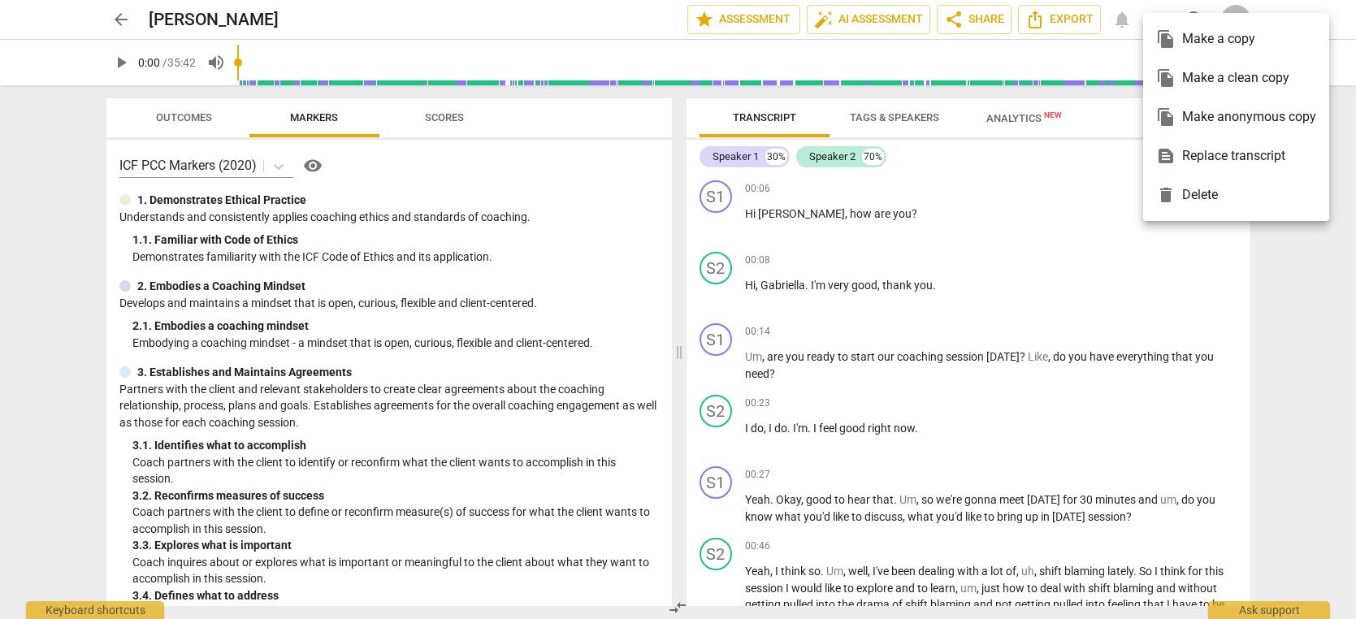
click at [1065, 19] on div at bounding box center [678, 309] width 1356 height 619
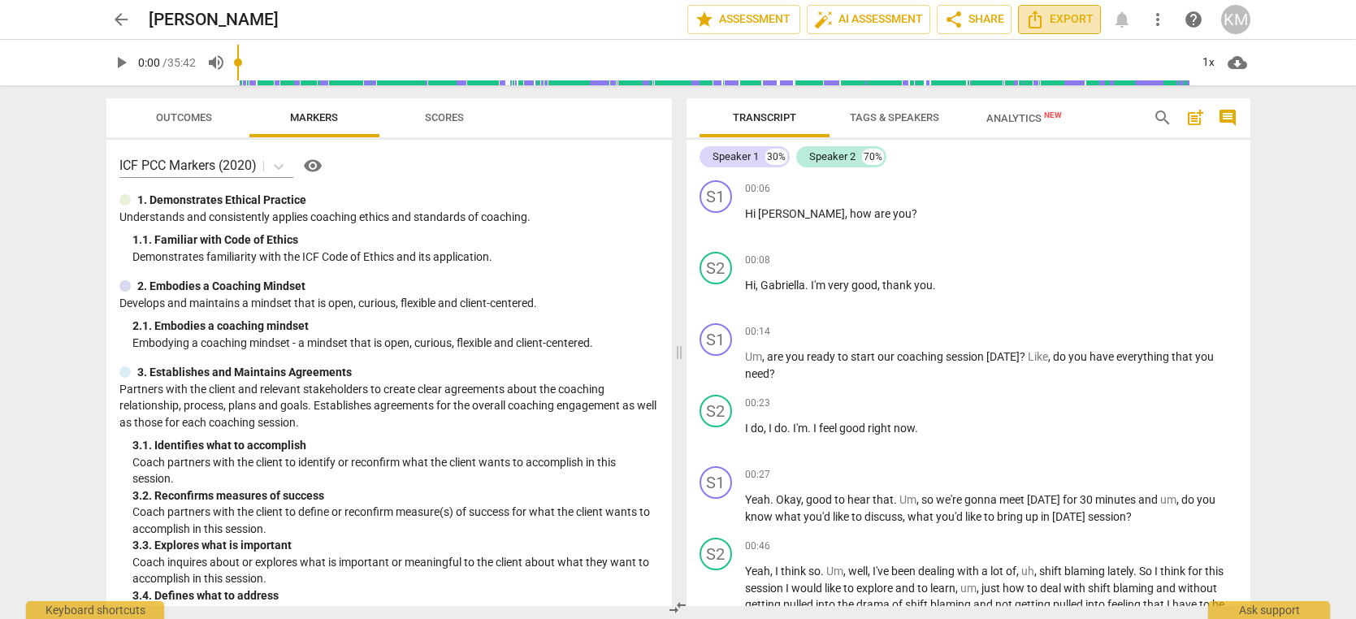
click at [1067, 22] on span "Export" at bounding box center [1059, 20] width 68 height 20
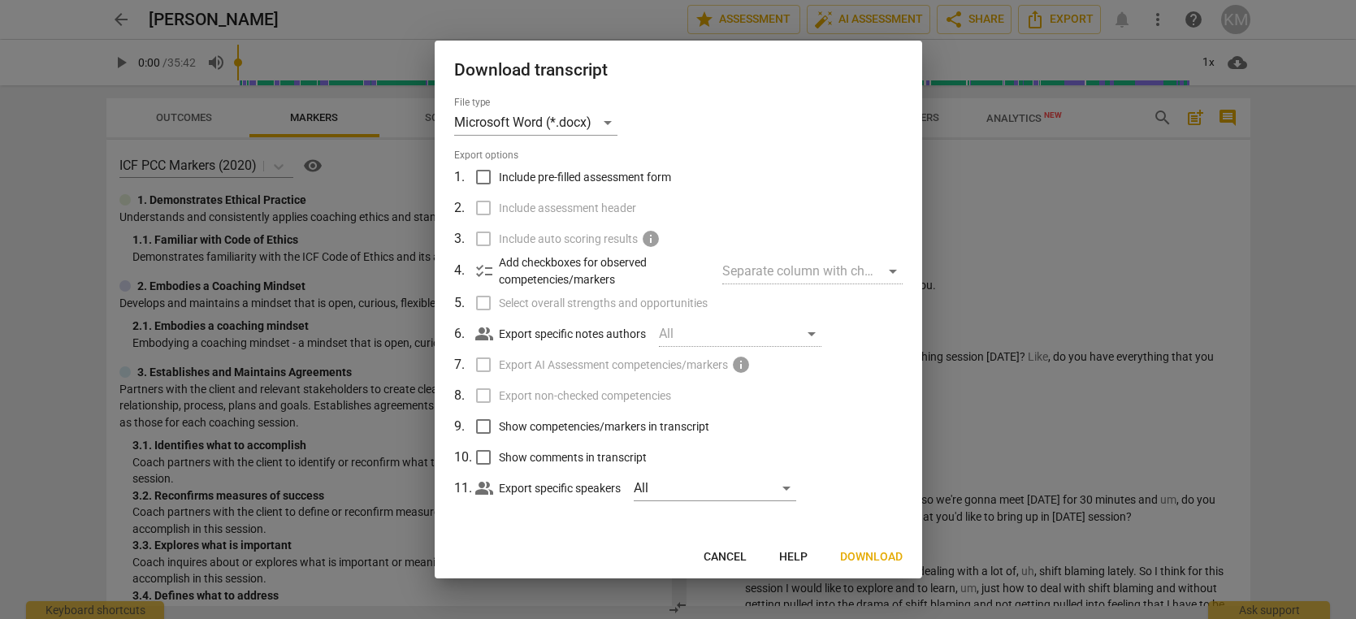
click at [870, 557] on span "Download" at bounding box center [871, 557] width 63 height 16
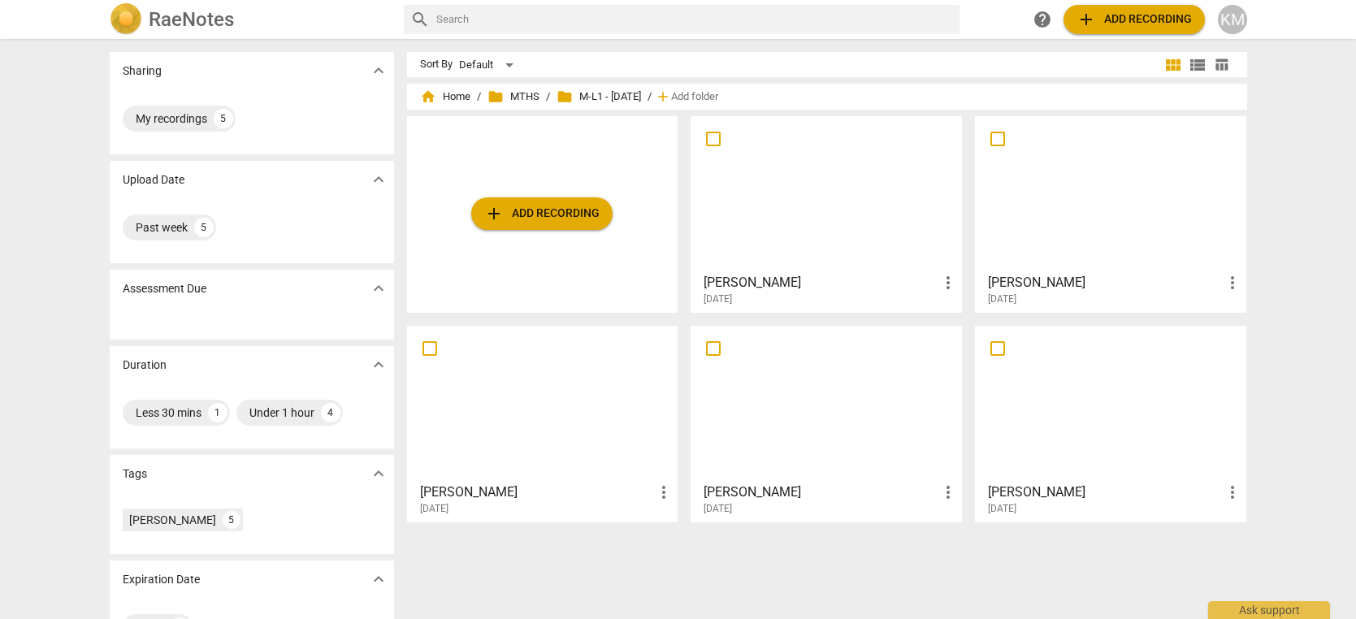
click at [832, 409] on div at bounding box center [826, 404] width 260 height 144
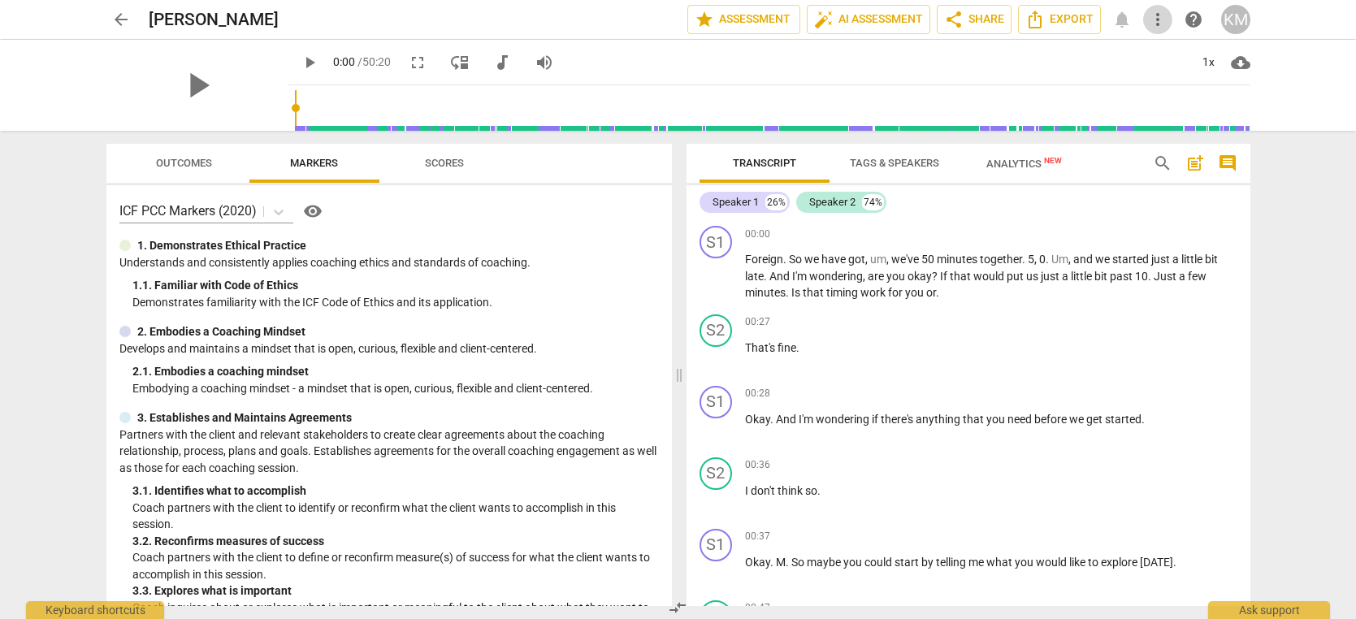
click at [1160, 22] on span "more_vert" at bounding box center [1158, 20] width 20 height 20
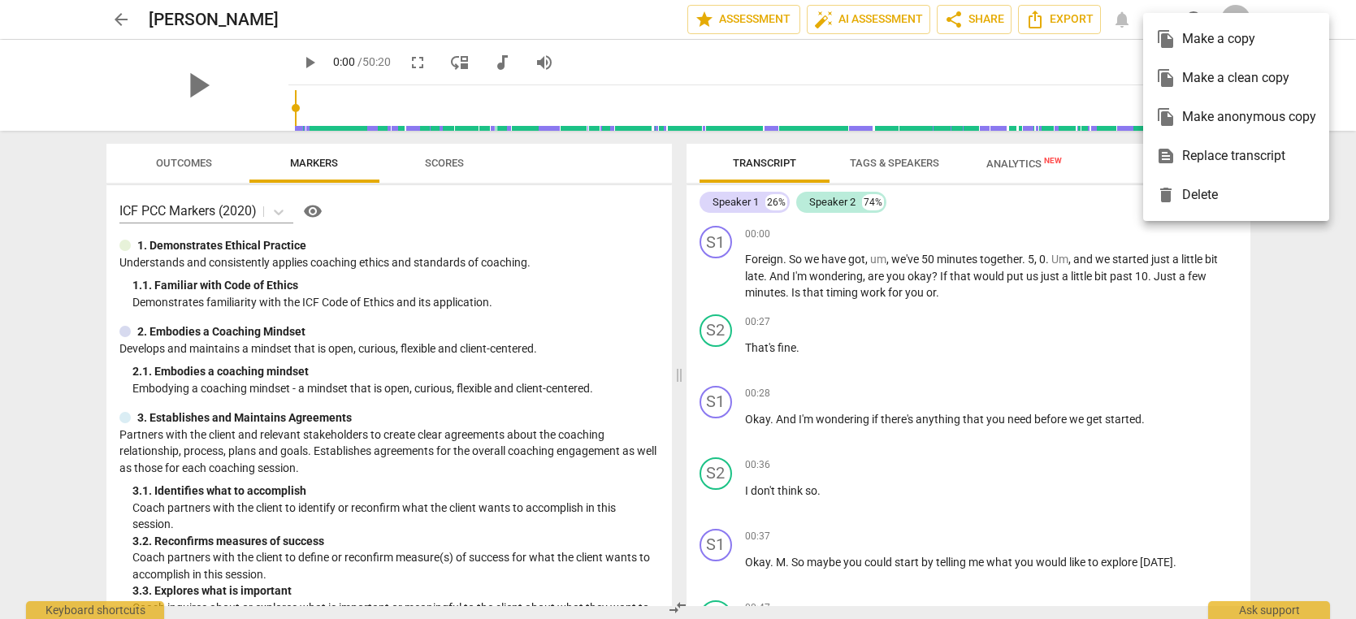
click at [1065, 17] on div at bounding box center [678, 309] width 1356 height 619
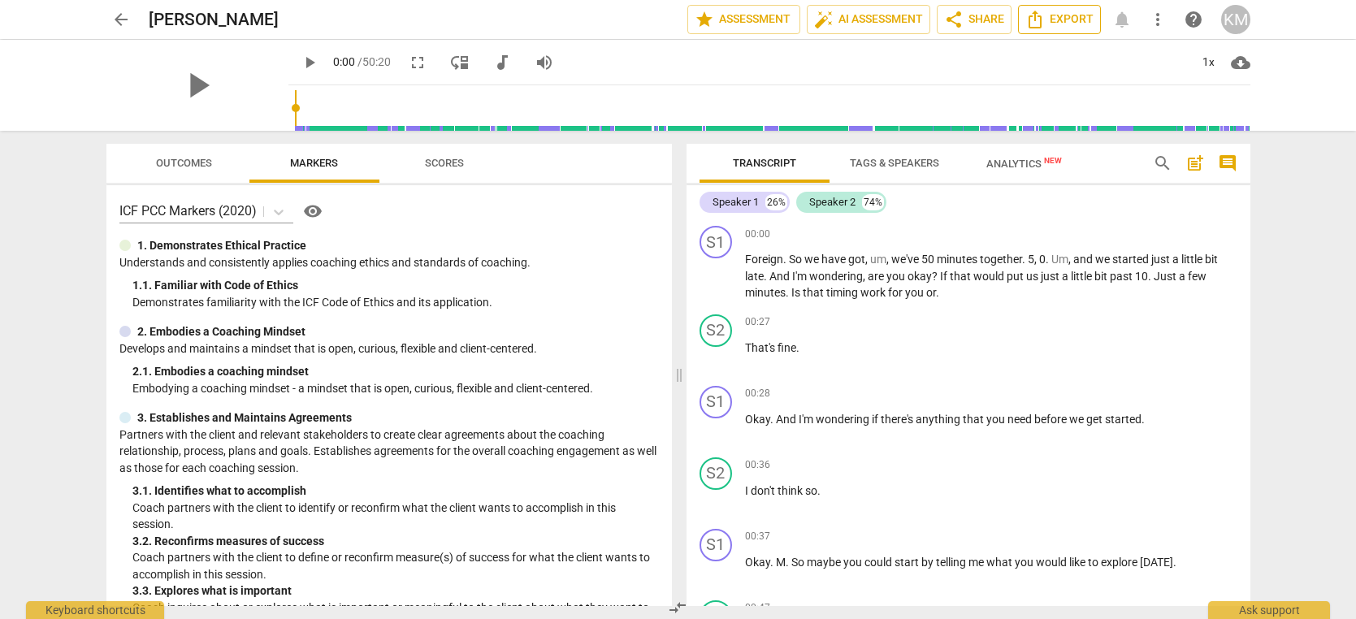
click at [1078, 22] on span "Export" at bounding box center [1059, 20] width 68 height 20
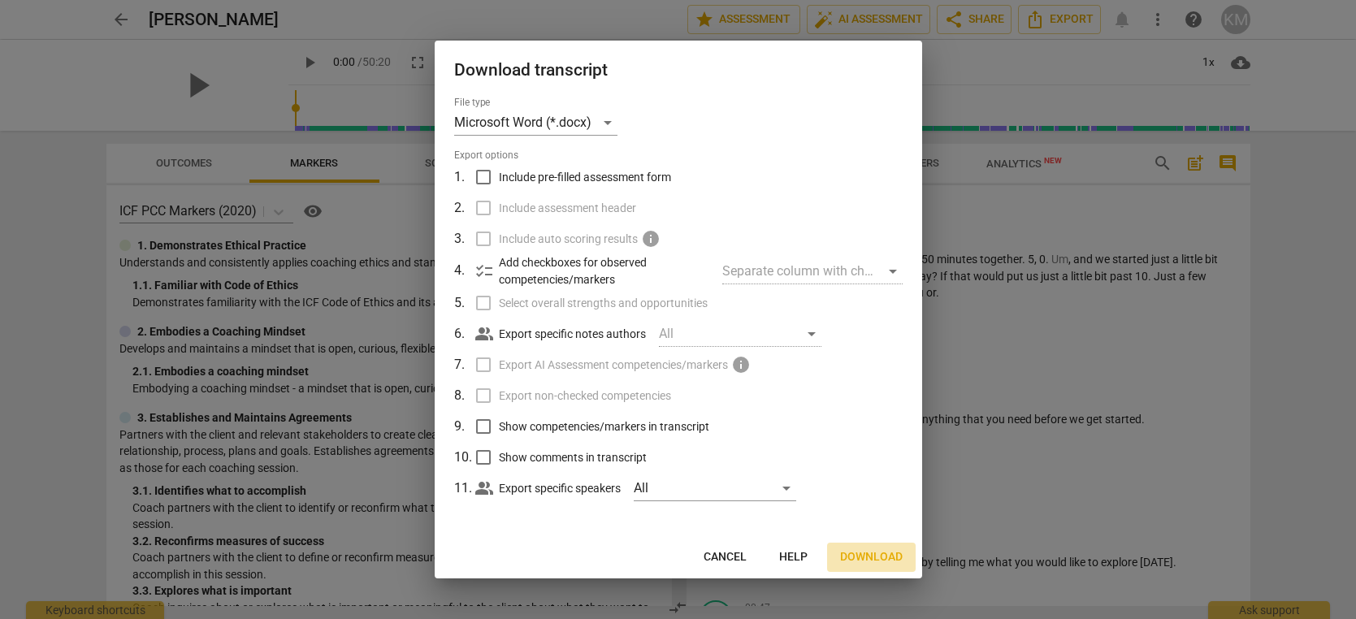
click at [878, 557] on span "Download" at bounding box center [871, 557] width 63 height 16
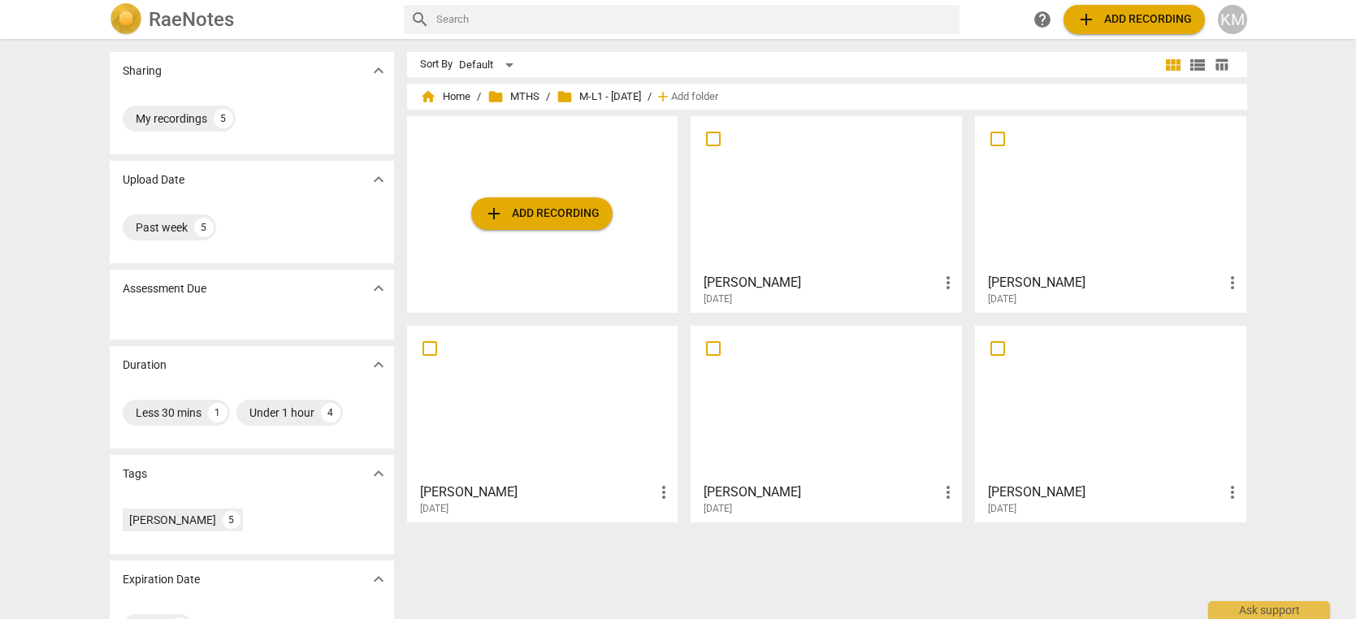
click at [1094, 445] on div at bounding box center [1111, 404] width 260 height 144
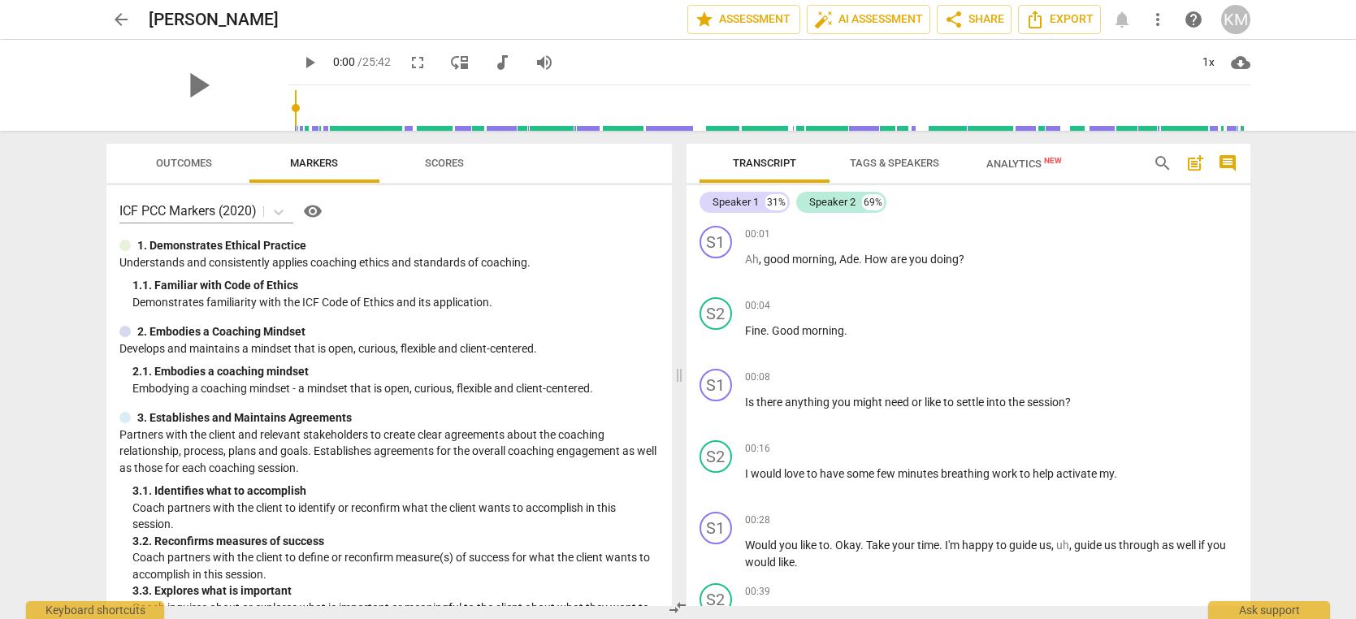
click at [1160, 16] on span "more_vert" at bounding box center [1158, 20] width 20 height 20
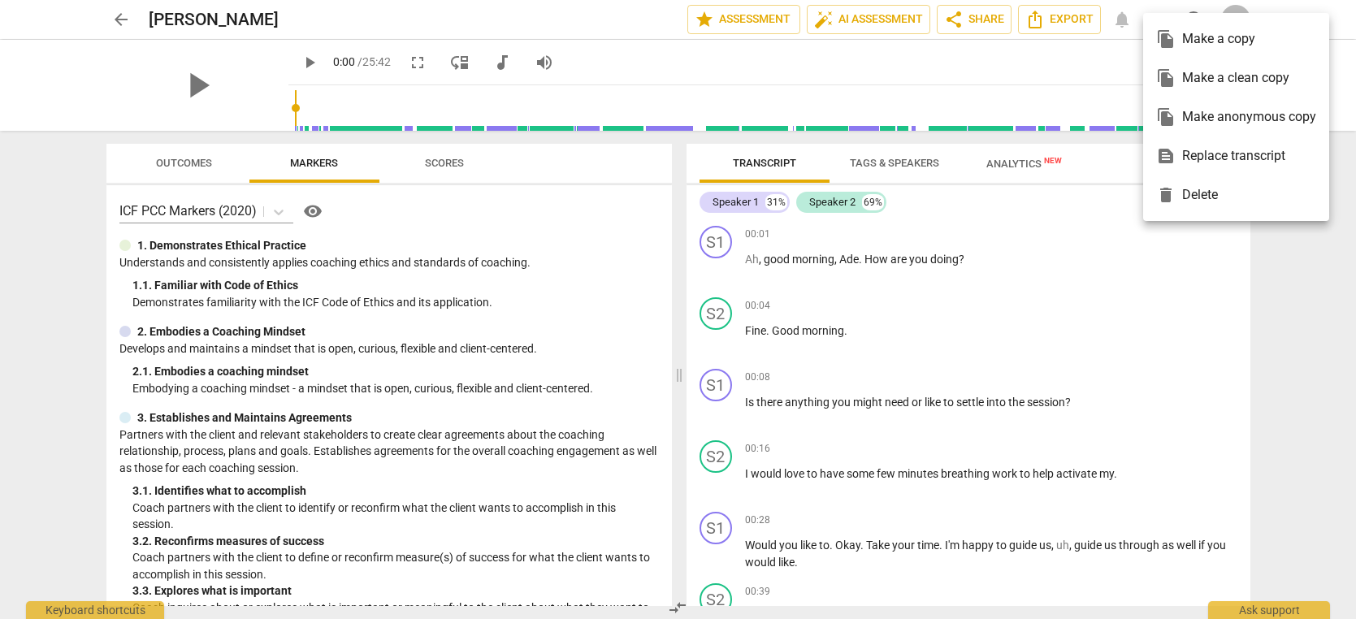
click at [1077, 23] on div at bounding box center [678, 309] width 1356 height 619
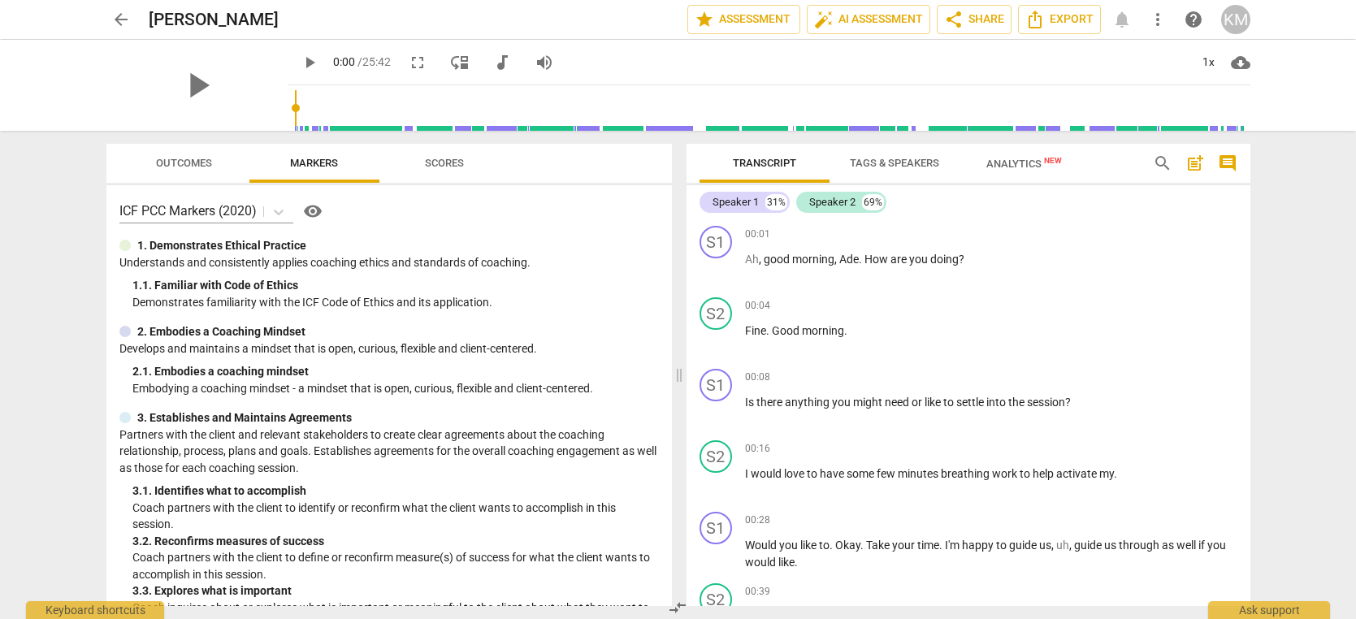
click at [1077, 23] on span "Export" at bounding box center [1059, 20] width 68 height 20
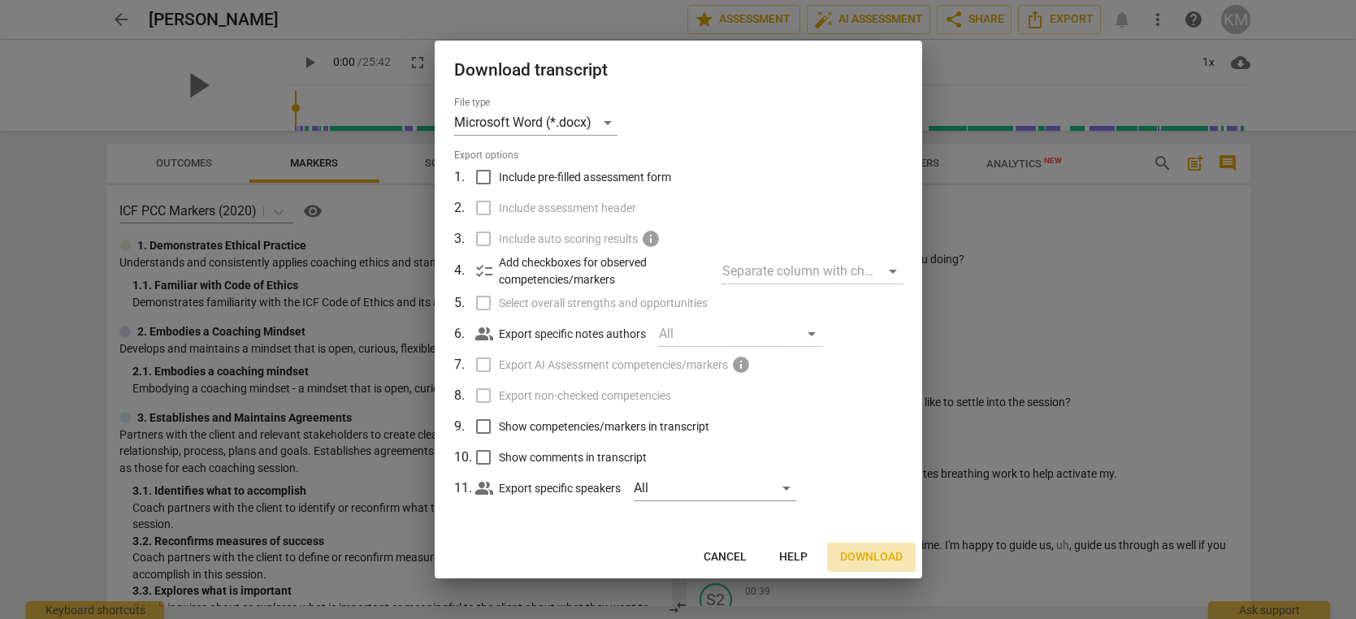
click at [875, 556] on span "Download" at bounding box center [871, 557] width 63 height 16
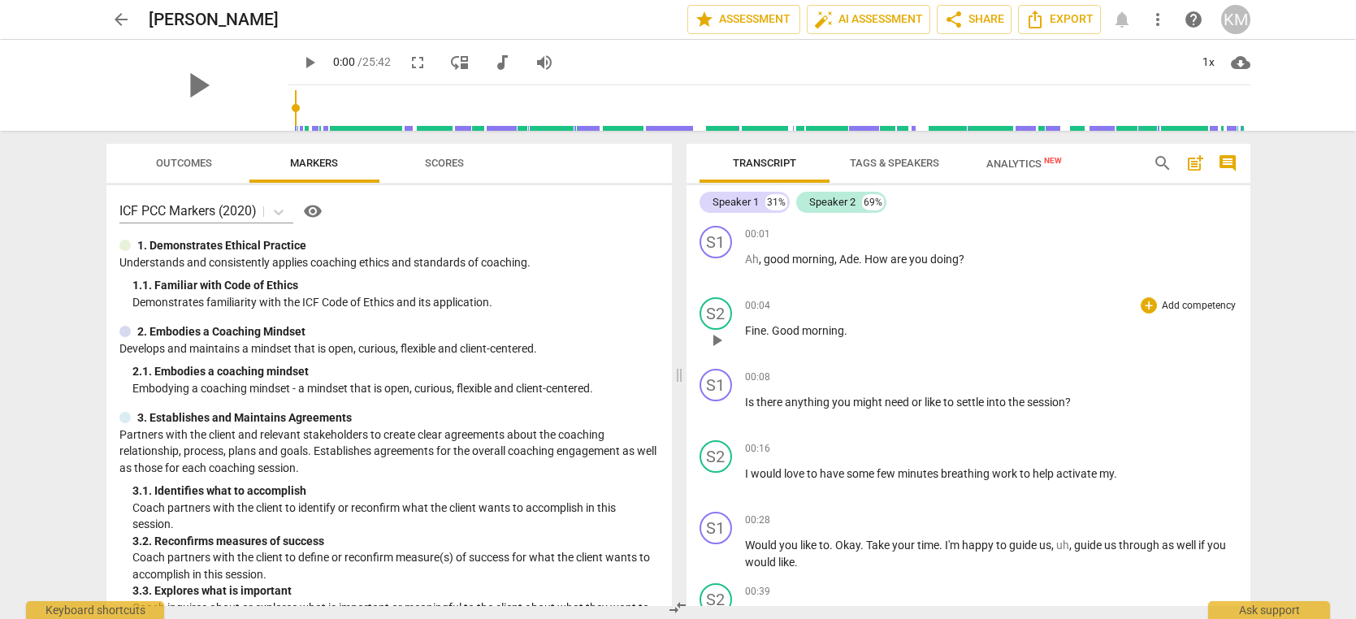
click at [1190, 301] on p "Add competency" at bounding box center [1198, 306] width 77 height 15
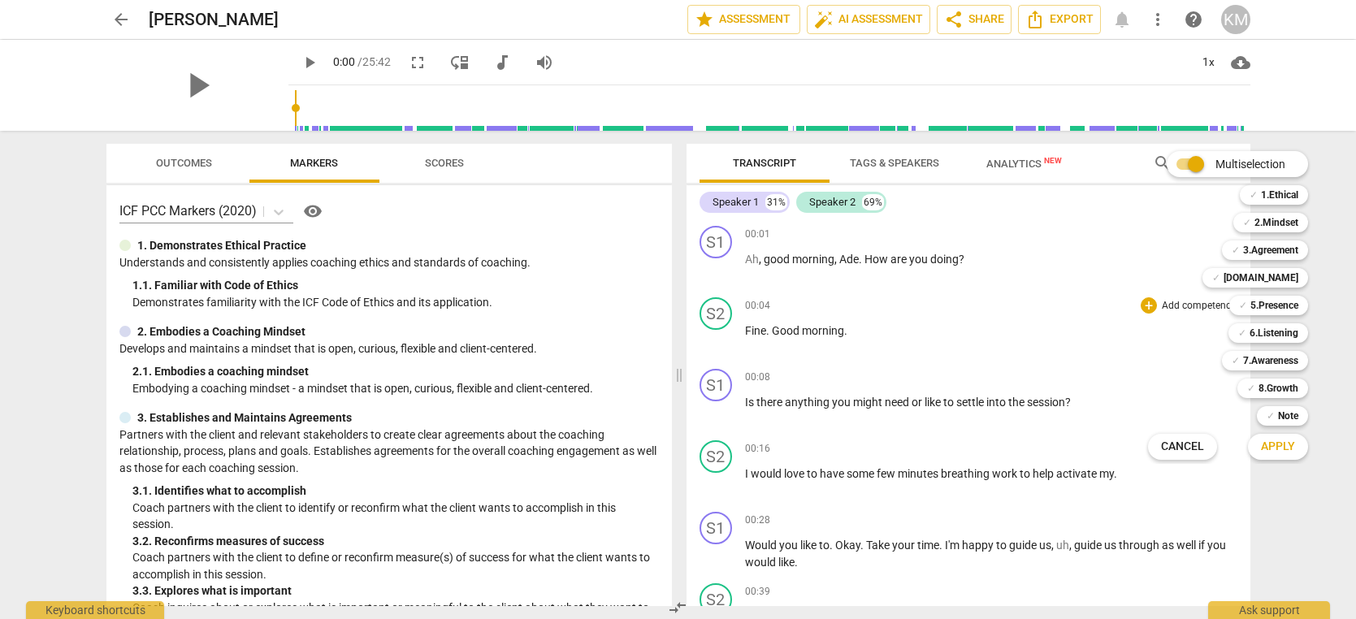
click at [633, 275] on div at bounding box center [678, 309] width 1356 height 619
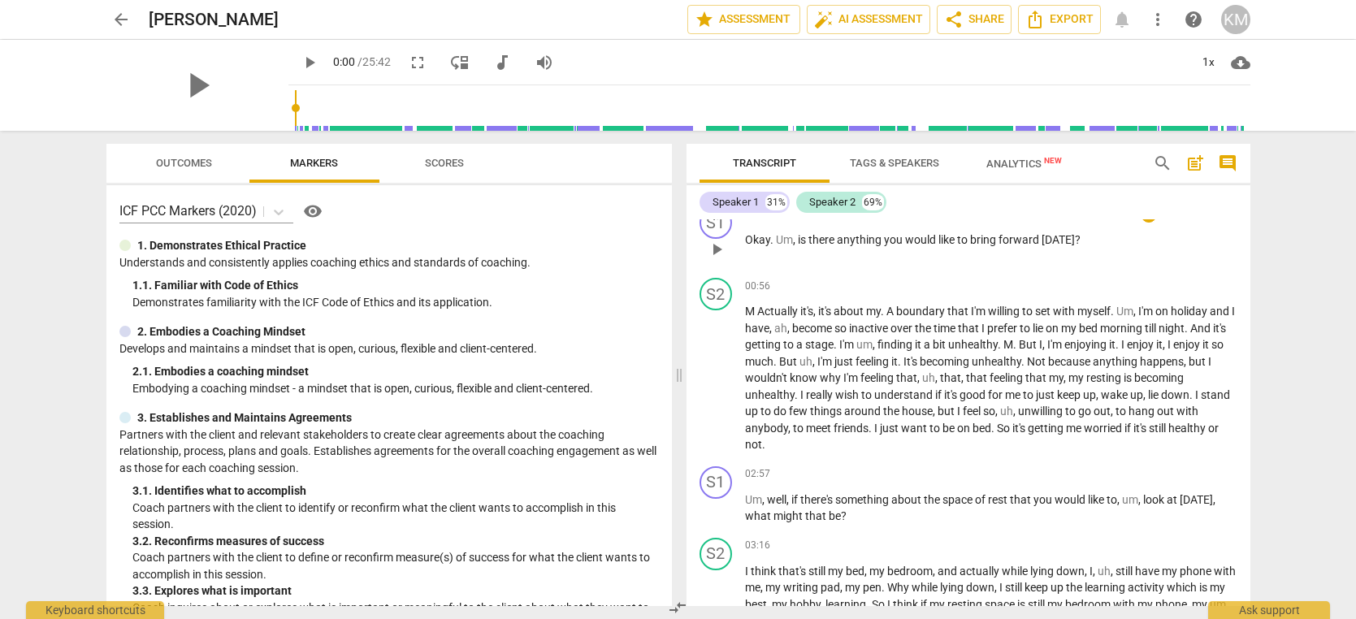
scroll to position [447, 0]
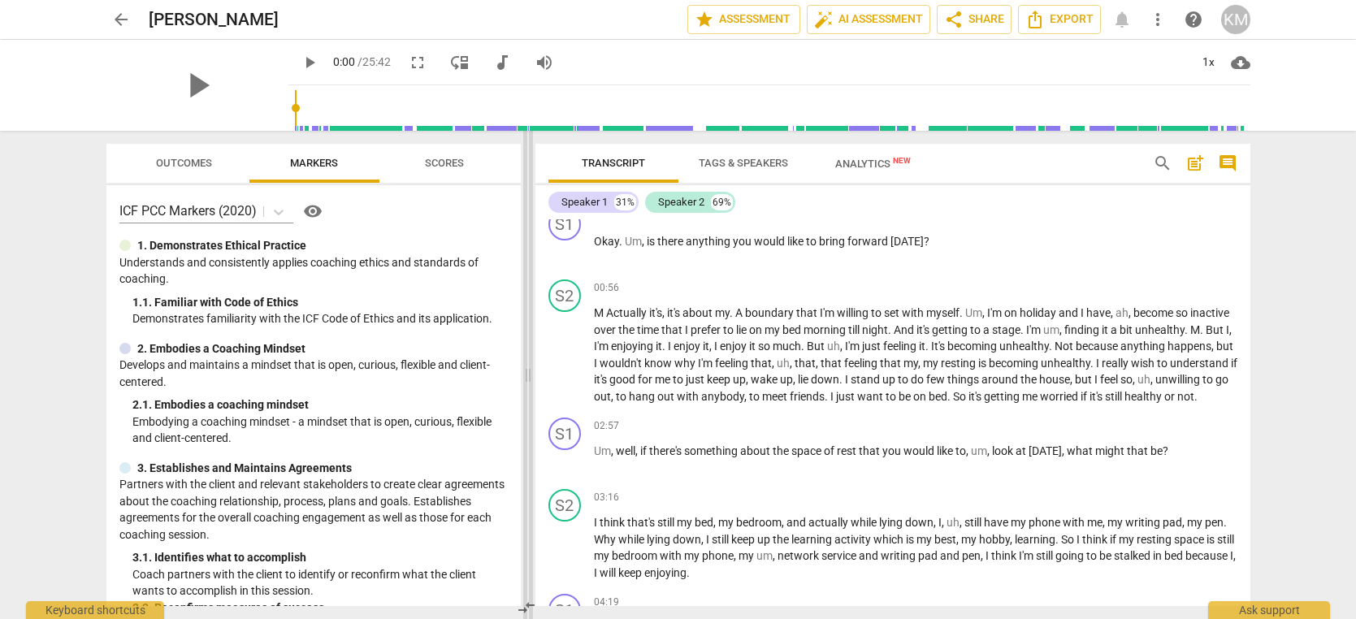
drag, startPoint x: 680, startPoint y: 198, endPoint x: 529, endPoint y: 193, distance: 151.2
click at [529, 193] on span at bounding box center [528, 375] width 10 height 488
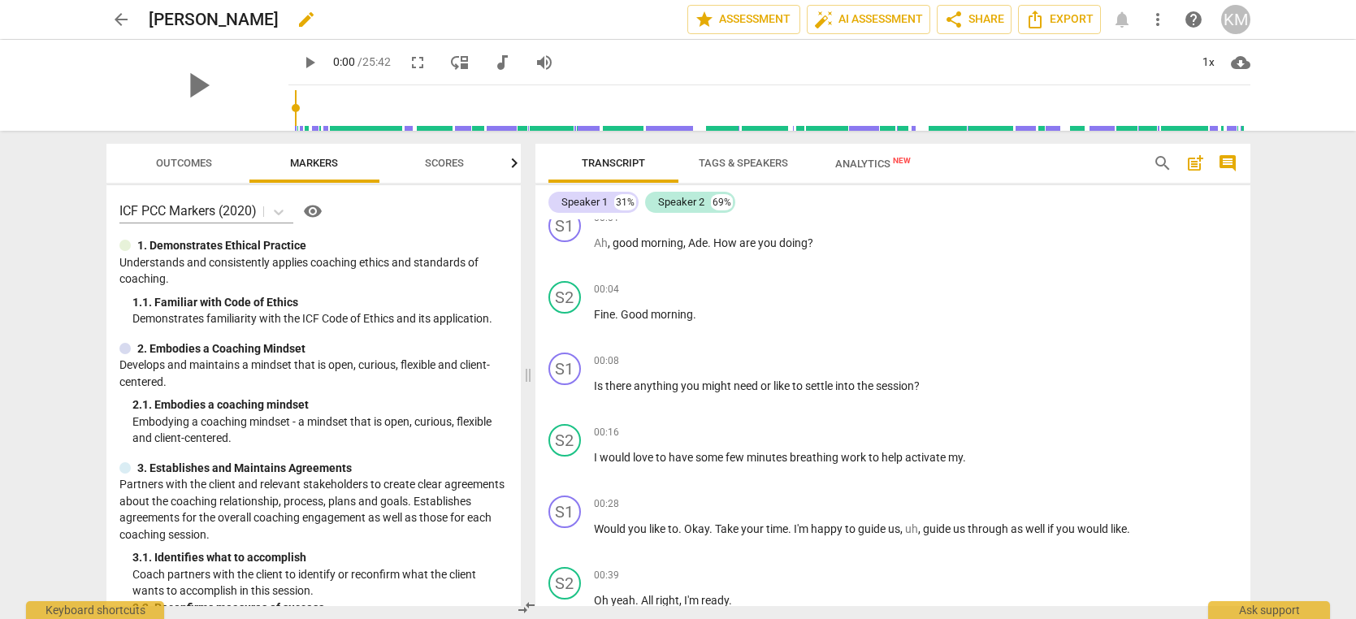
scroll to position [0, 0]
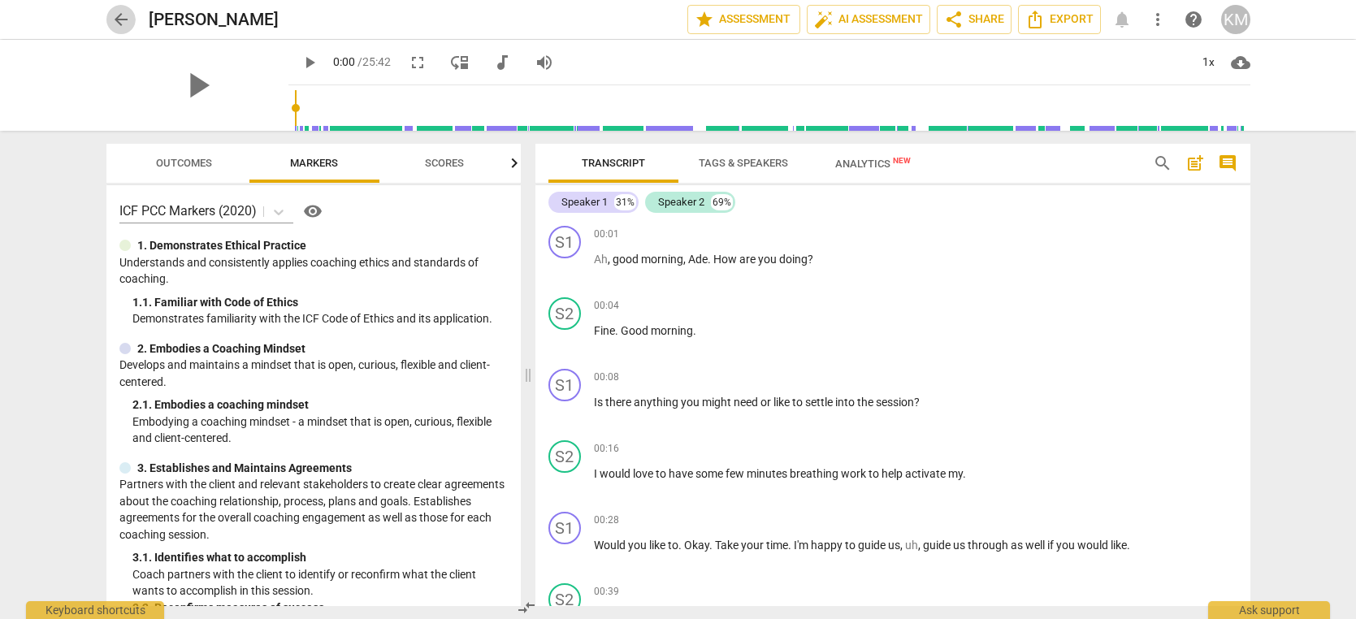
click at [116, 21] on span "arrow_back" at bounding box center [121, 20] width 20 height 20
